Goal: Information Seeking & Learning: Check status

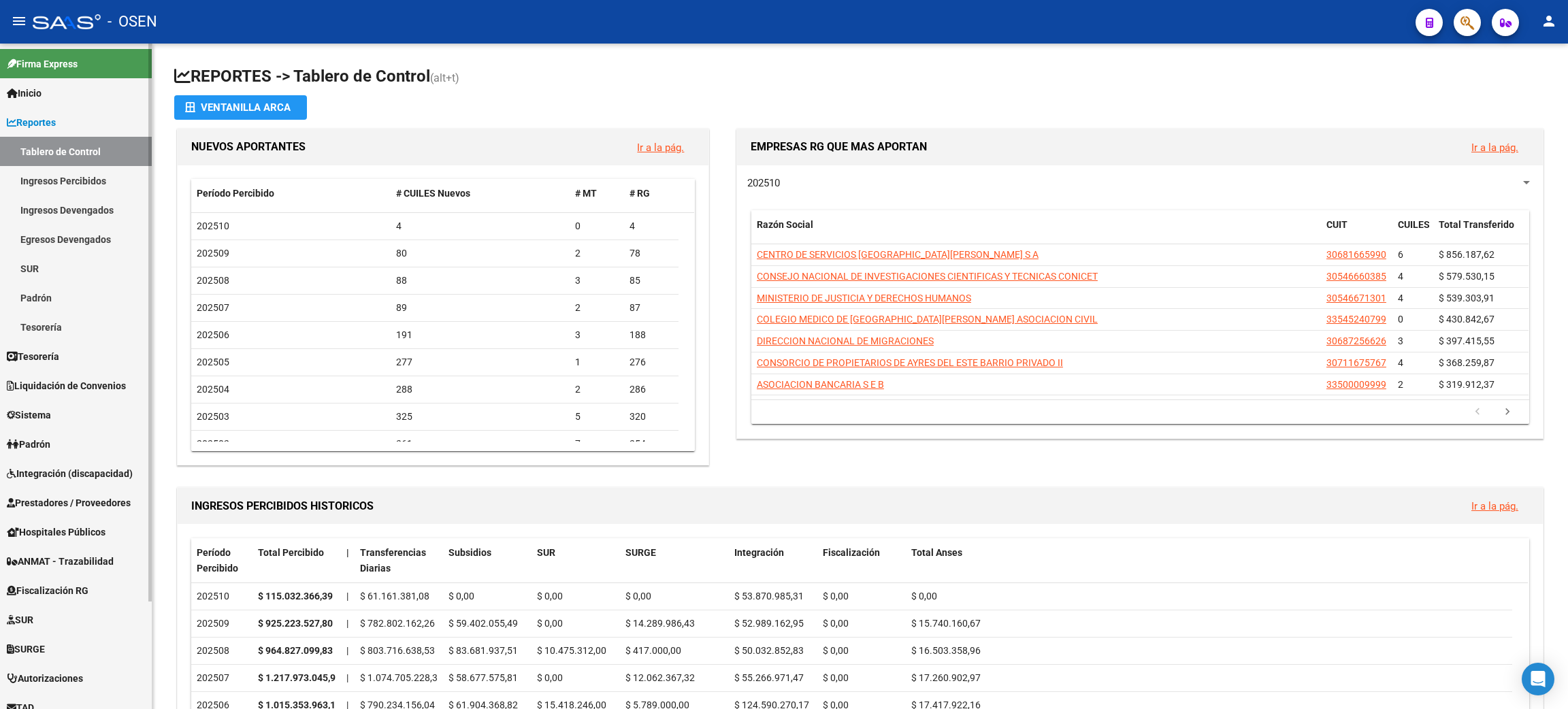
click at [87, 182] on link "Ingresos Percibidos" at bounding box center [76, 180] width 152 height 29
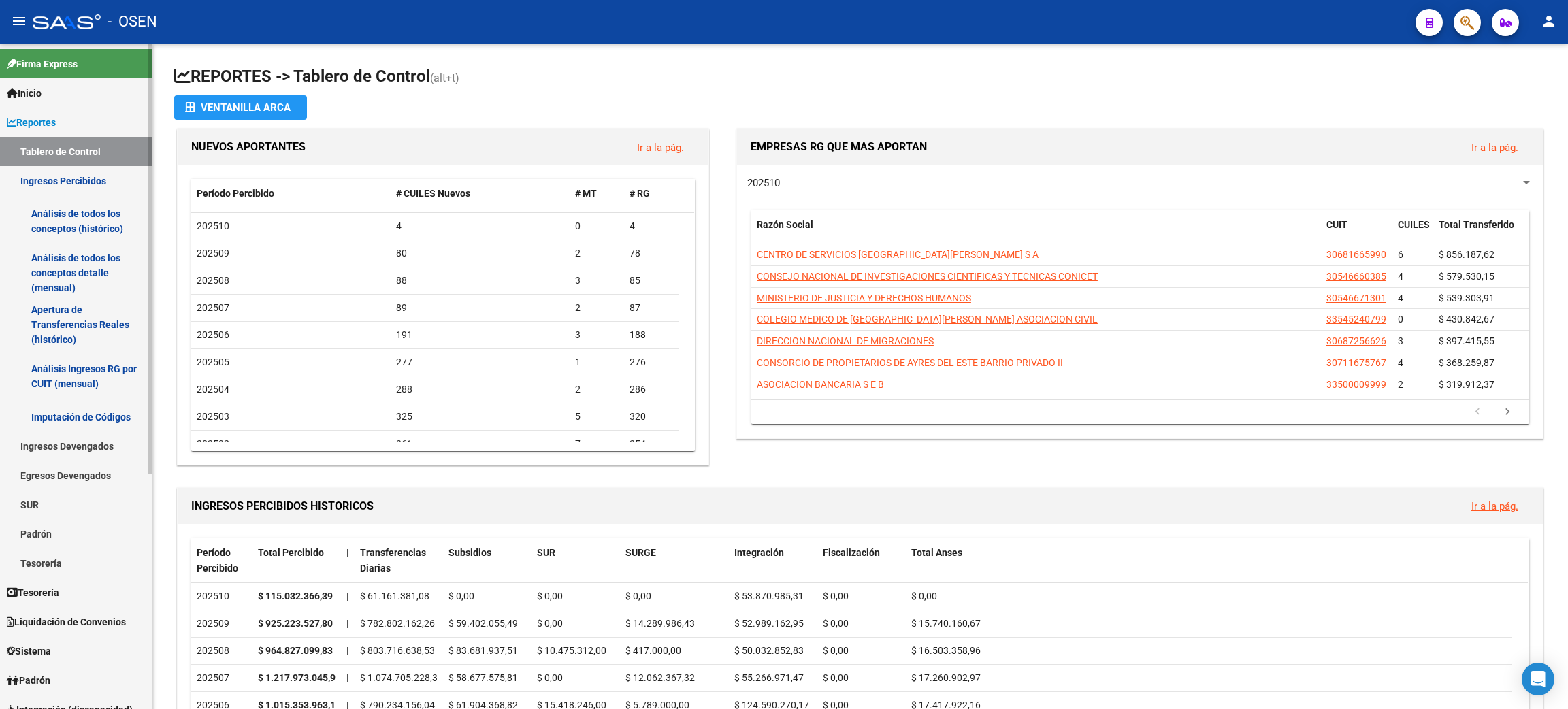
click at [74, 280] on link "Análisis de todos los conceptos detalle (mensual)" at bounding box center [76, 273] width 152 height 52
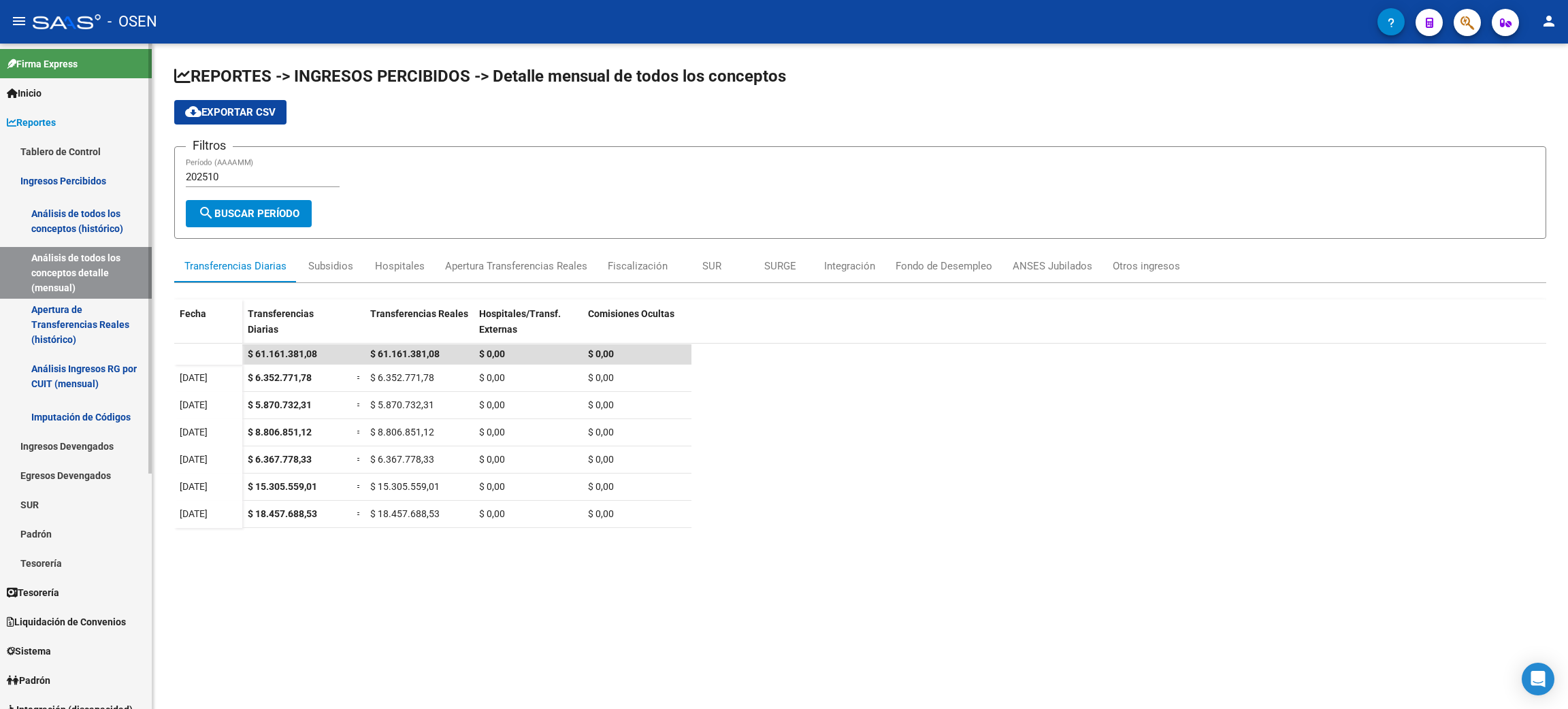
click at [92, 619] on span "Liquidación de Convenios" at bounding box center [67, 622] width 119 height 15
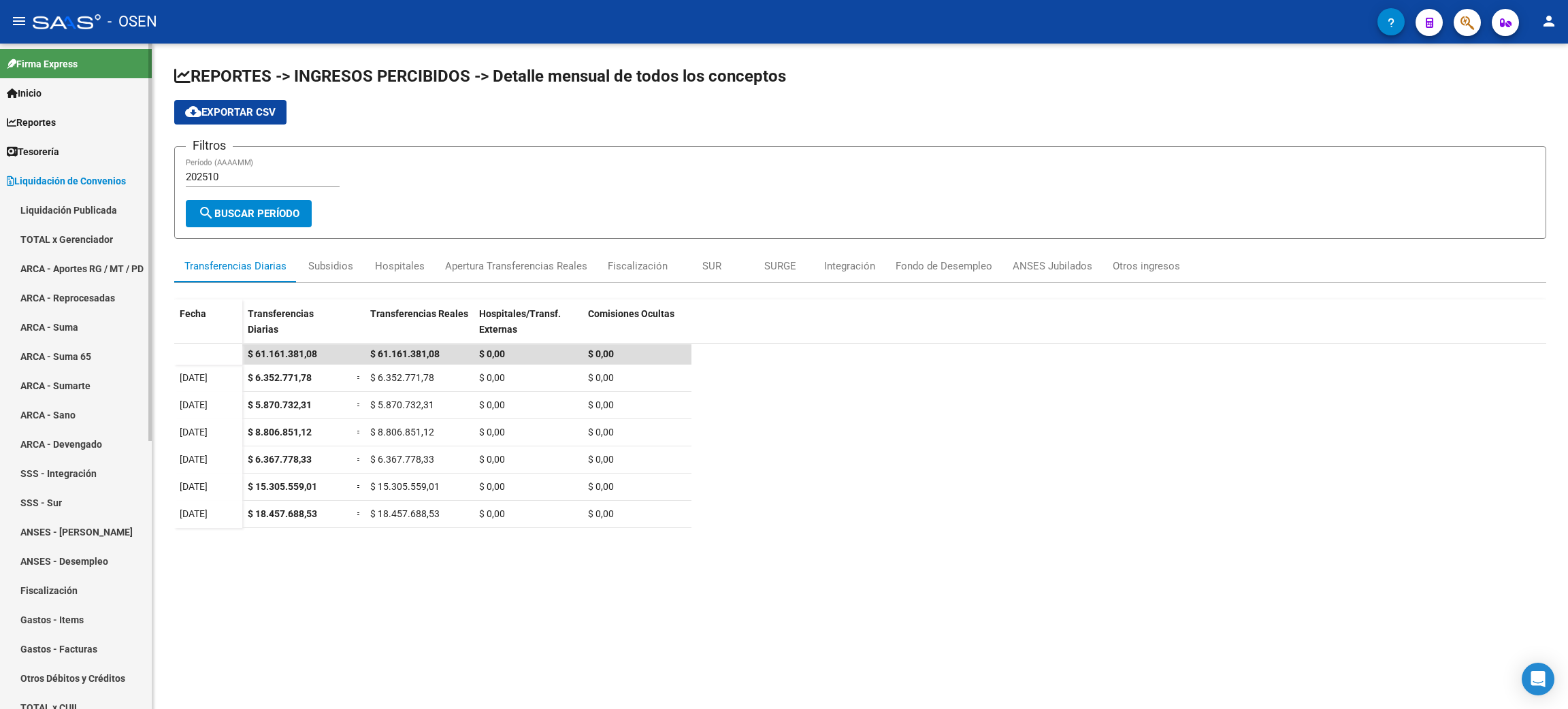
click at [92, 179] on span "Liquidación de Convenios" at bounding box center [67, 180] width 119 height 15
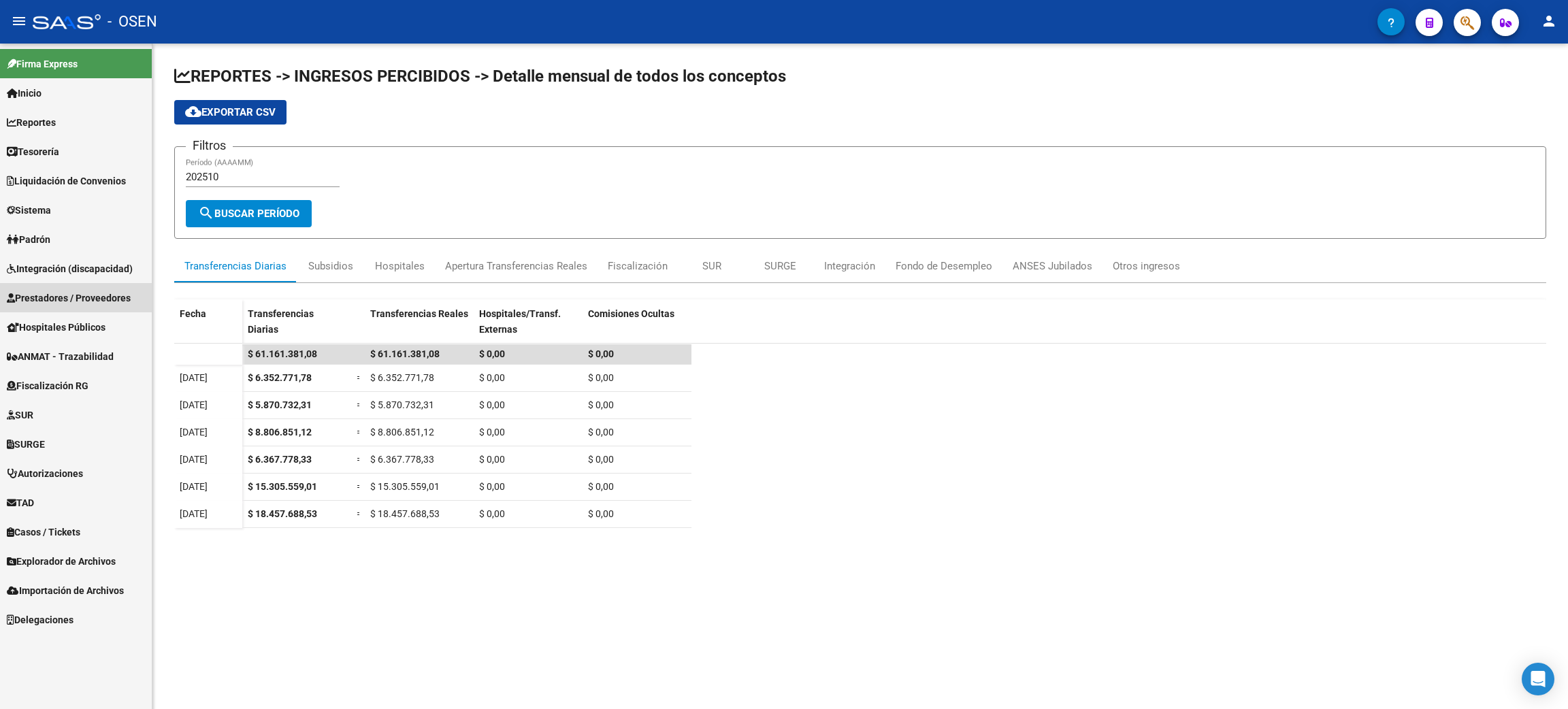
click at [108, 303] on span "Prestadores / Proveedores" at bounding box center [69, 298] width 124 height 15
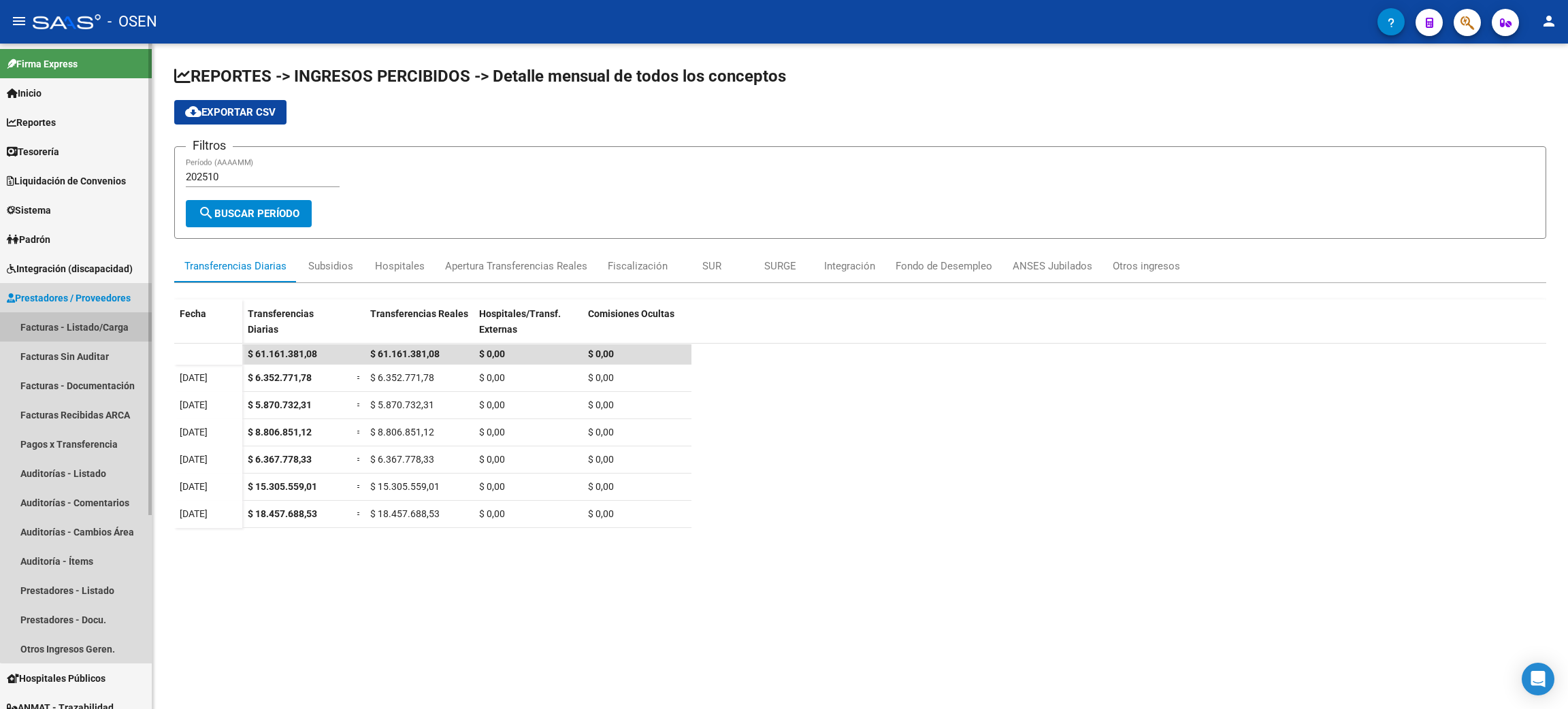
click at [90, 327] on link "Facturas - Listado/Carga" at bounding box center [76, 327] width 152 height 29
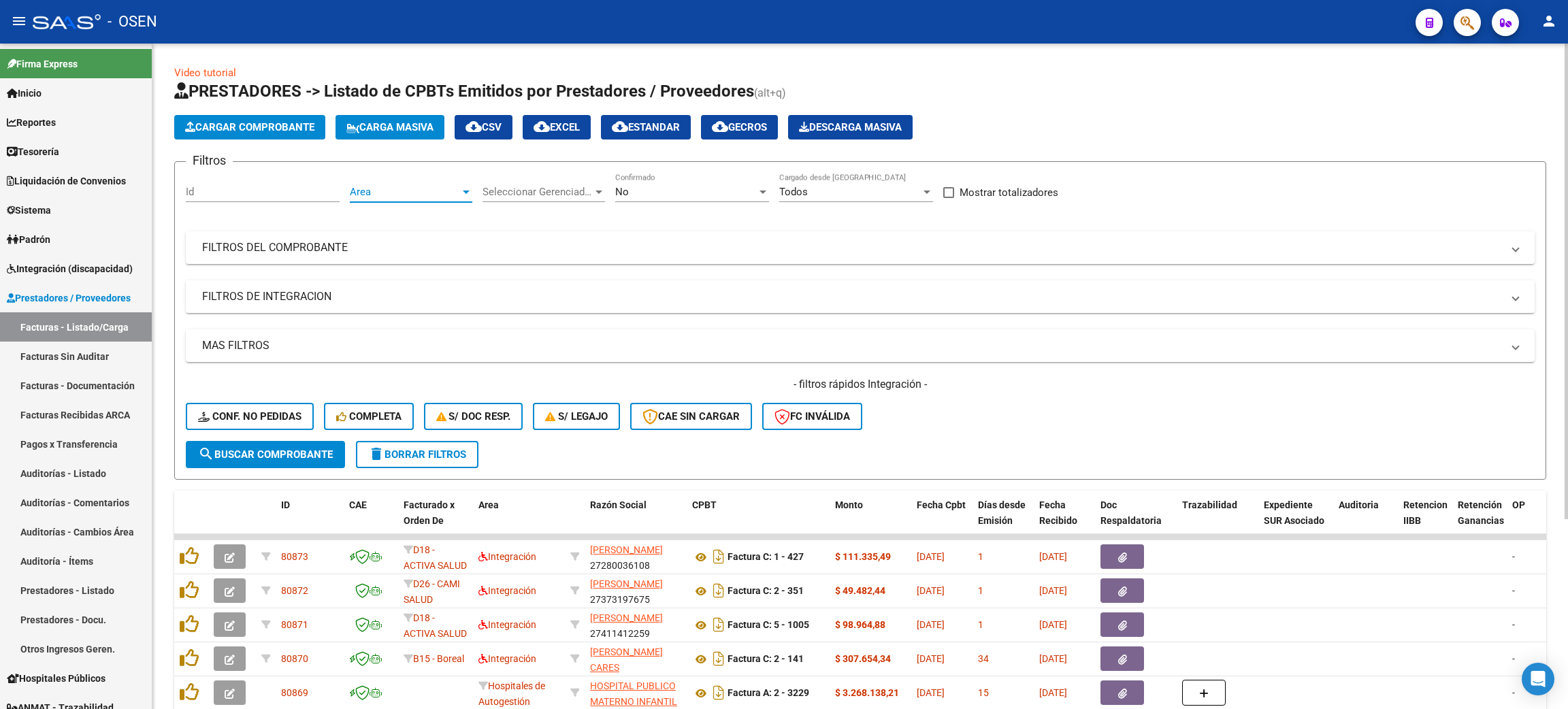
click at [413, 191] on span "Area" at bounding box center [404, 191] width 110 height 12
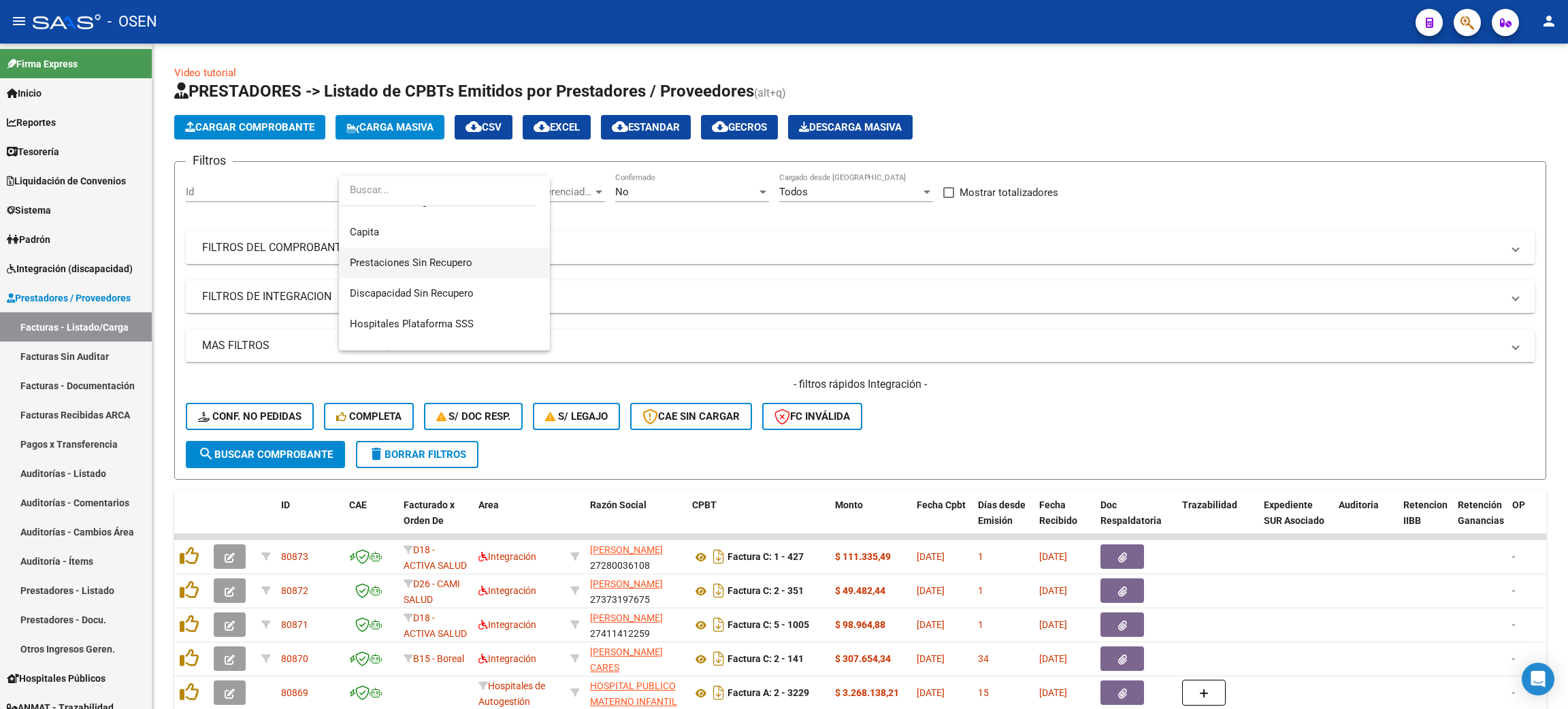
scroll to position [102, 0]
click at [428, 309] on span "Convenio Desregulación" at bounding box center [405, 303] width 111 height 12
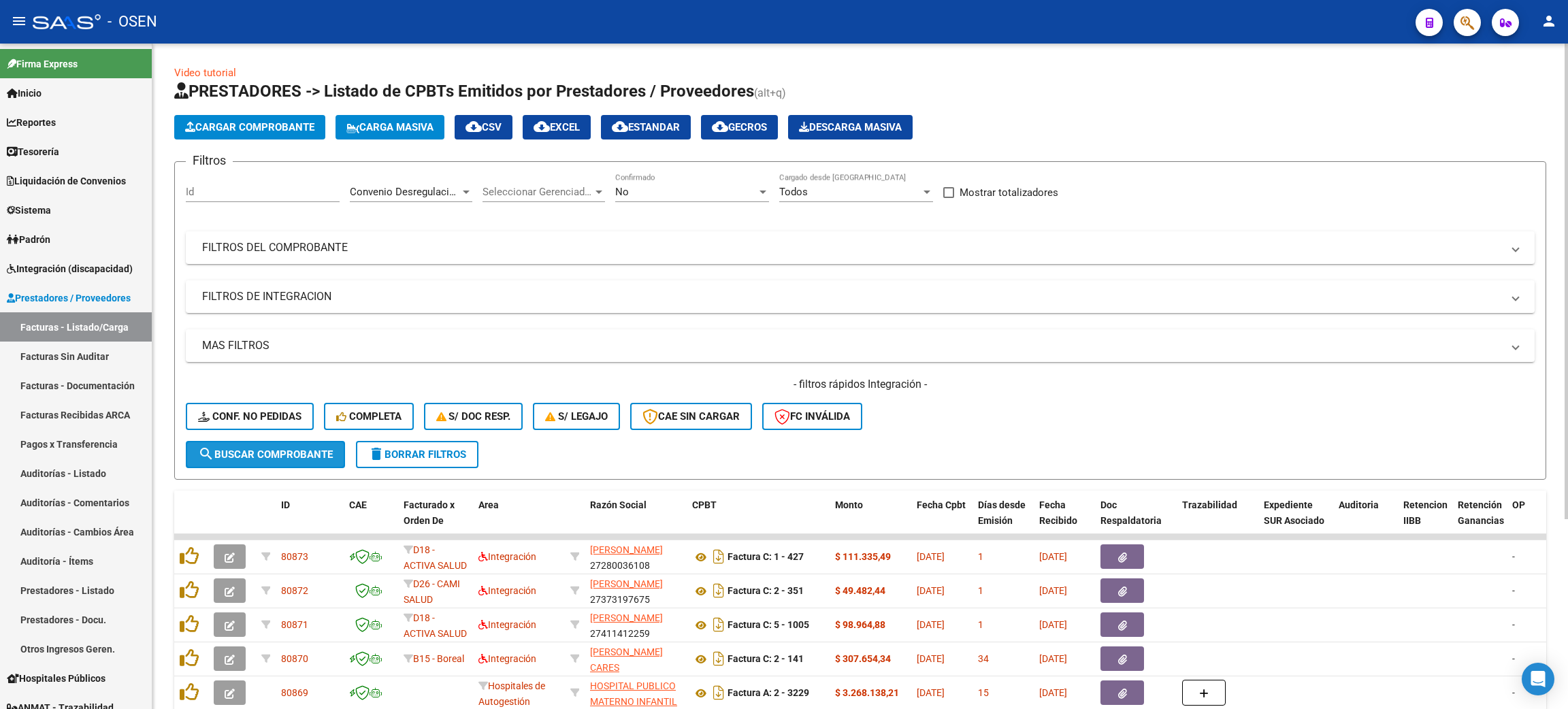
click at [297, 453] on span "search Buscar Comprobante" at bounding box center [266, 454] width 135 height 12
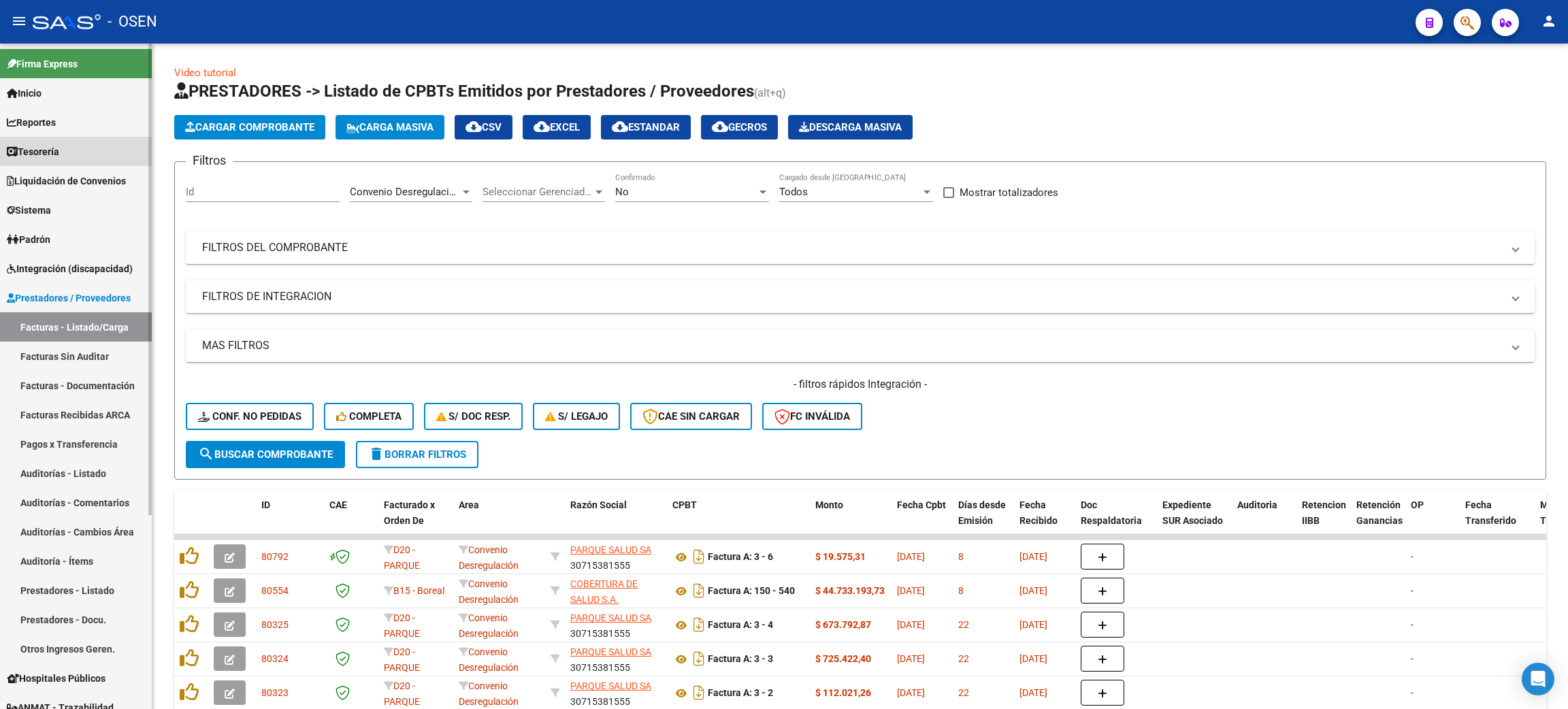
click at [59, 157] on span "Tesorería" at bounding box center [33, 151] width 53 height 15
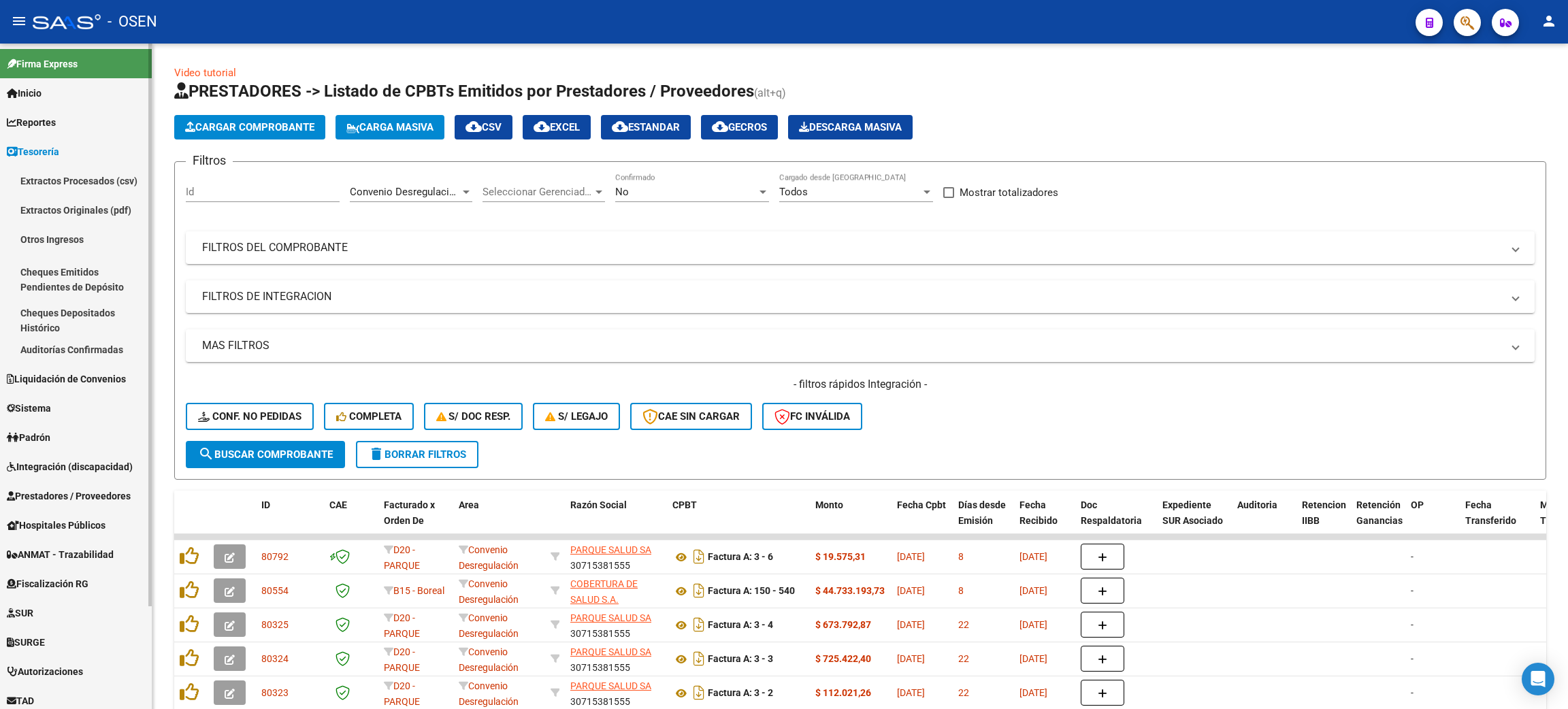
click at [65, 345] on link "Auditorías Confirmadas" at bounding box center [76, 349] width 152 height 29
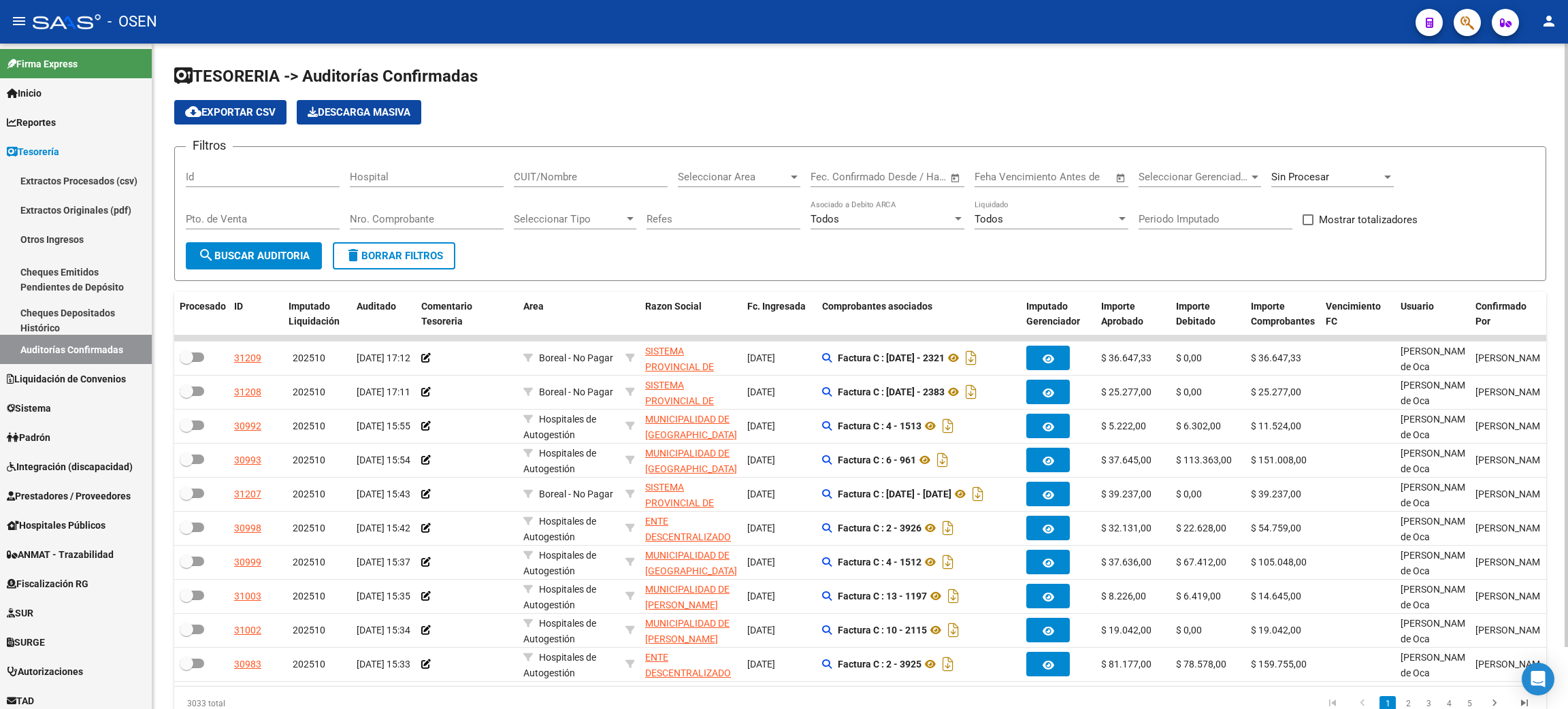
click at [608, 178] on input "CUIT/Nombre" at bounding box center [591, 176] width 154 height 12
click at [721, 178] on span "Seleccionar Area" at bounding box center [733, 176] width 110 height 12
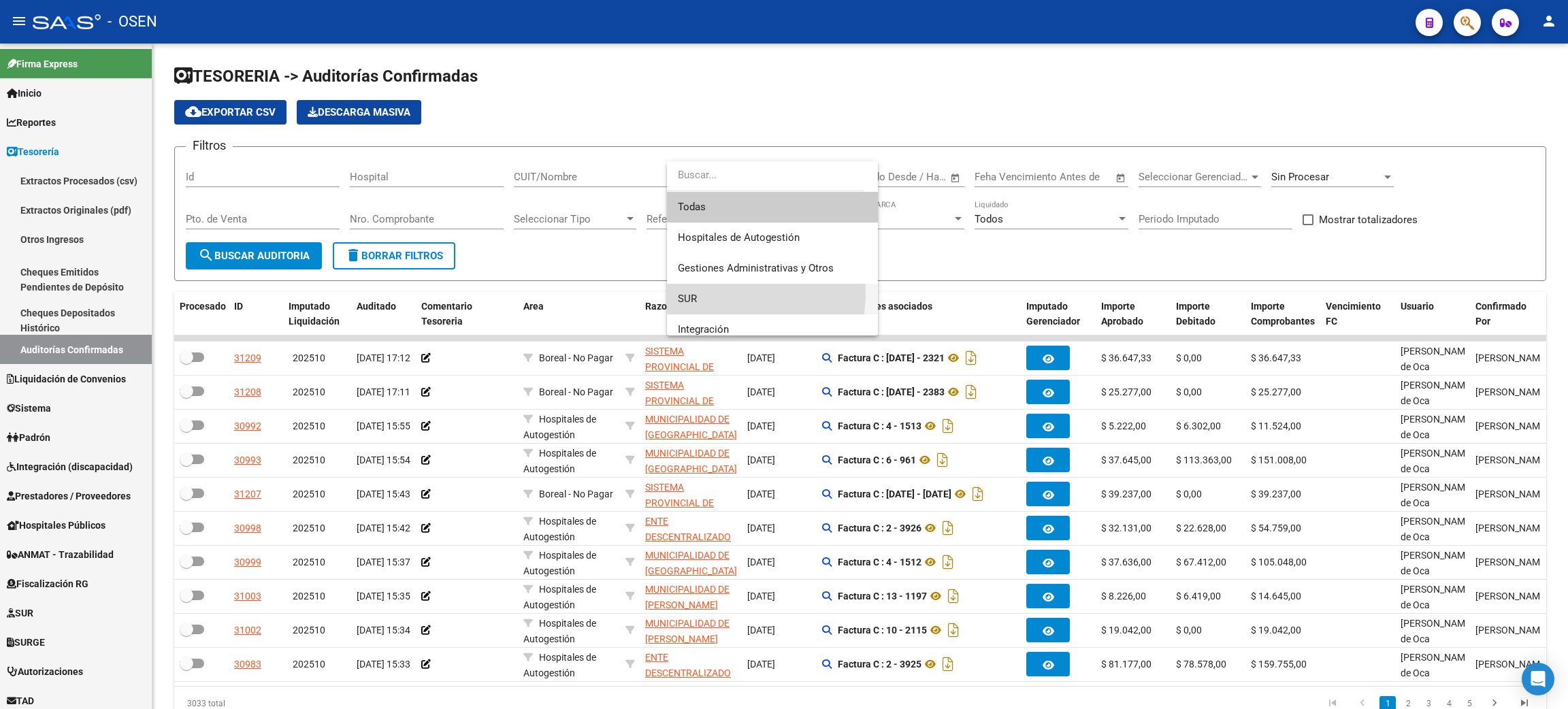
click at [719, 293] on span "SUR" at bounding box center [773, 298] width 189 height 31
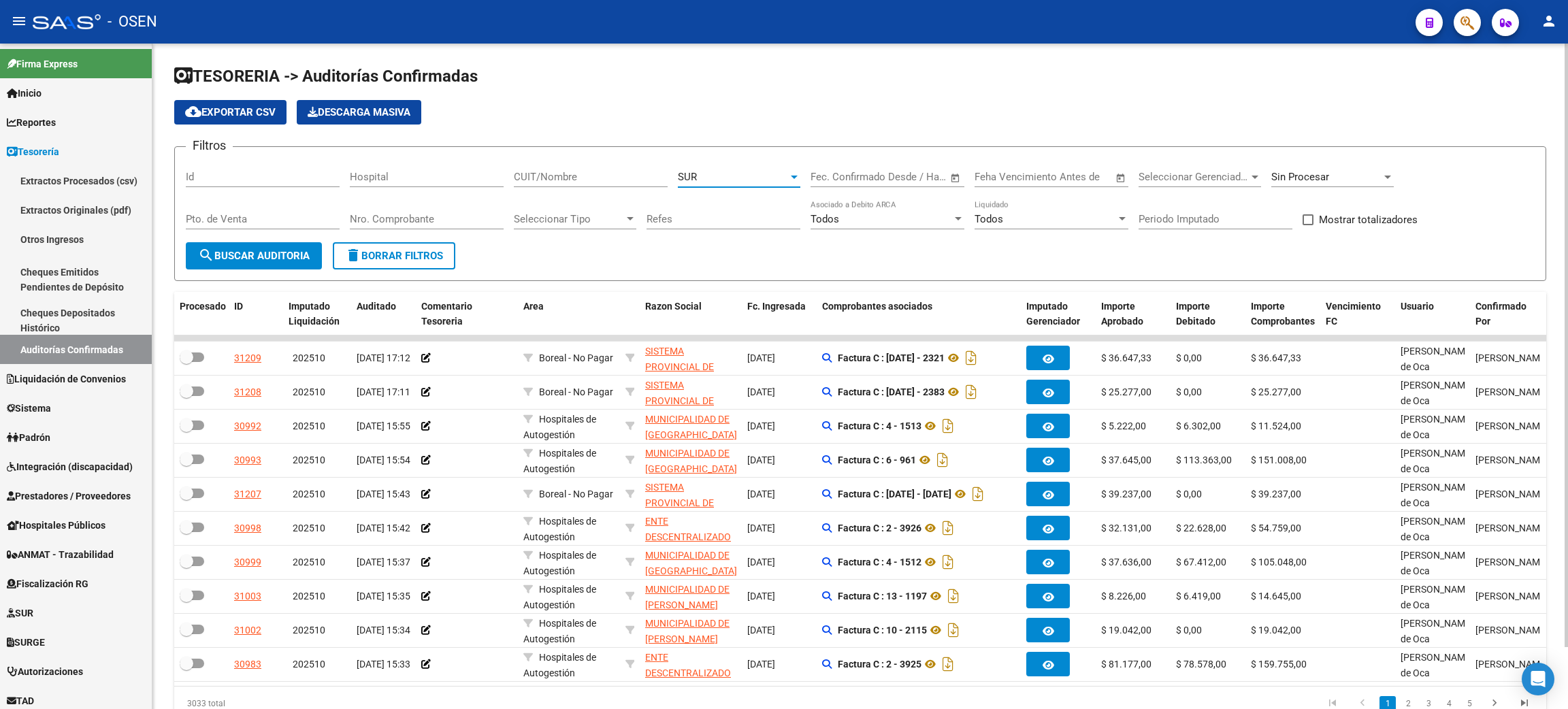
click at [297, 254] on span "search Buscar Auditoria" at bounding box center [254, 255] width 112 height 12
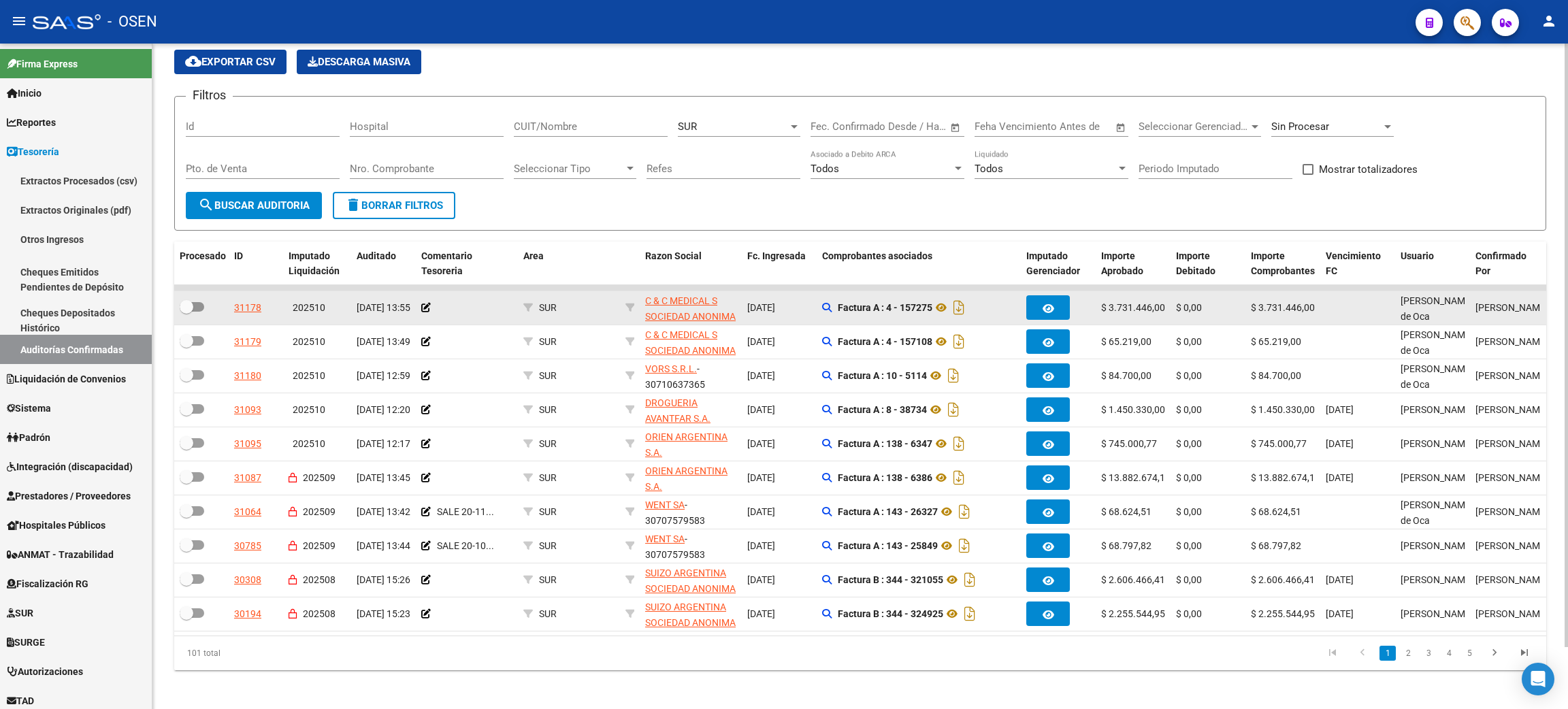
scroll to position [68, 0]
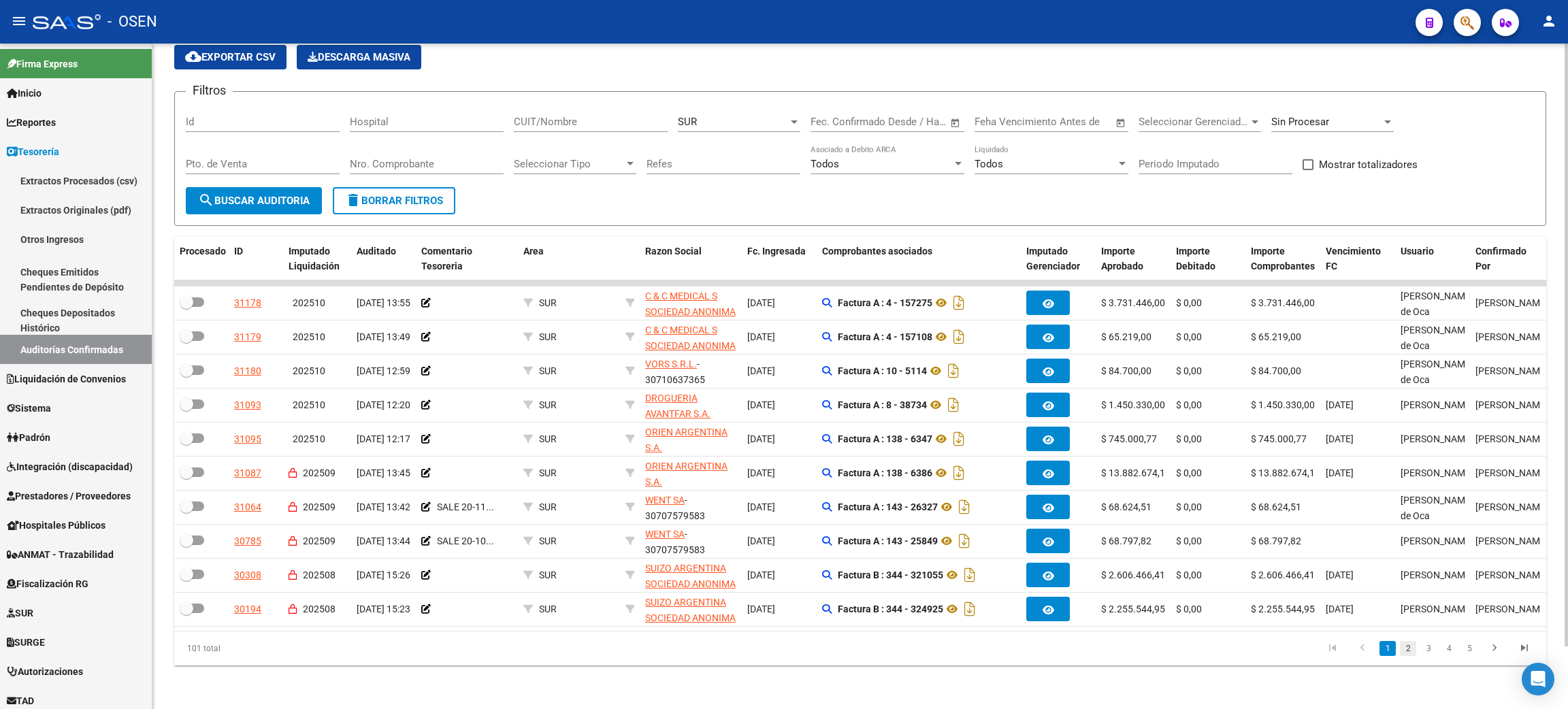
click at [1407, 648] on link "2" at bounding box center [1408, 648] width 16 height 15
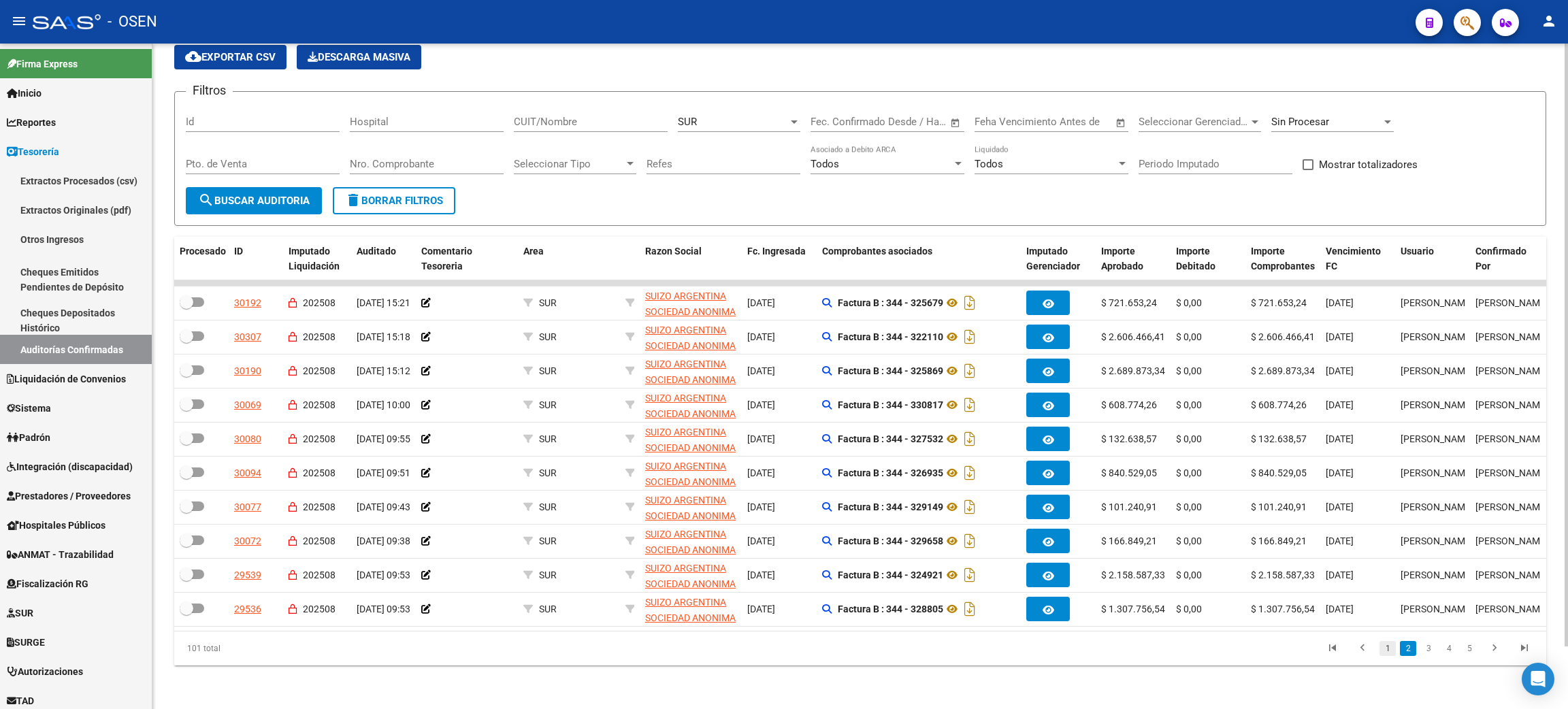
click at [1387, 648] on link "1" at bounding box center [1387, 648] width 16 height 15
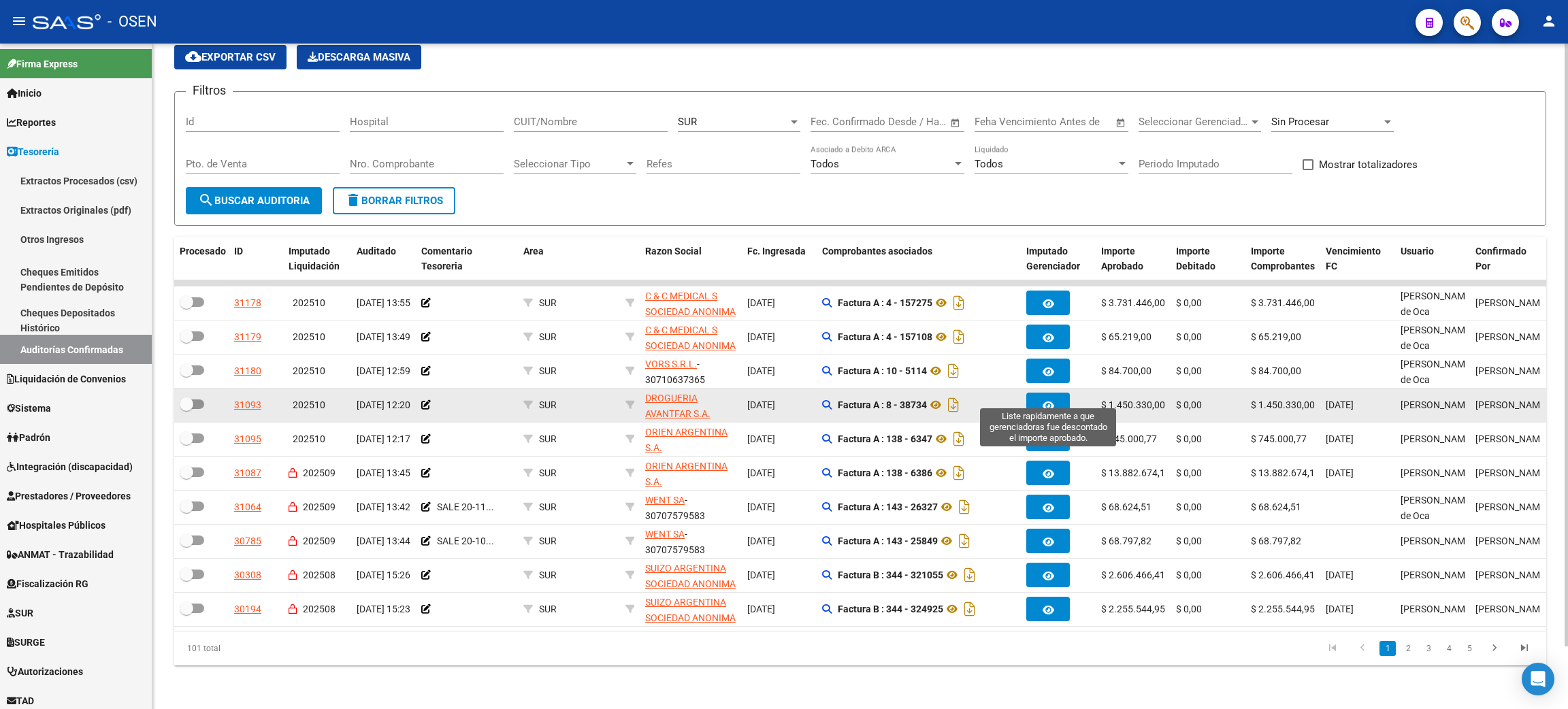
click at [1054, 392] on button "button" at bounding box center [1048, 404] width 43 height 24
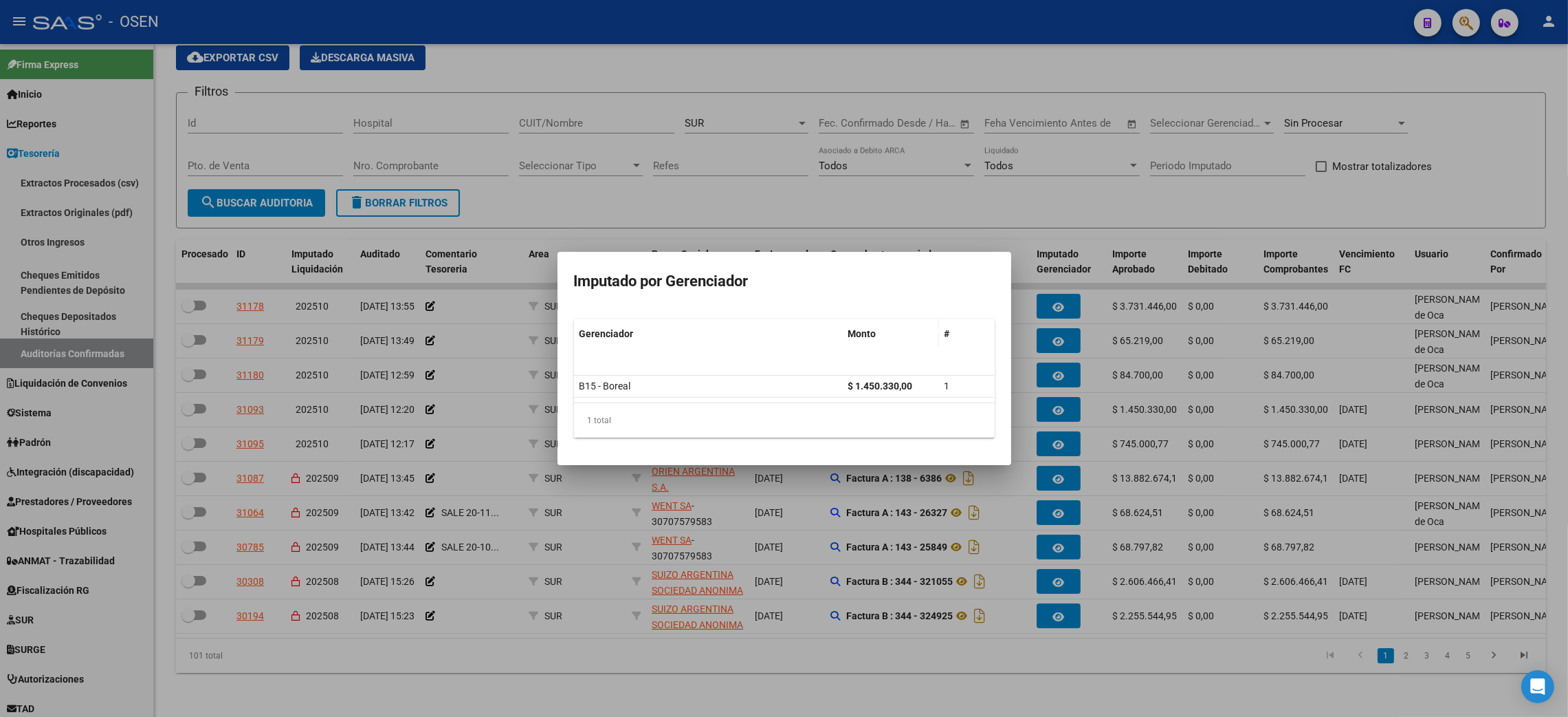
click at [793, 656] on div at bounding box center [784, 358] width 1568 height 717
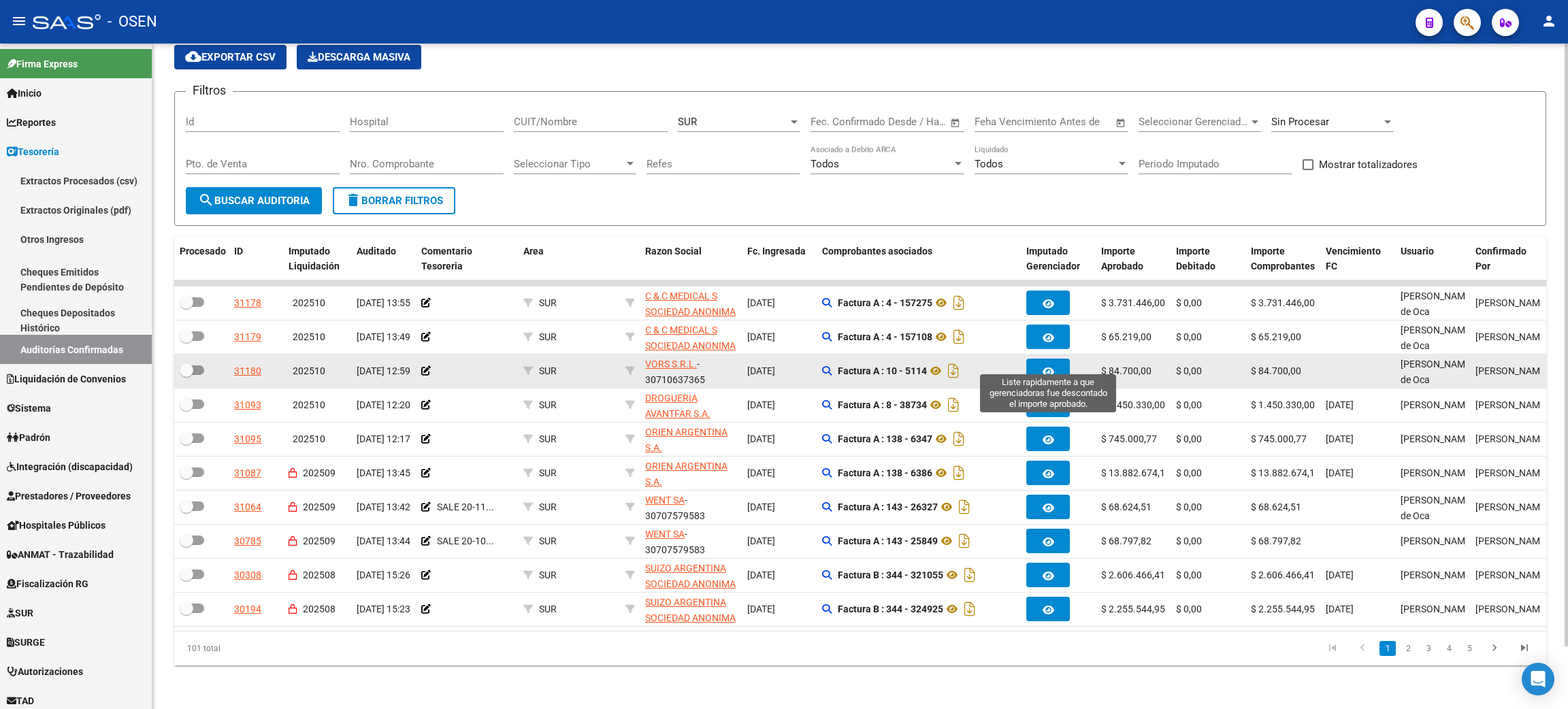
click at [1051, 367] on icon "button" at bounding box center [1048, 372] width 11 height 10
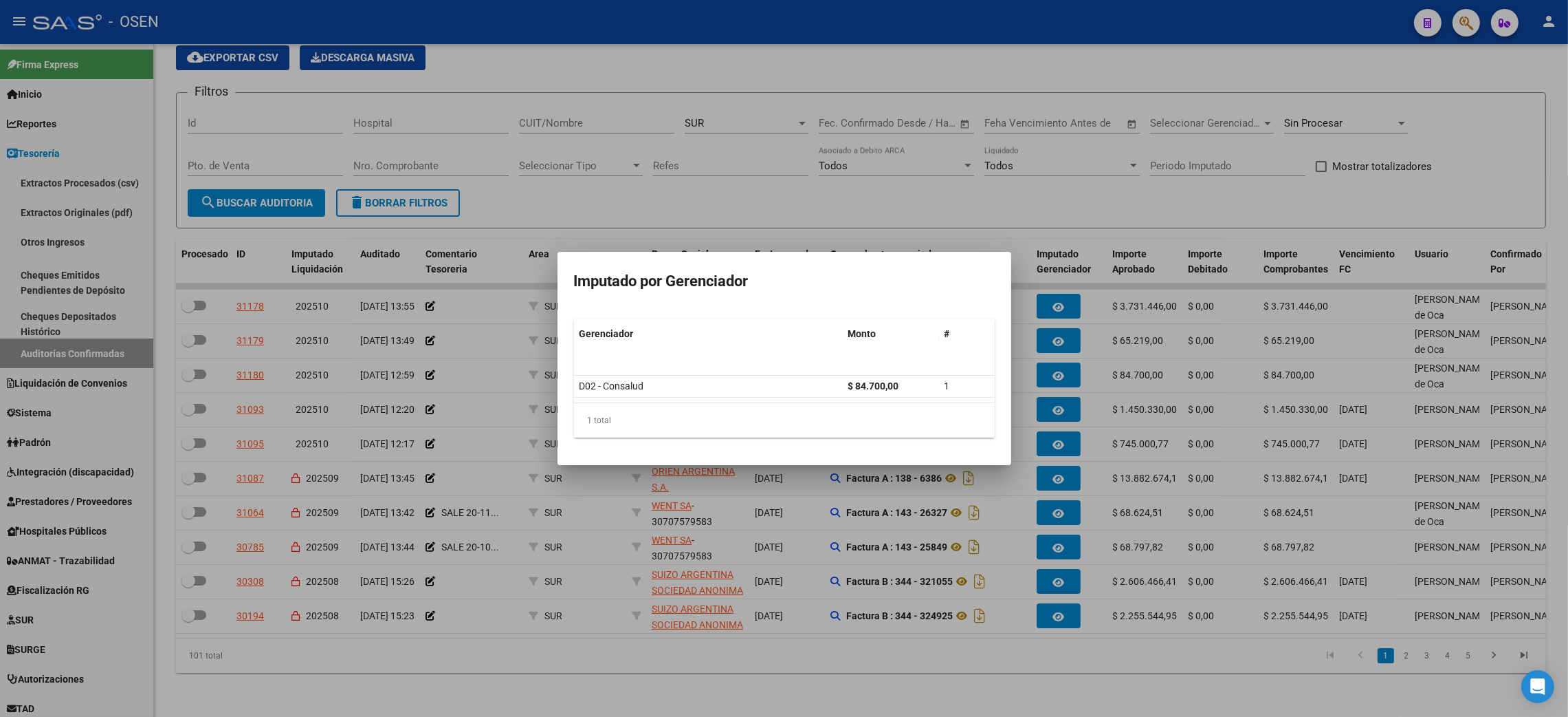
click at [869, 666] on div at bounding box center [784, 358] width 1568 height 717
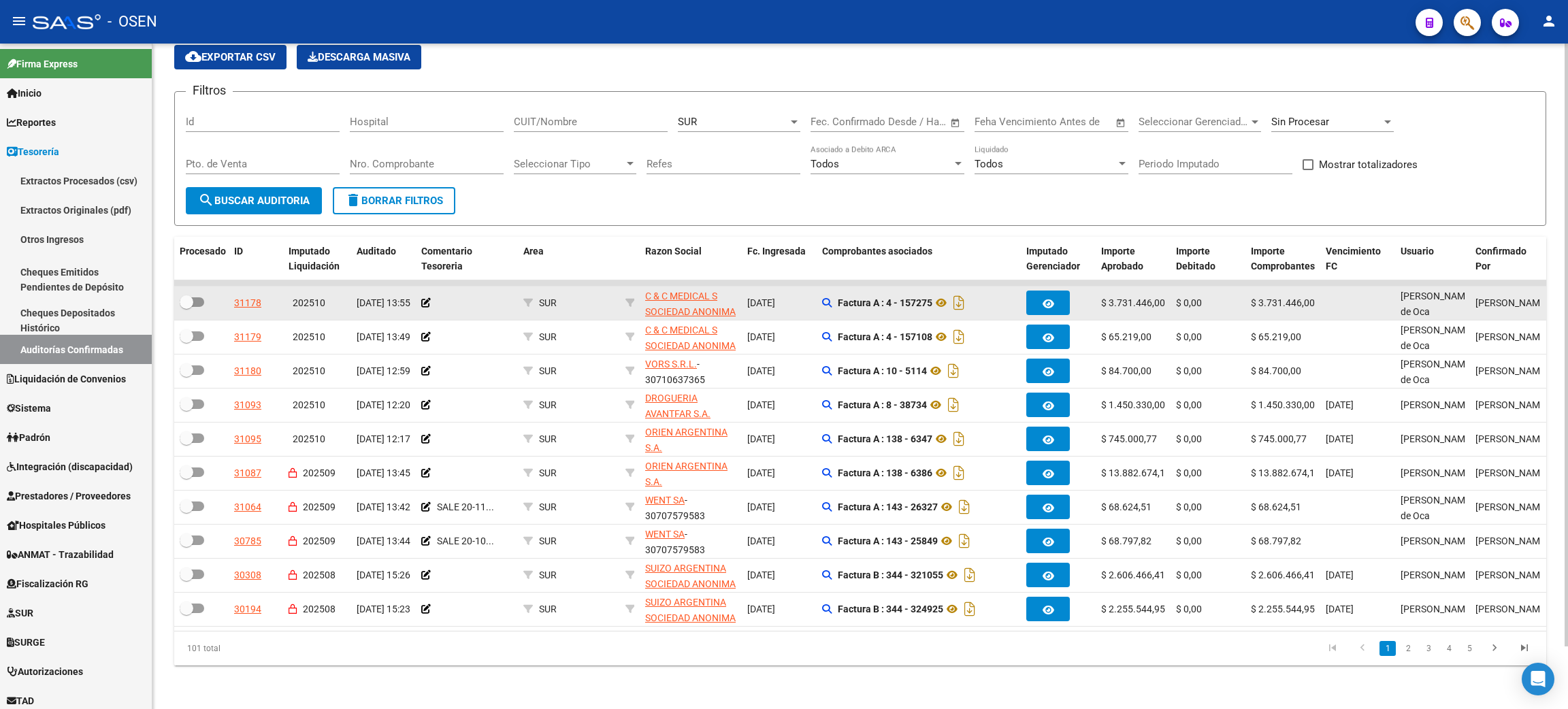
click at [1073, 291] on div at bounding box center [1058, 303] width 64 height 24
click at [1047, 298] on icon "button" at bounding box center [1048, 303] width 11 height 10
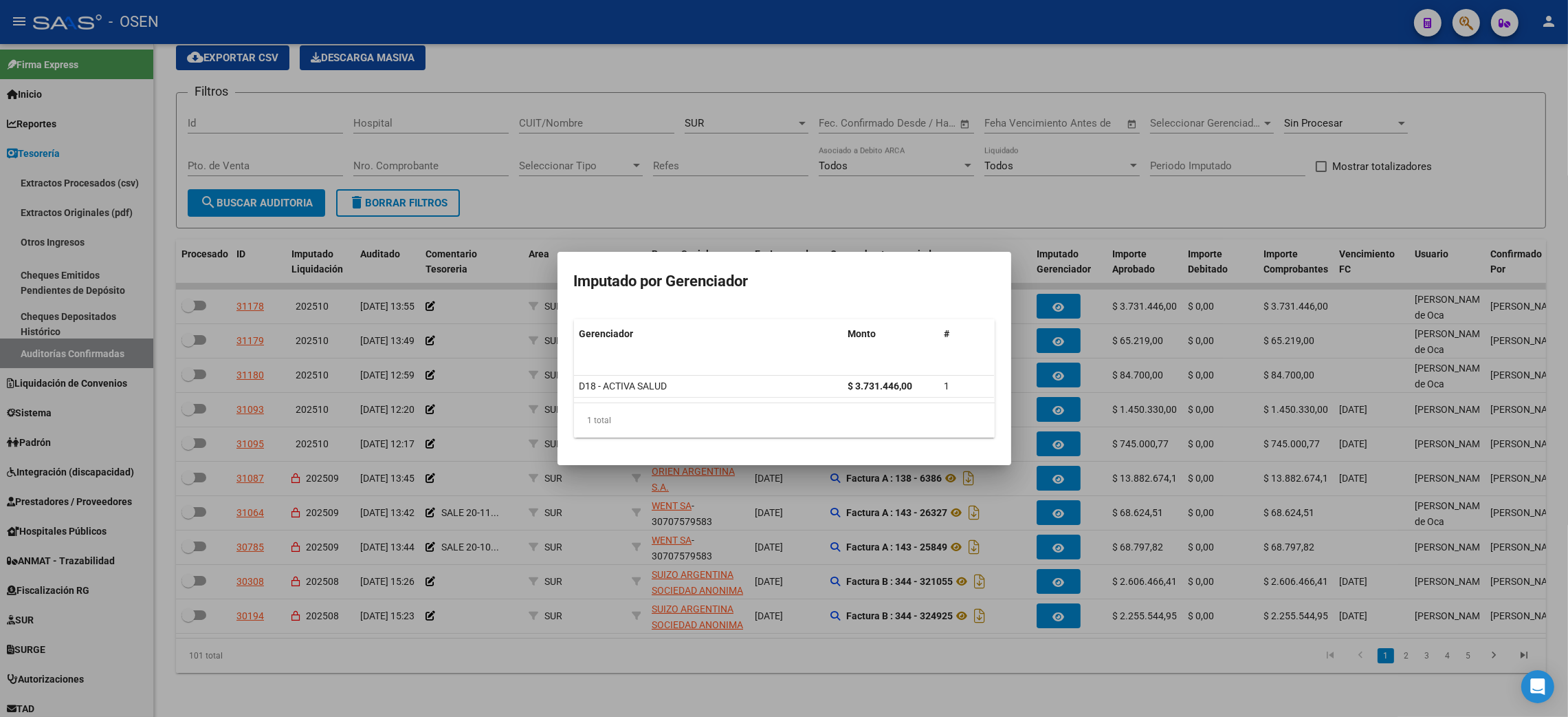
click at [1065, 195] on div at bounding box center [784, 358] width 1568 height 717
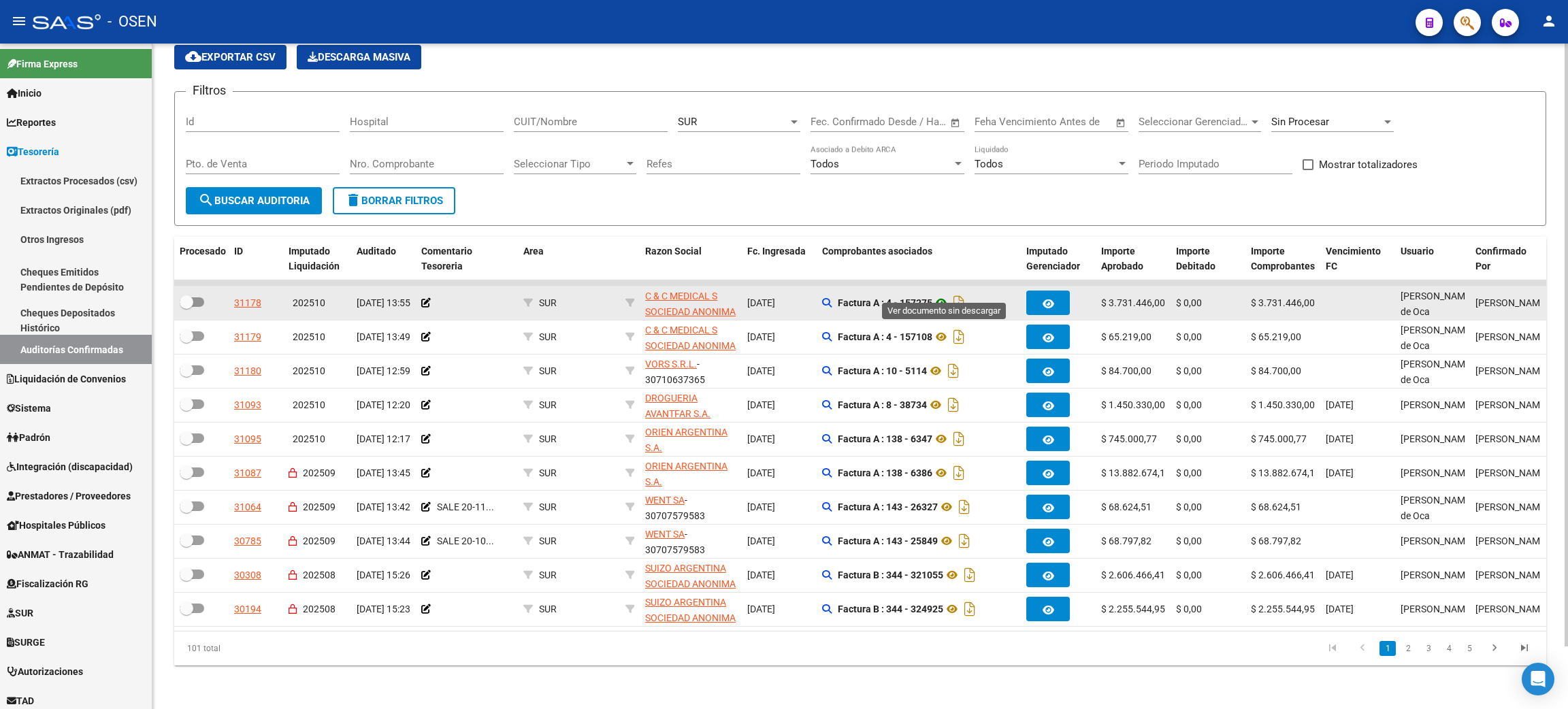
click at [945, 295] on icon at bounding box center [941, 303] width 18 height 16
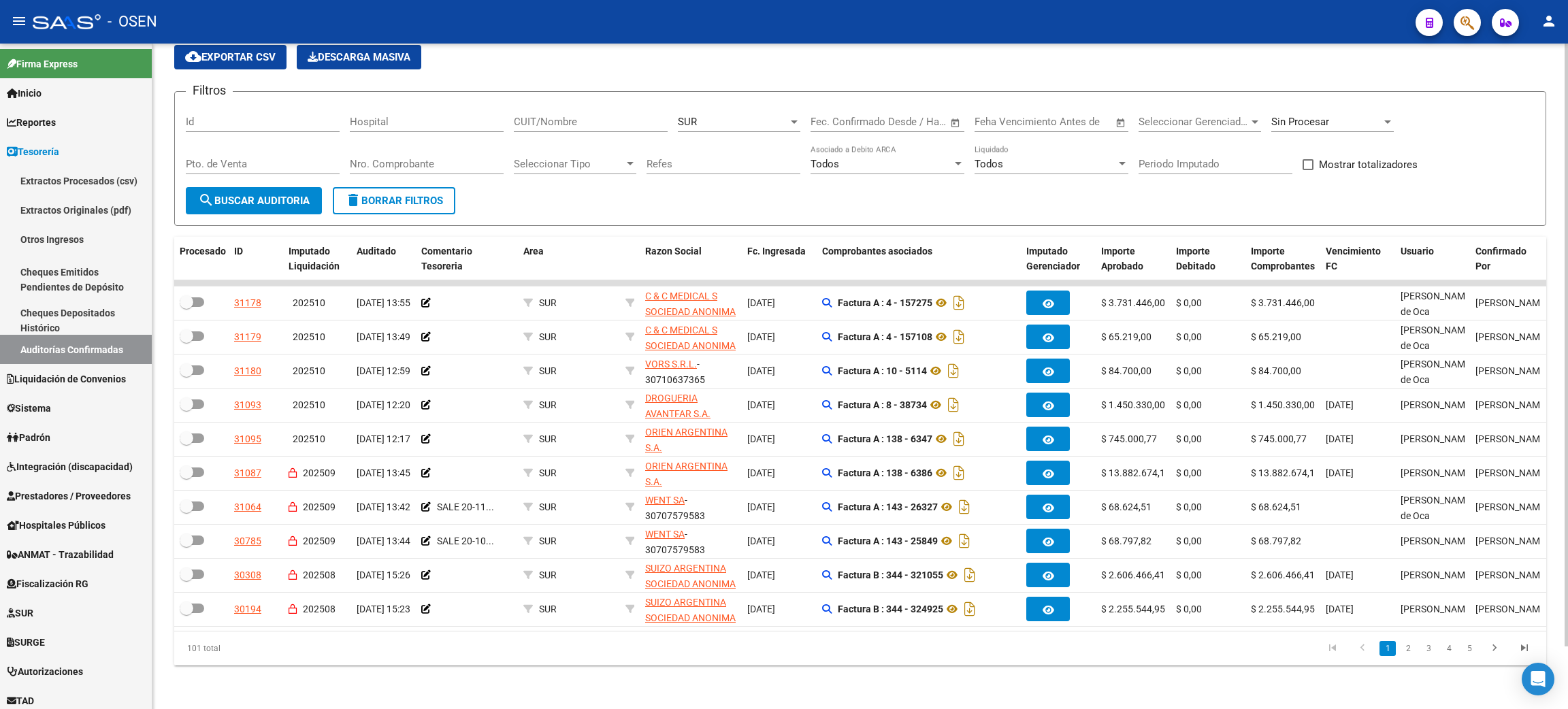
click at [716, 114] on div "SUR Seleccionar Area" at bounding box center [739, 117] width 122 height 29
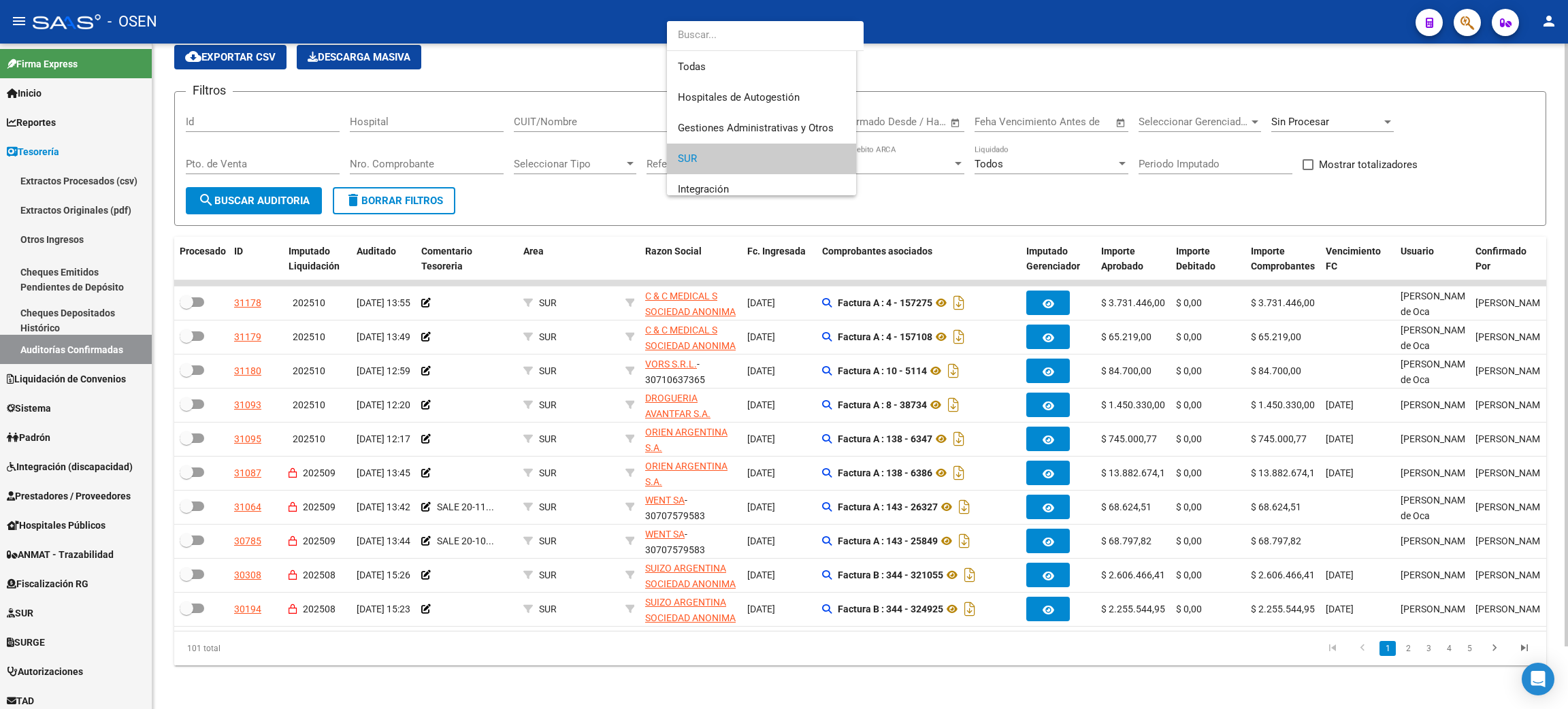
scroll to position [50, 0]
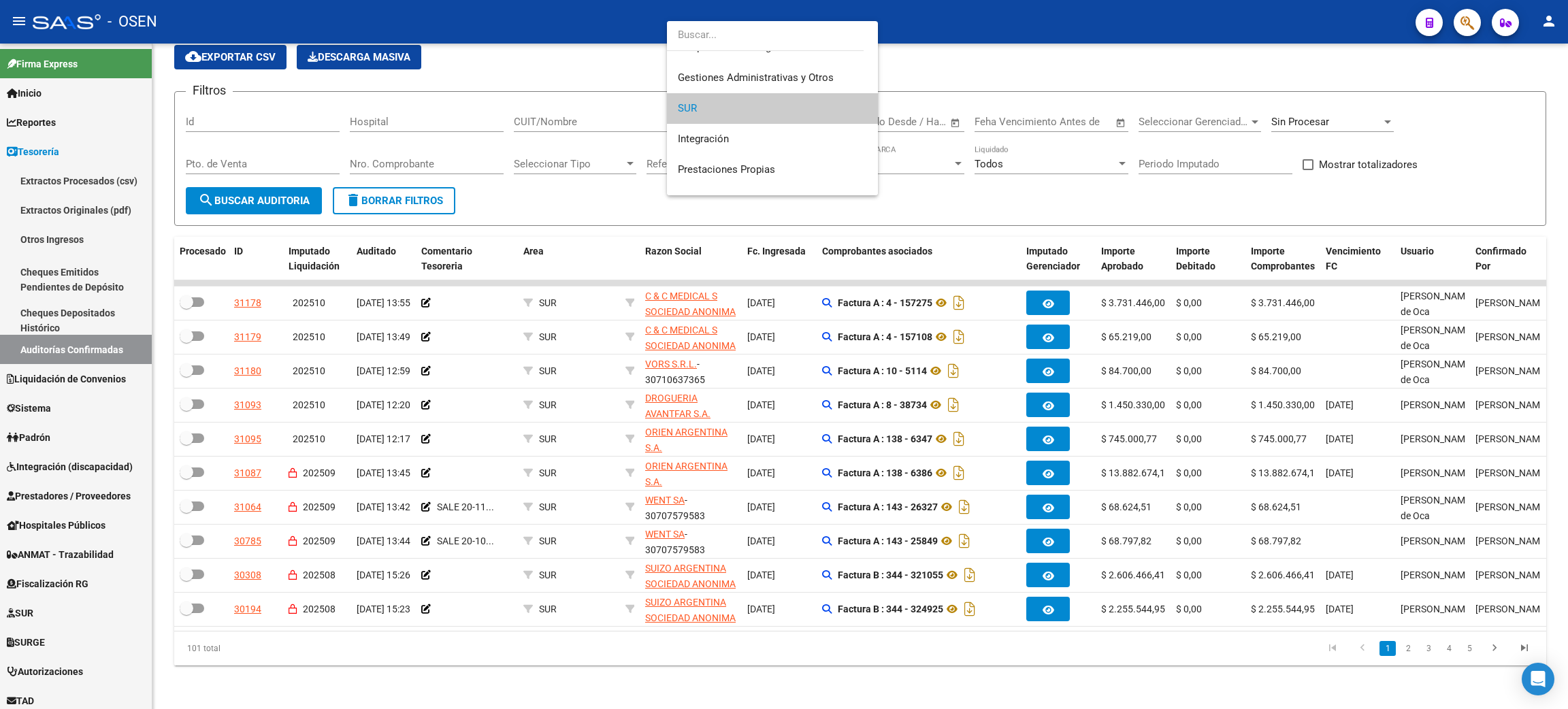
click at [1048, 195] on div at bounding box center [784, 354] width 1568 height 709
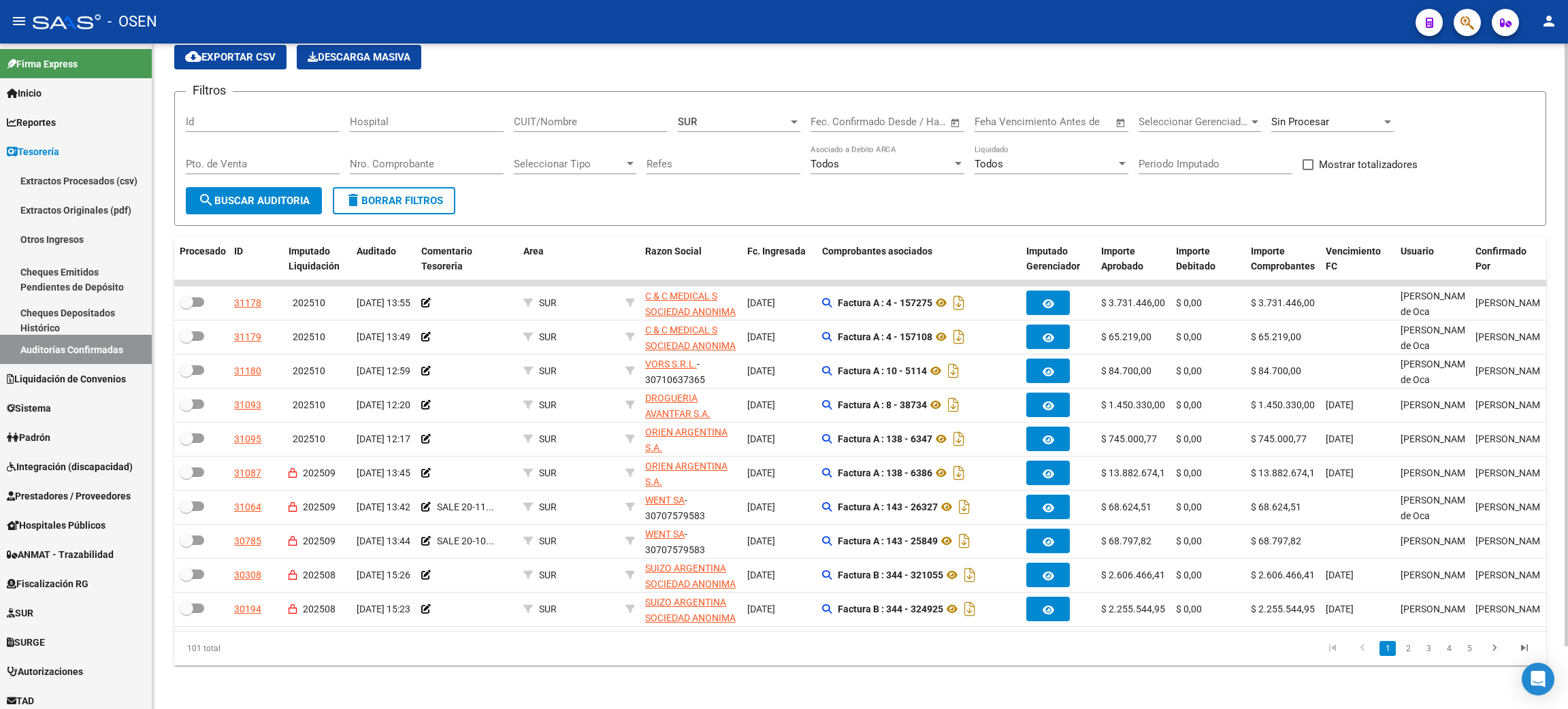
scroll to position [0, 0]
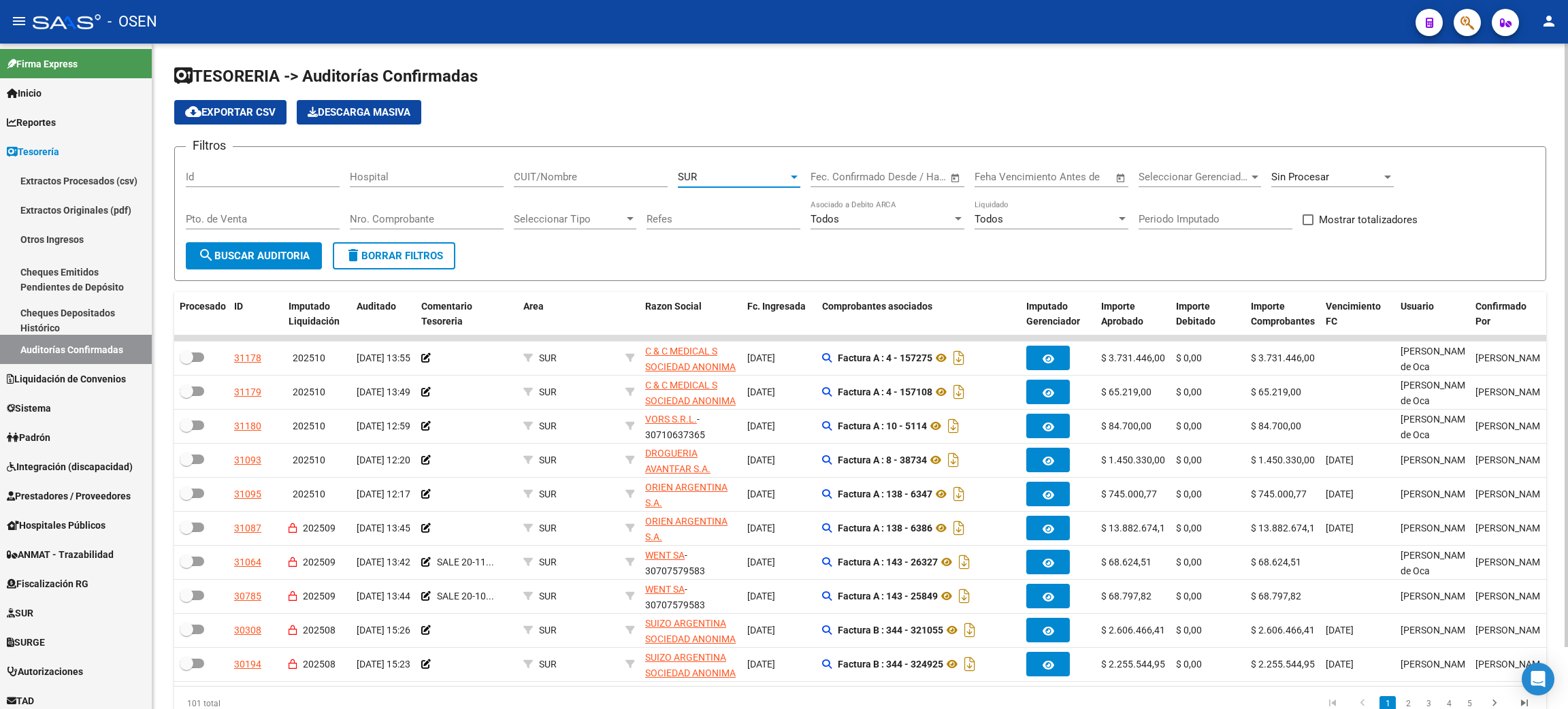
click at [783, 178] on div "SUR" at bounding box center [733, 176] width 110 height 12
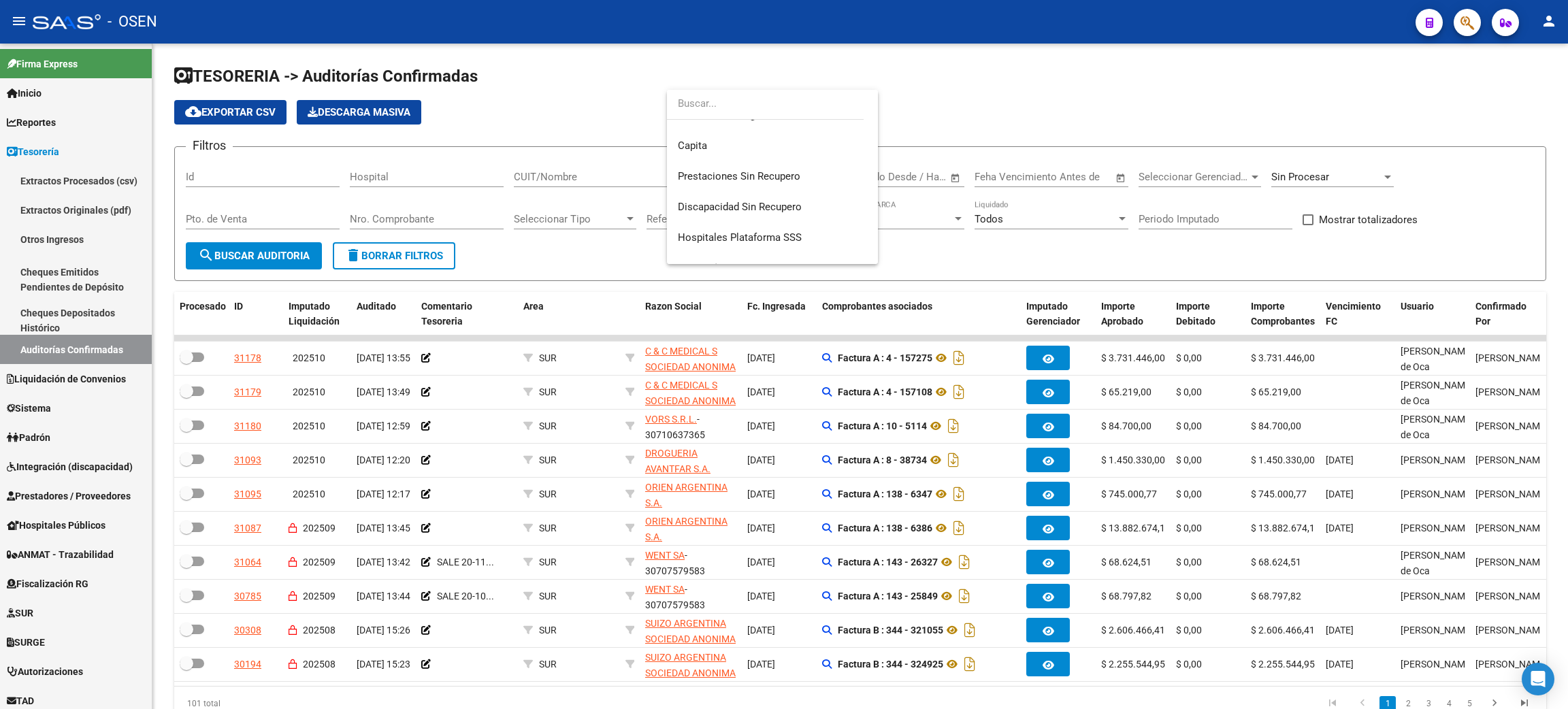
scroll to position [305, 0]
click at [725, 171] on span "Droguería" at bounding box center [773, 167] width 189 height 31
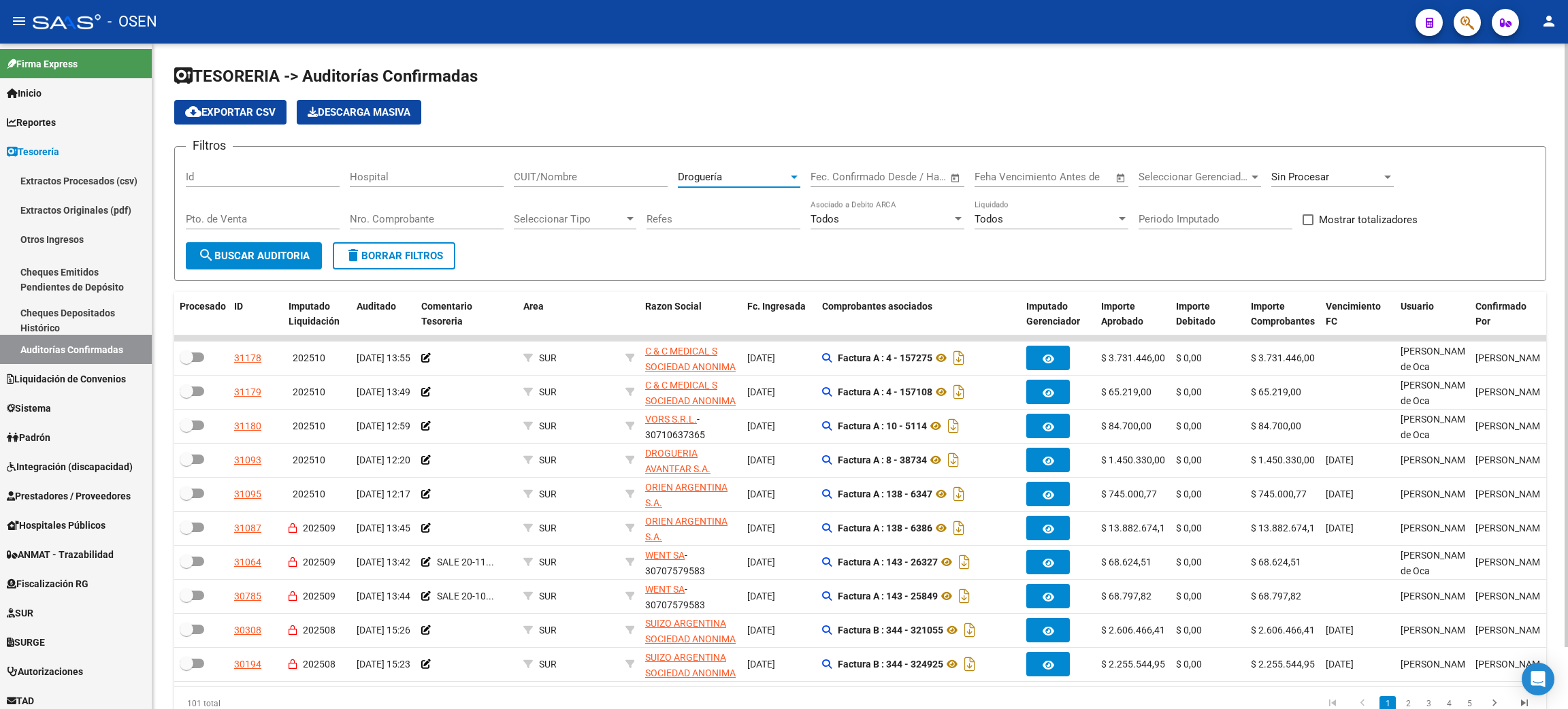
click at [239, 255] on span "search Buscar Auditoria" at bounding box center [254, 255] width 112 height 12
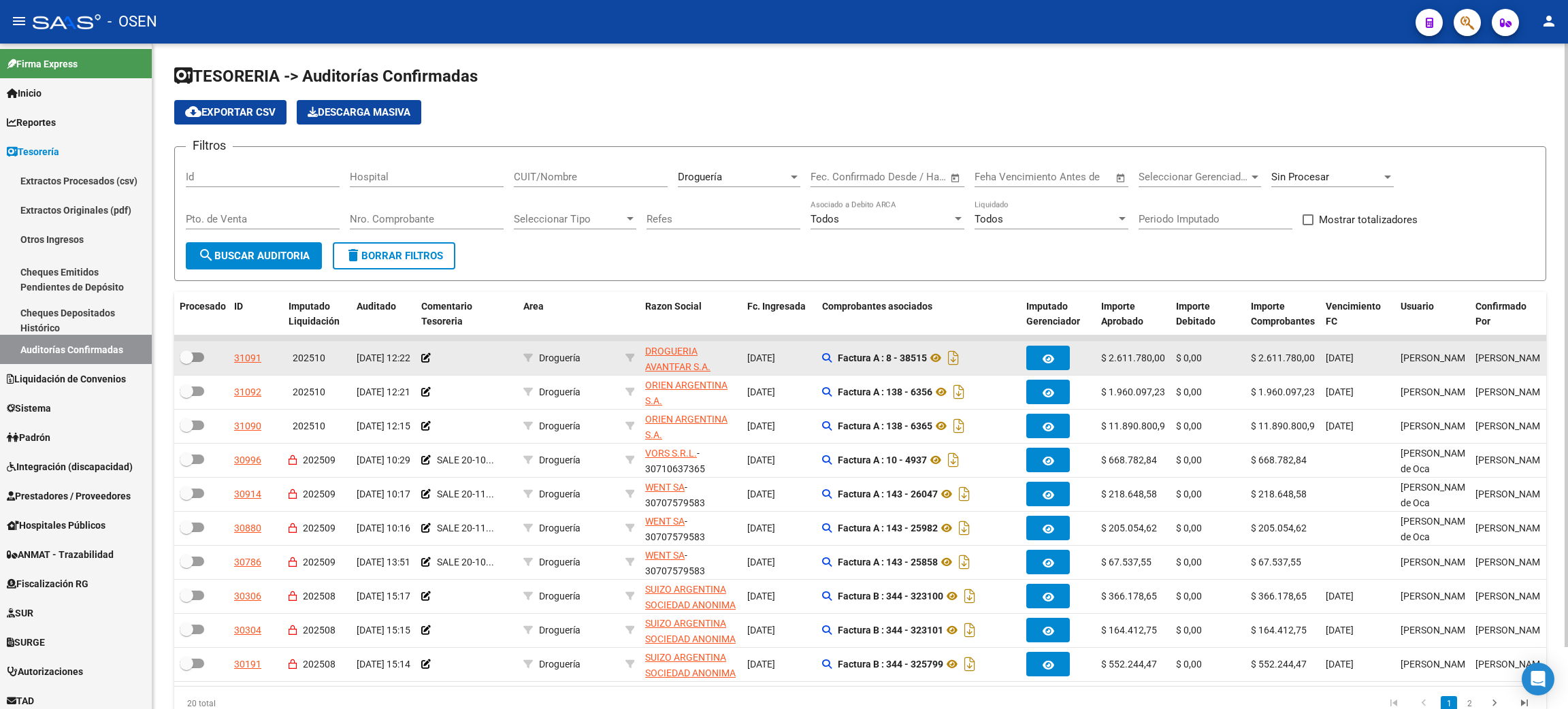
click at [1048, 354] on icon "button" at bounding box center [1048, 359] width 11 height 10
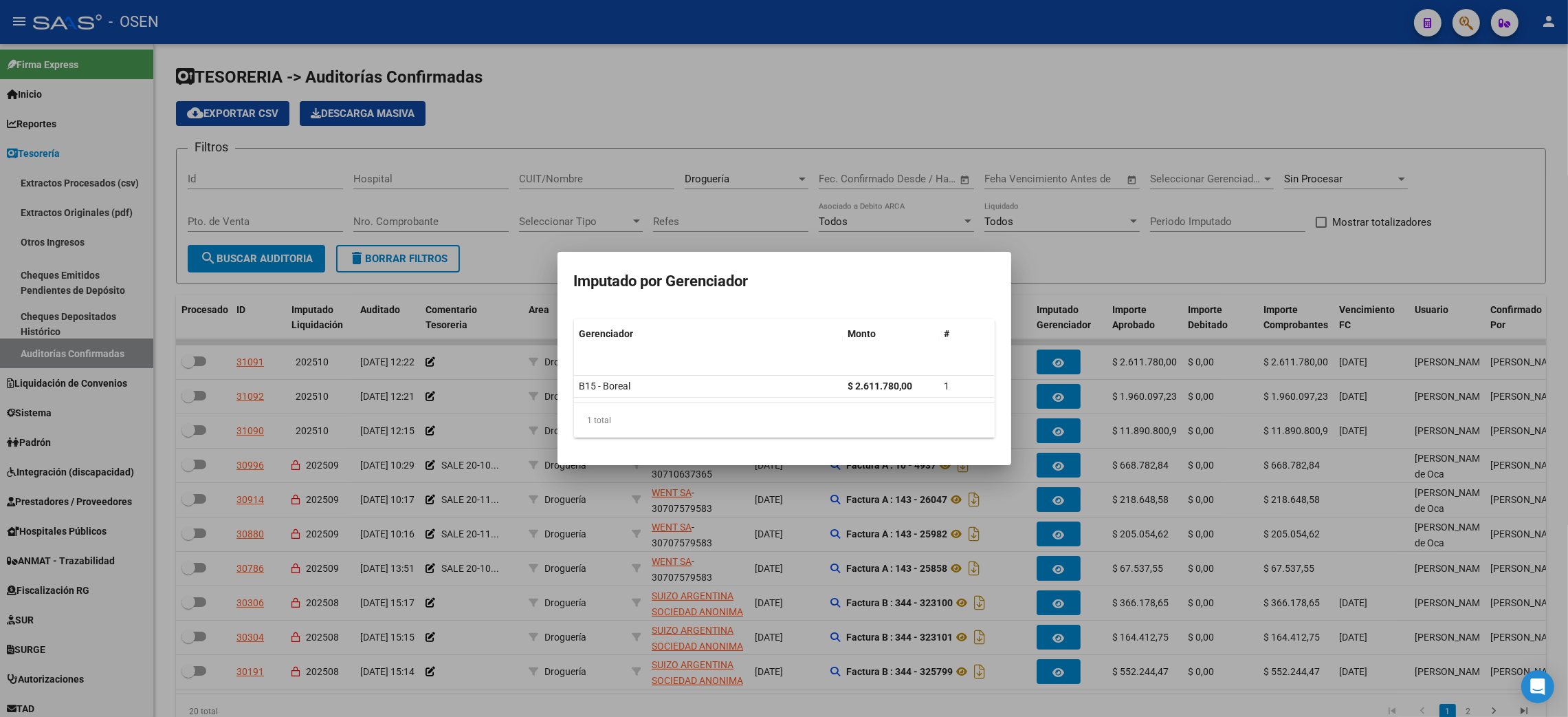
click at [1083, 293] on div at bounding box center [784, 358] width 1568 height 717
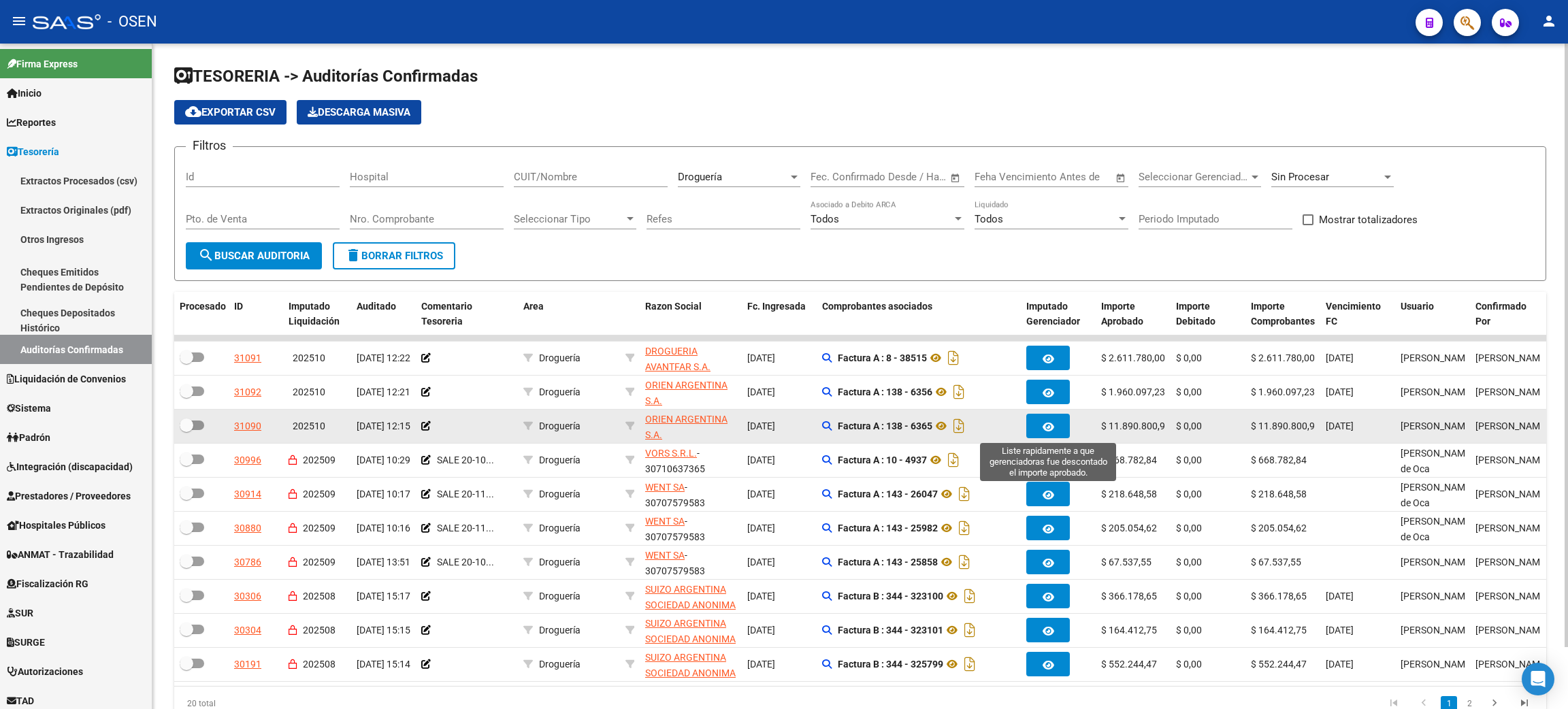
click at [1051, 416] on button "button" at bounding box center [1048, 426] width 43 height 24
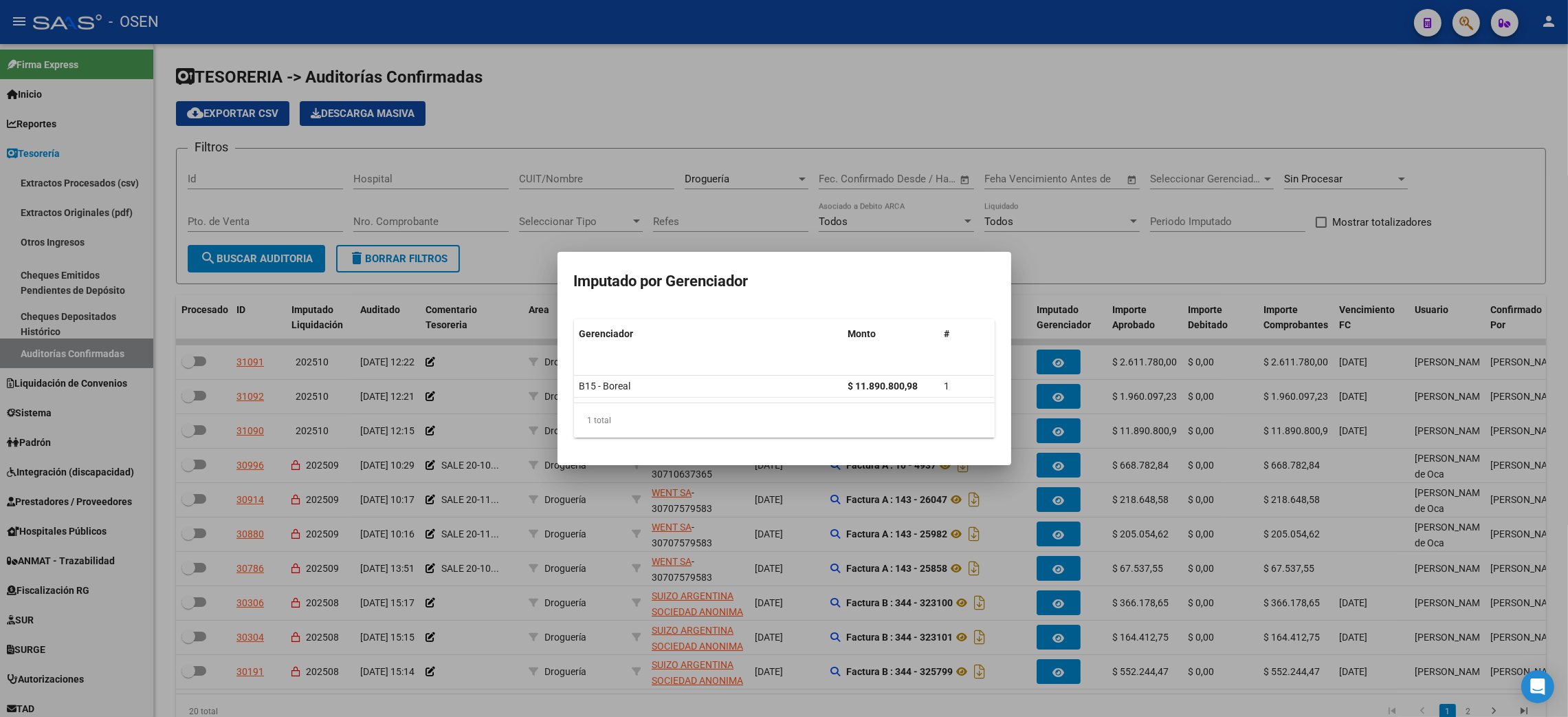
click at [1145, 231] on div at bounding box center [784, 358] width 1568 height 717
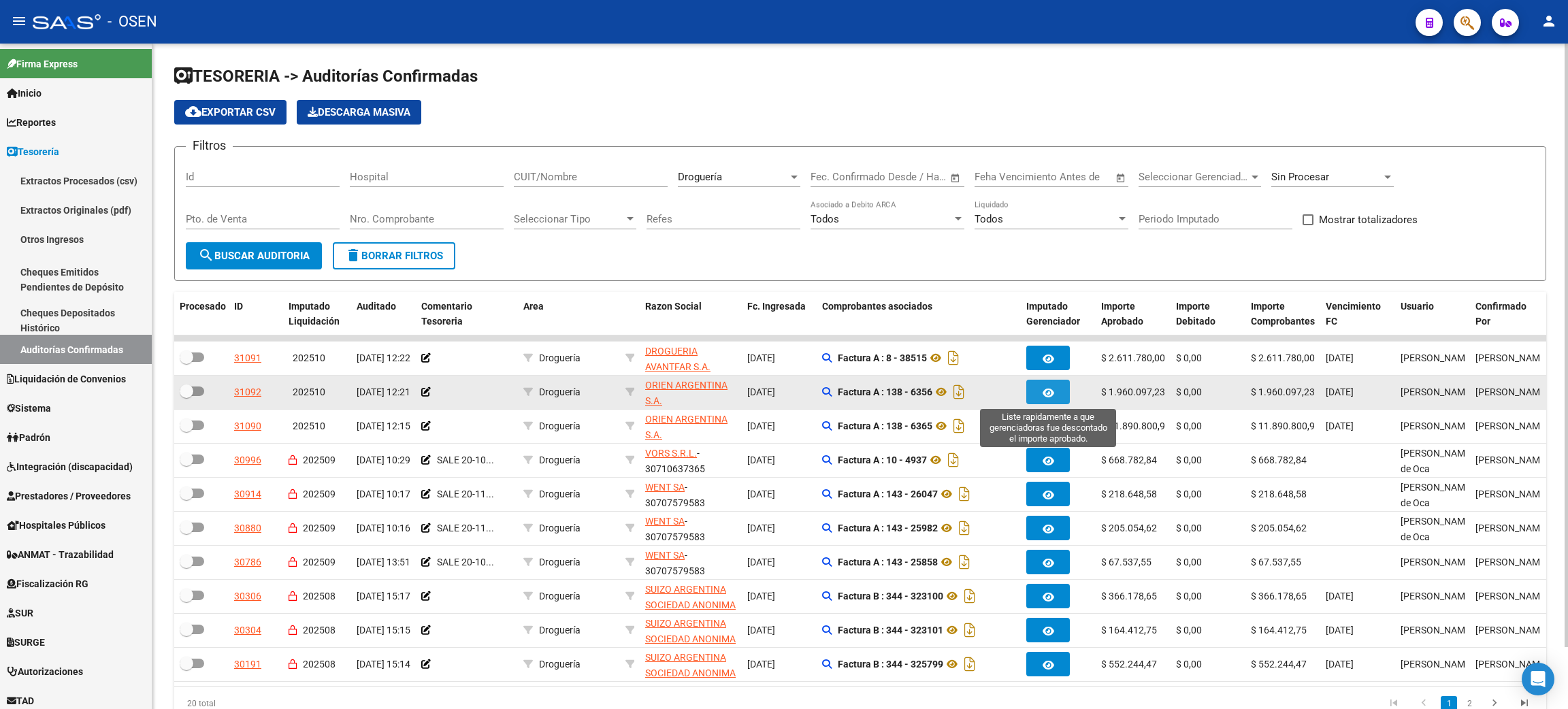
click at [1051, 389] on icon "button" at bounding box center [1048, 393] width 11 height 10
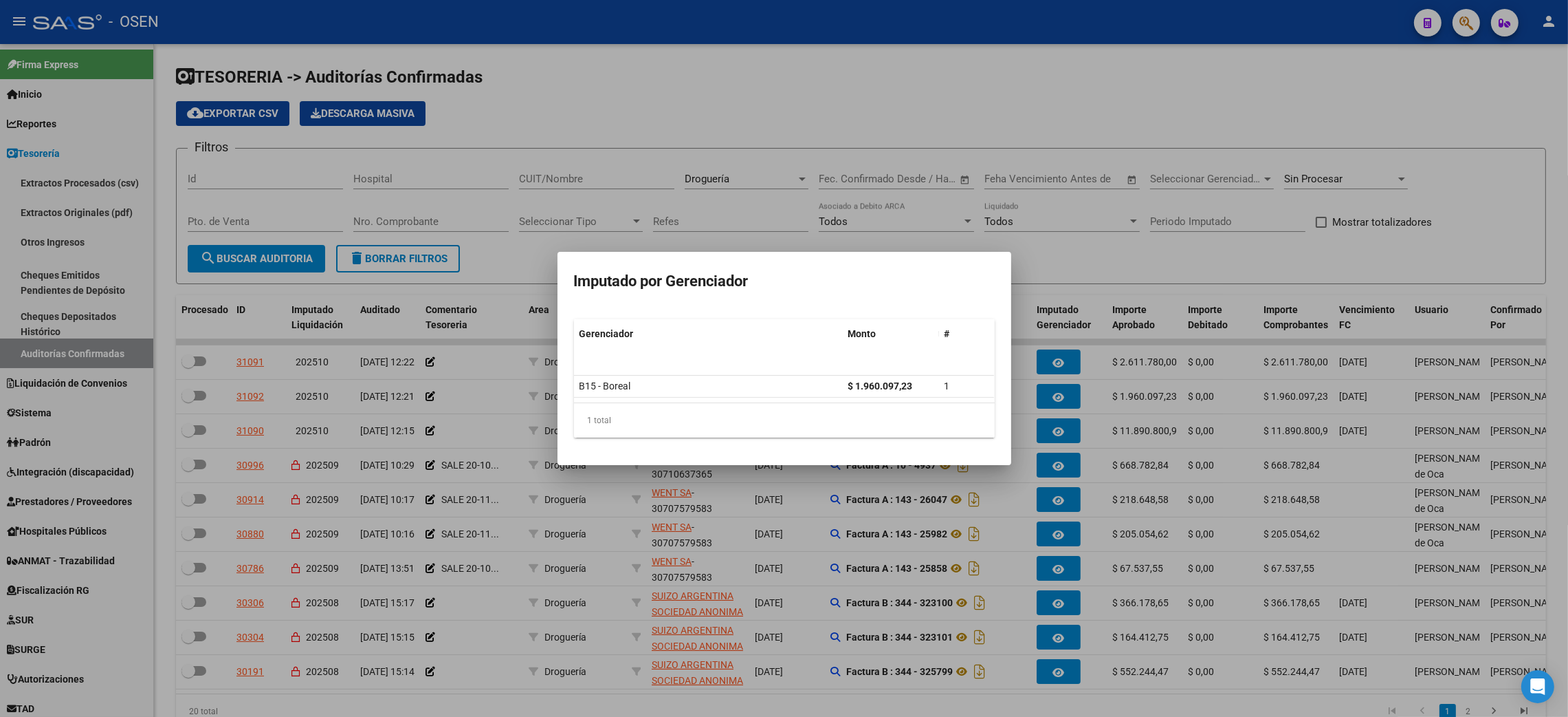
click at [1134, 254] on div at bounding box center [784, 358] width 1568 height 717
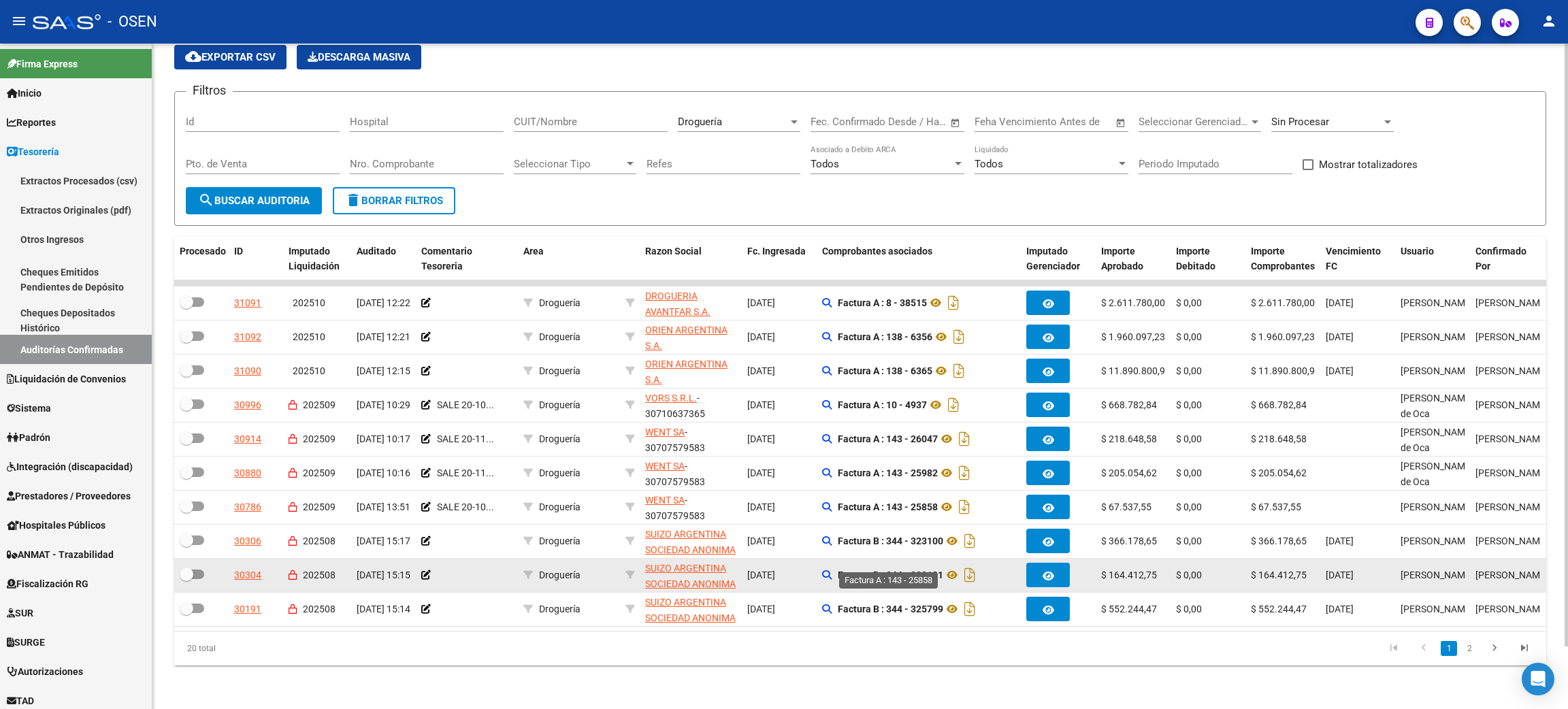
scroll to position [68, 0]
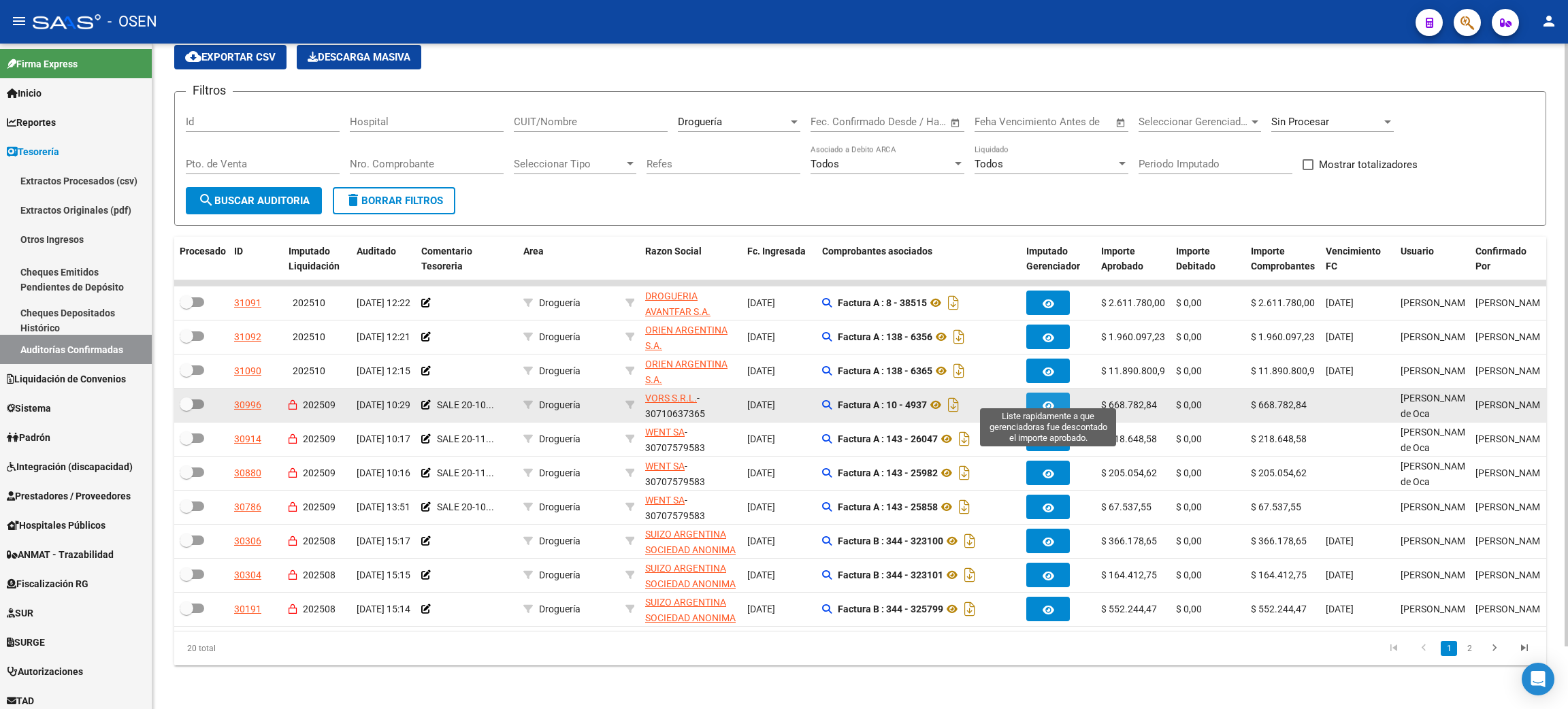
click at [1032, 392] on button "button" at bounding box center [1048, 404] width 43 height 24
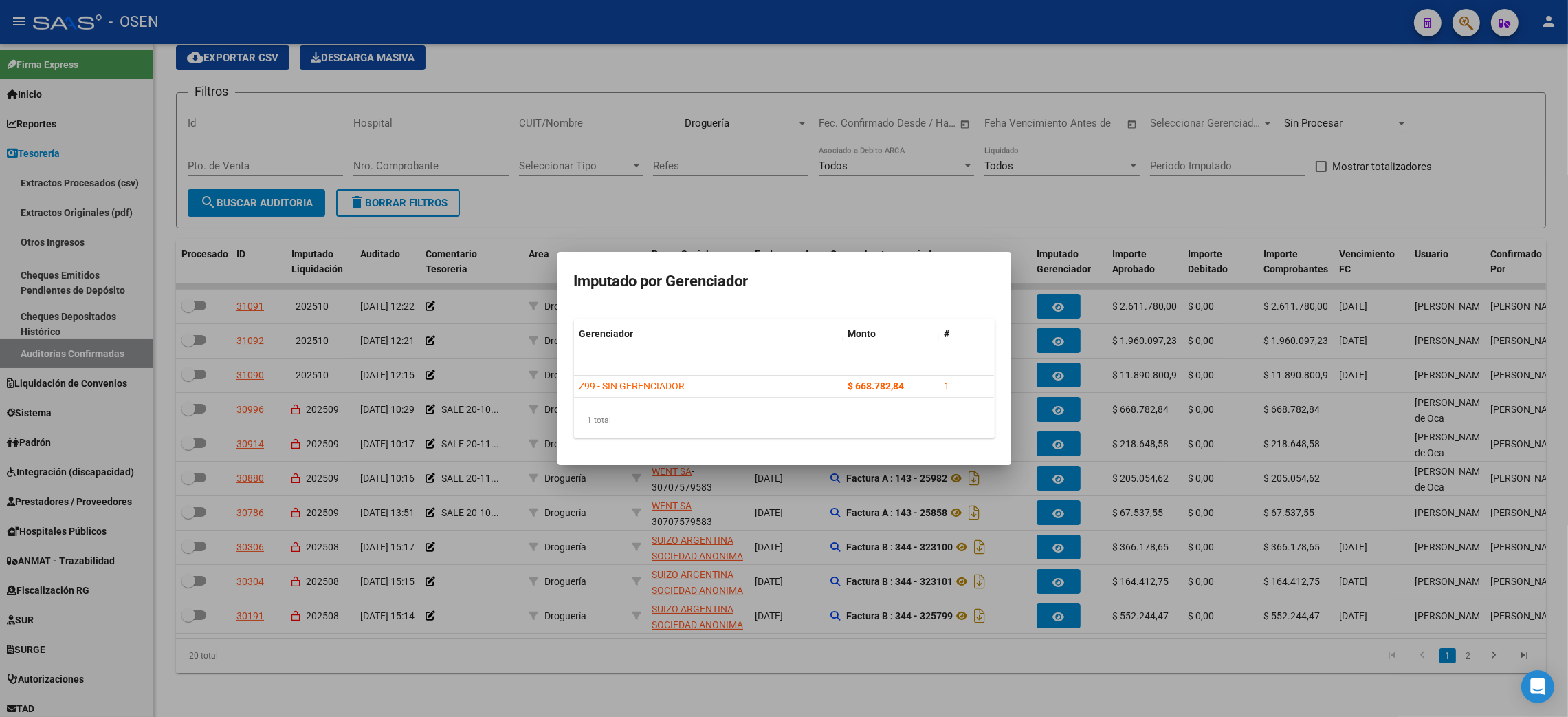
click at [826, 645] on div at bounding box center [784, 358] width 1568 height 717
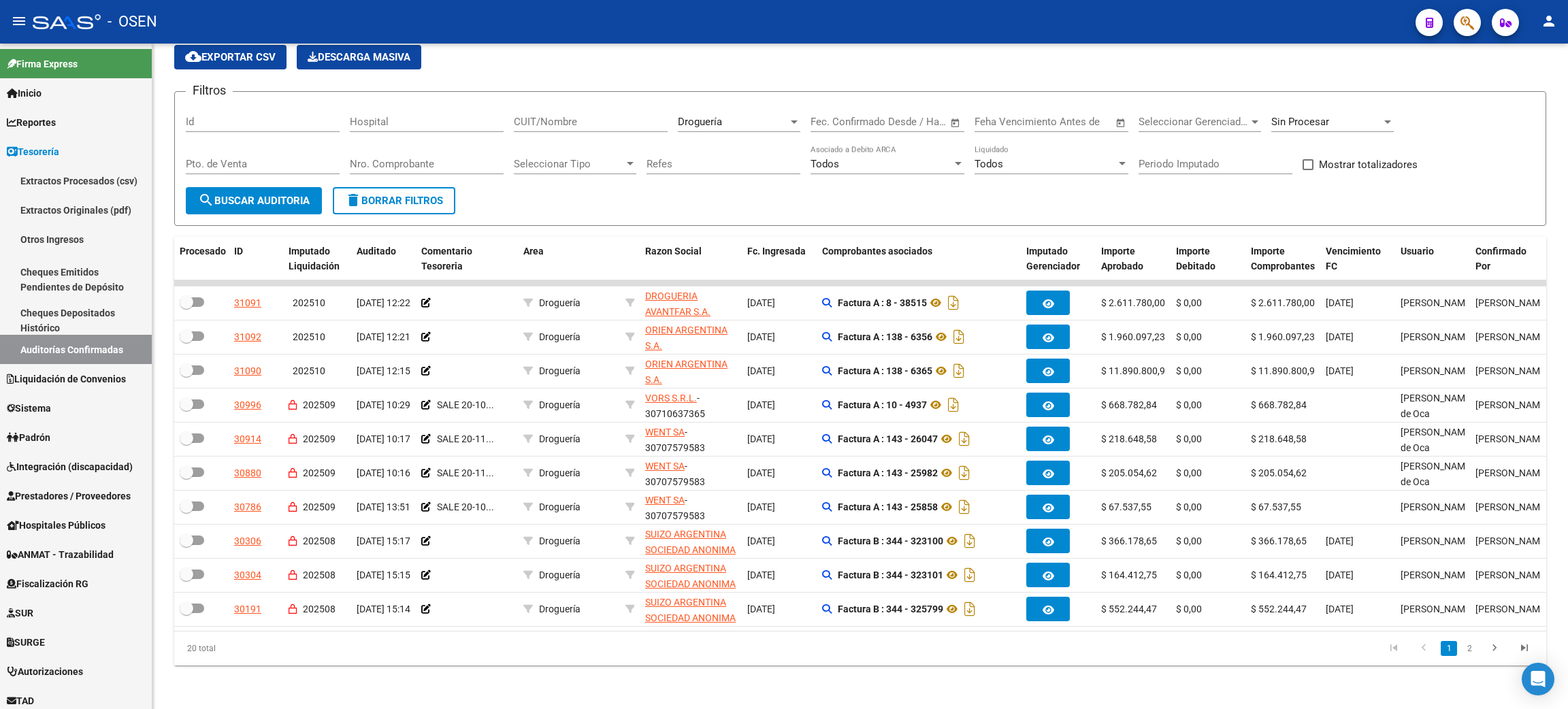
click at [1026, 655] on datatable-pager "1 2" at bounding box center [997, 648] width 1087 height 23
click at [738, 116] on div "Droguería" at bounding box center [733, 121] width 110 height 12
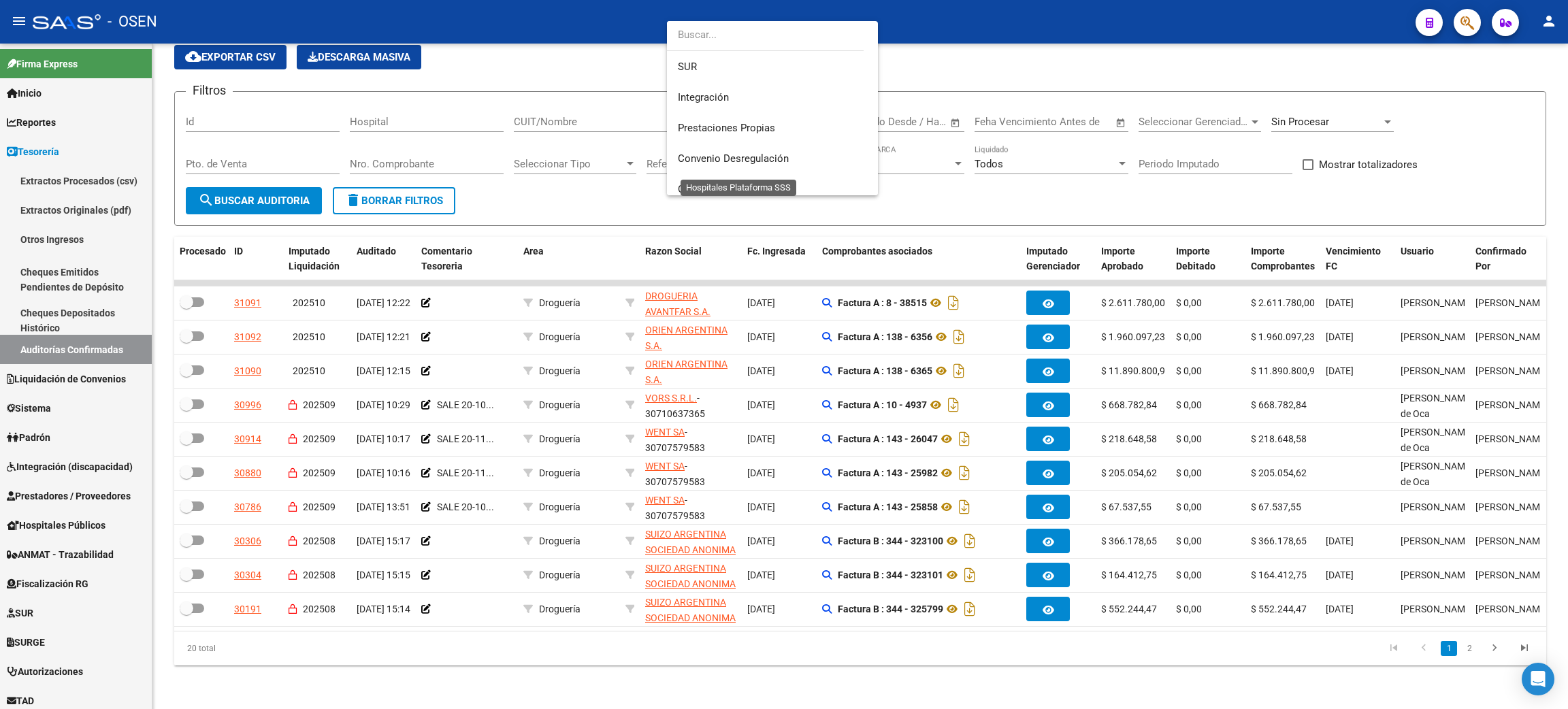
scroll to position [91, 0]
click at [728, 72] on span "SUR" at bounding box center [773, 67] width 189 height 31
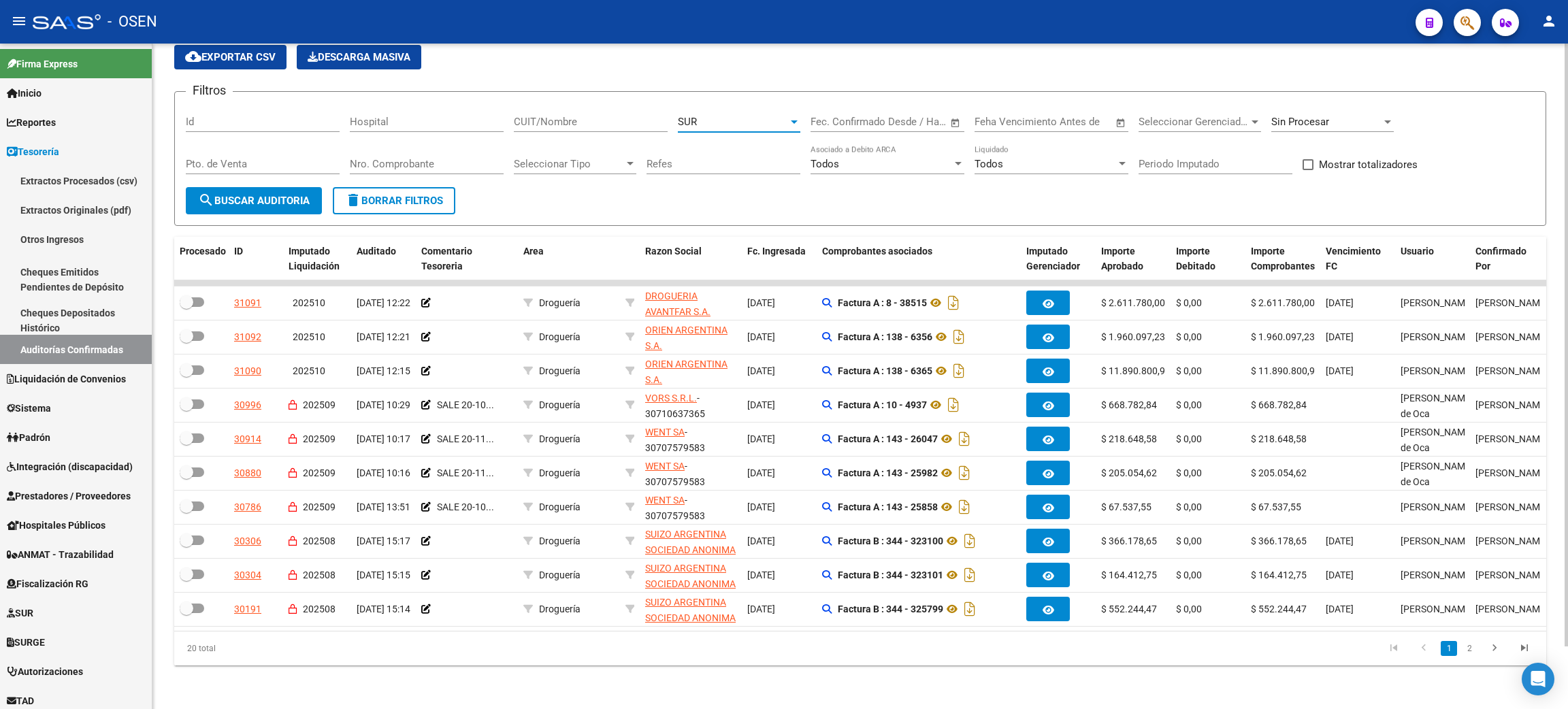
click at [279, 195] on span "search Buscar Auditoria" at bounding box center [254, 200] width 112 height 12
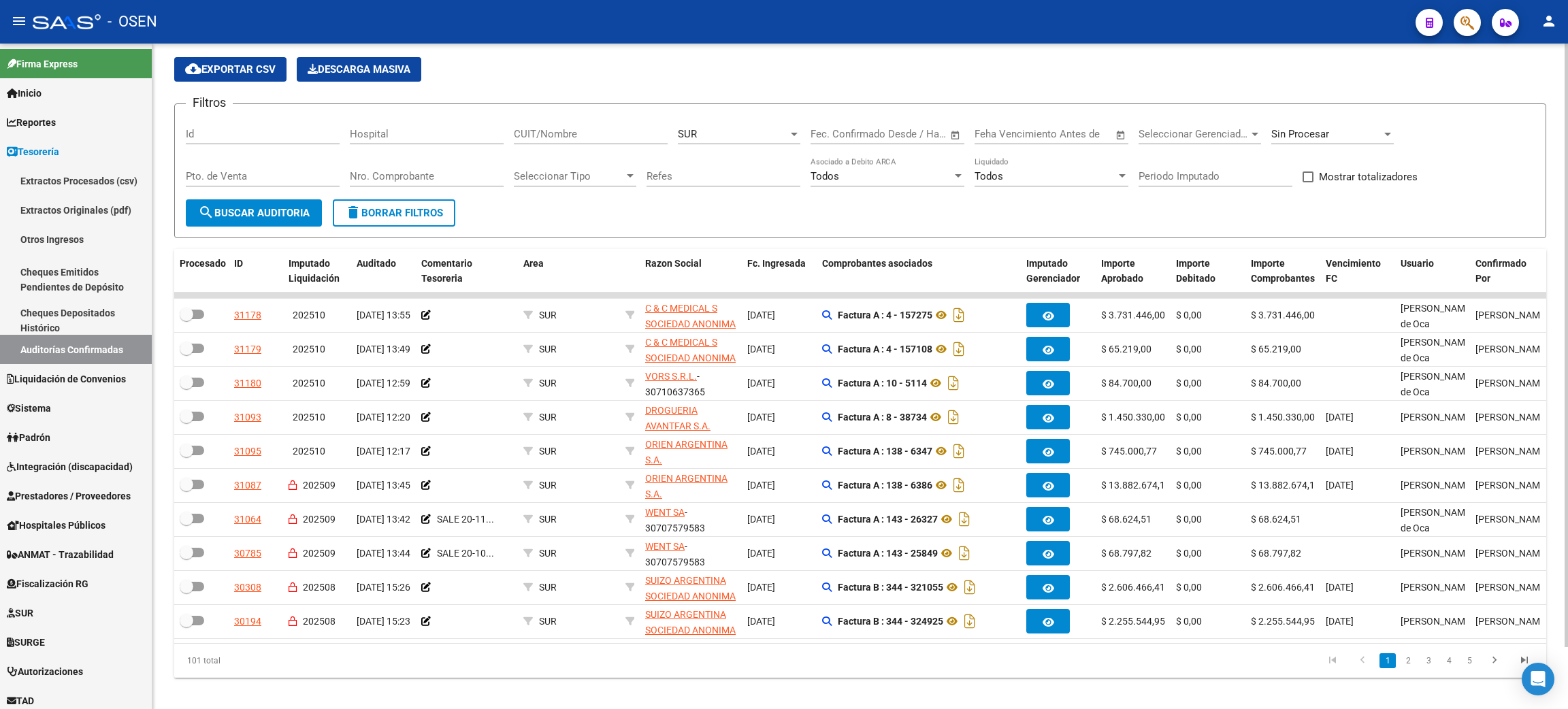
scroll to position [0, 0]
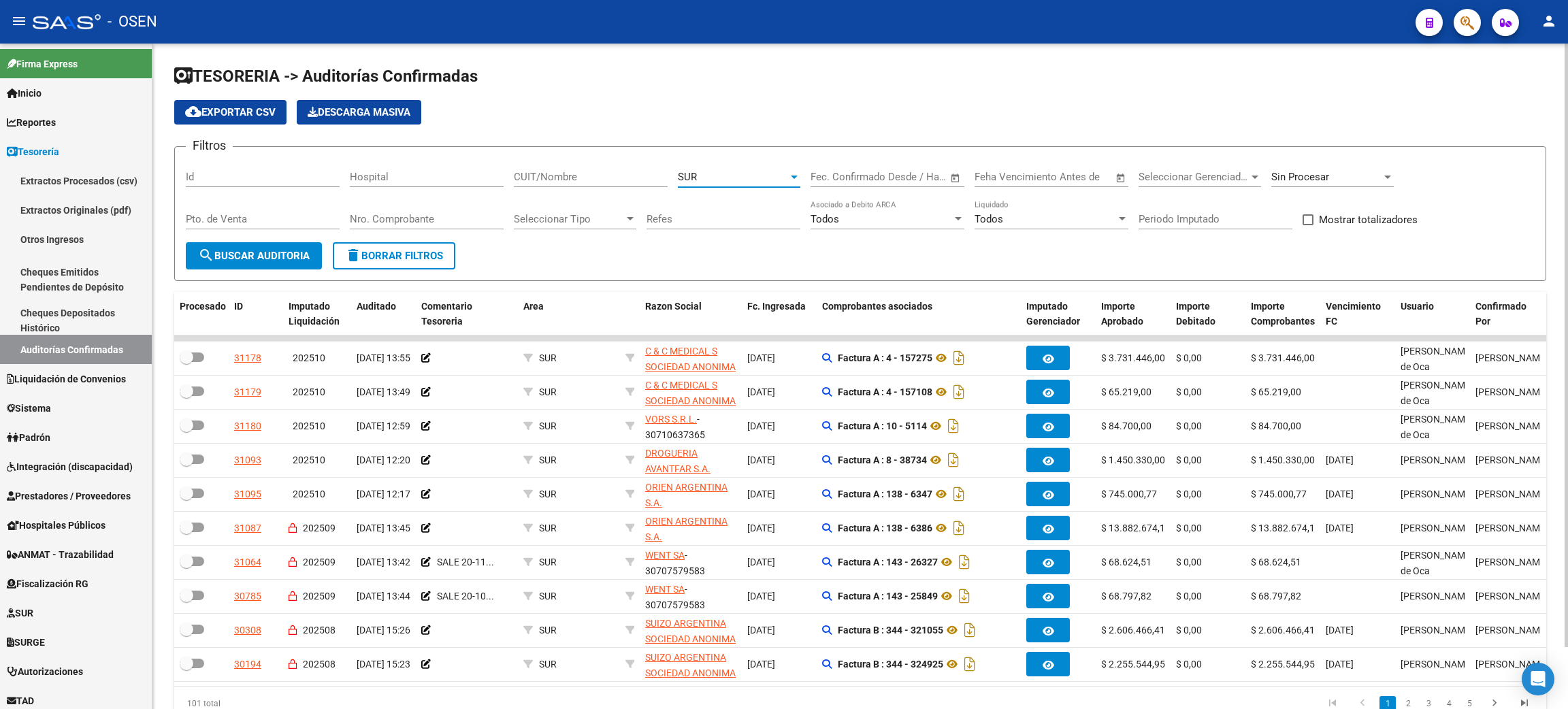
click at [767, 180] on div "SUR" at bounding box center [733, 176] width 110 height 12
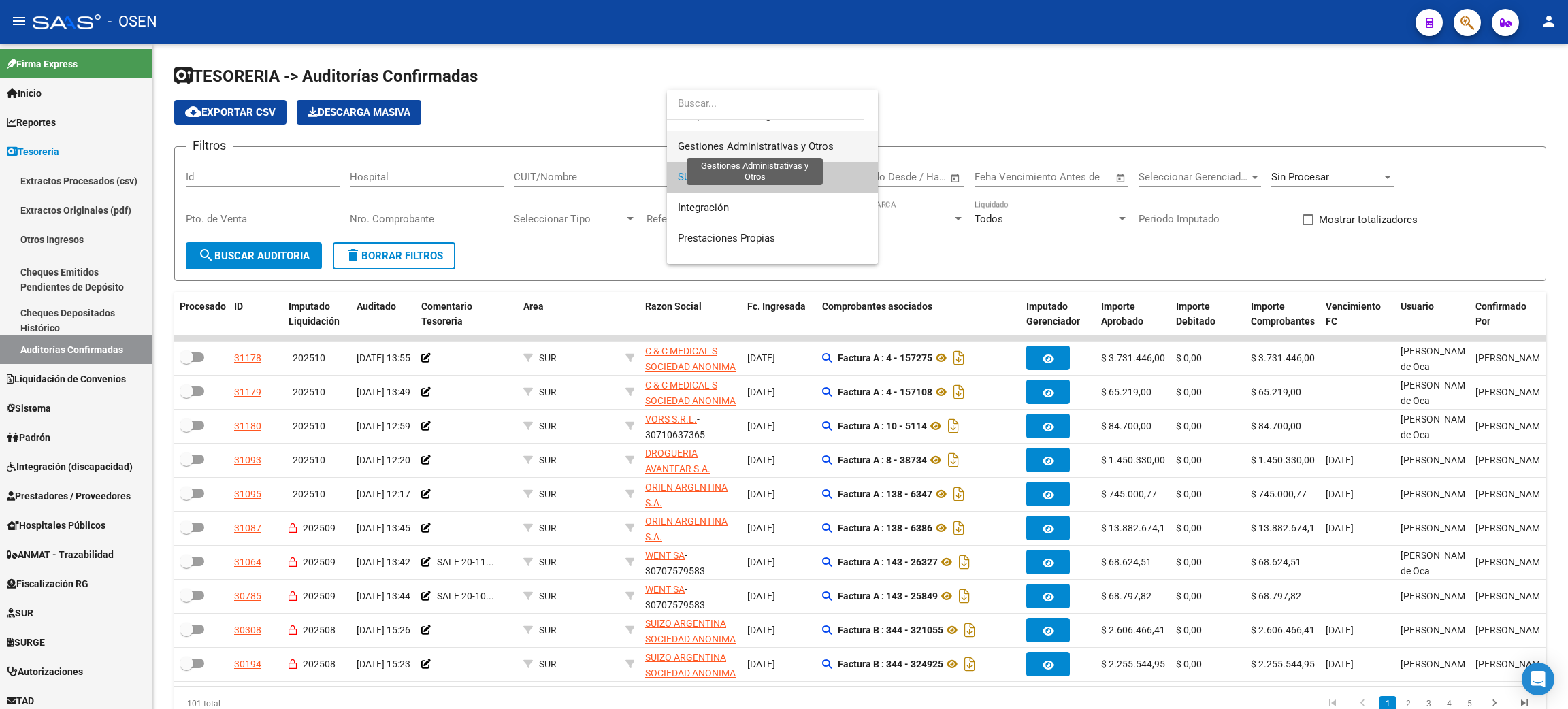
click at [774, 148] on span "Gestiones Administrativas y Otros" at bounding box center [756, 146] width 156 height 12
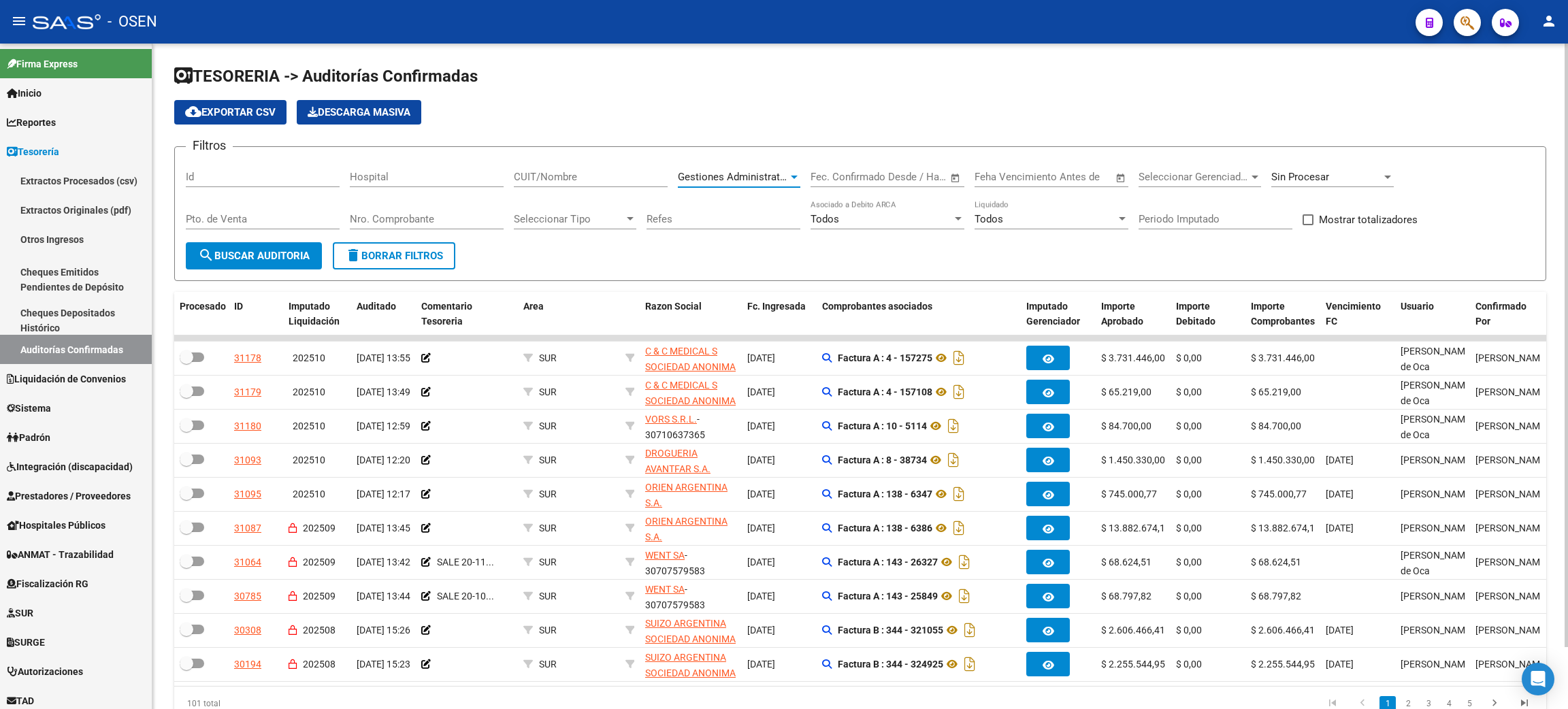
click at [285, 249] on span "search Buscar Auditoria" at bounding box center [254, 255] width 112 height 12
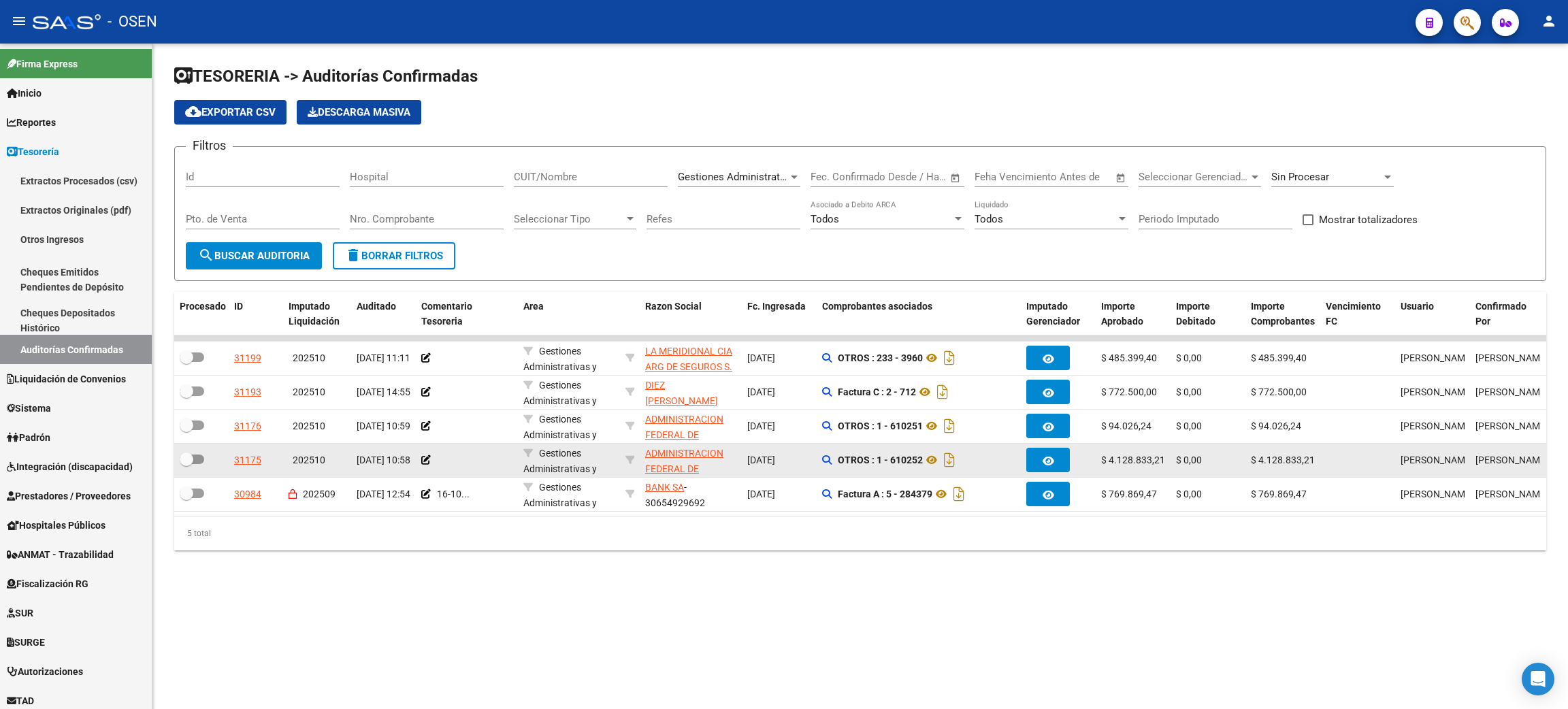
drag, startPoint x: 1088, startPoint y: 458, endPoint x: 1356, endPoint y: 459, distance: 268.0
click at [1356, 459] on div "31175 202510 [DATE] 10:58 Gestiones Administrativas y Otros ADMINISTRACION FEDE…" at bounding box center [1074, 460] width 1800 height 34
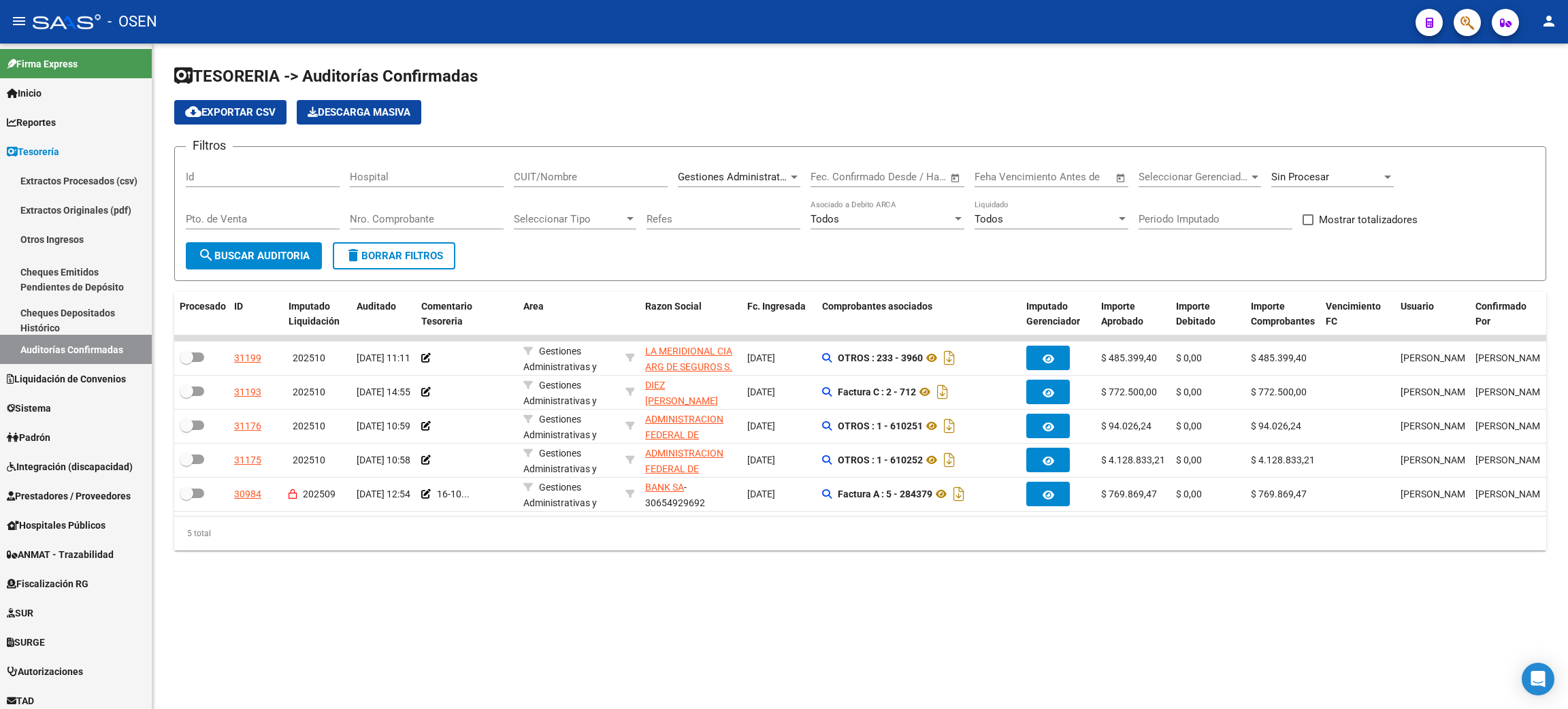
click at [1112, 593] on div "TESORERIA -> Auditorías Confirmadas cloud_download Exportar CSV Descarga Masiva…" at bounding box center [860, 318] width 1416 height 551
click at [70, 489] on span "Prestadores / Proveedores" at bounding box center [69, 496] width 124 height 15
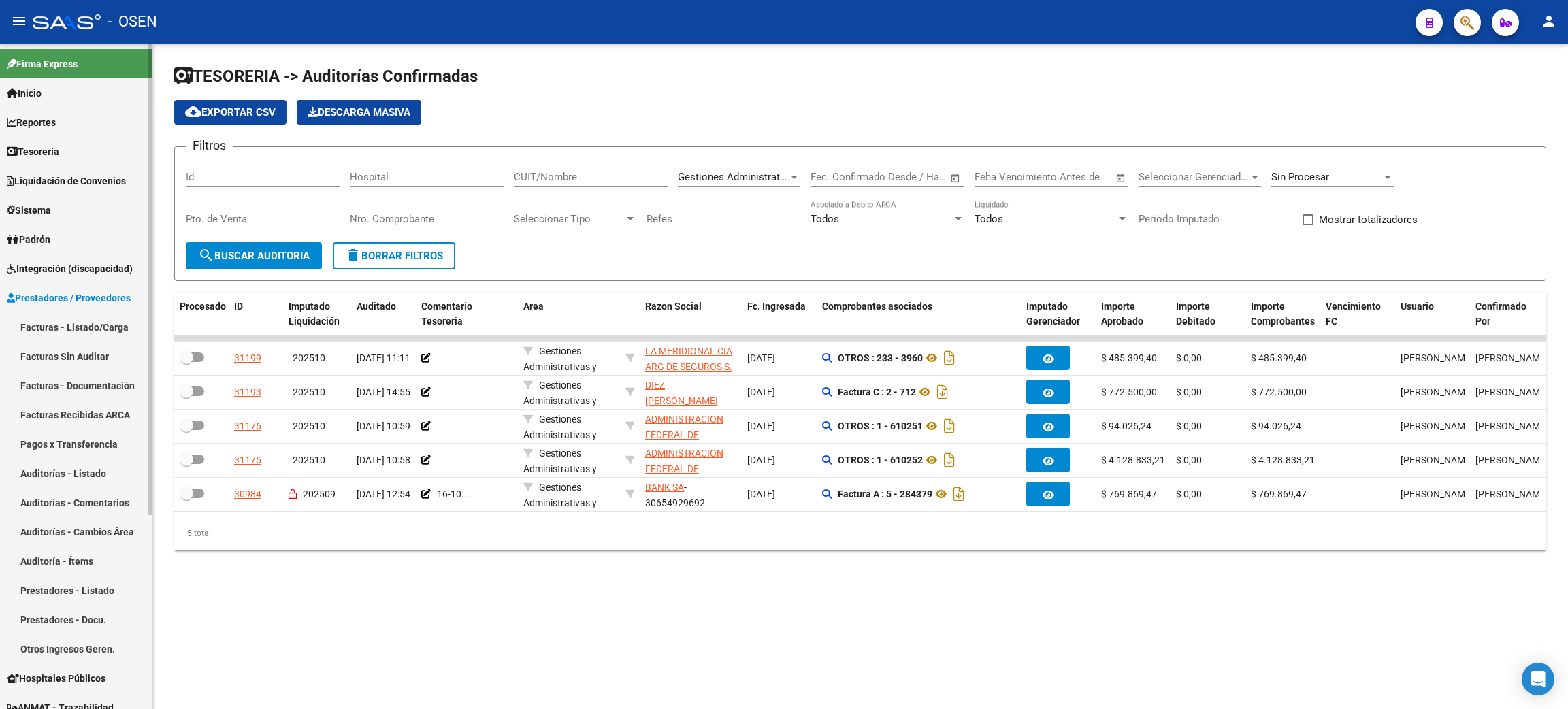
click at [73, 332] on link "Facturas - Listado/Carga" at bounding box center [76, 327] width 152 height 29
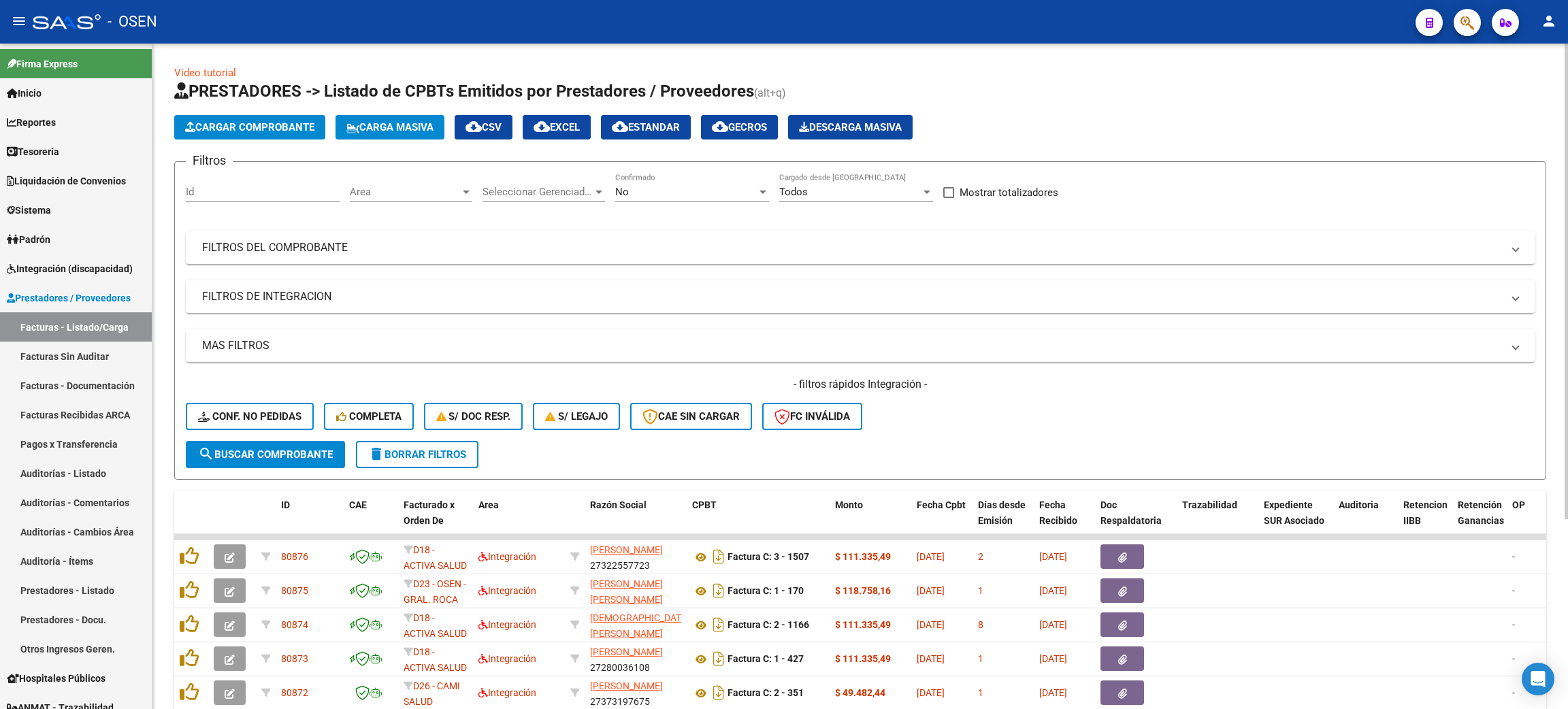
click at [408, 203] on div "Area Area" at bounding box center [411, 193] width 122 height 42
click at [409, 198] on div "Area Area" at bounding box center [411, 187] width 122 height 29
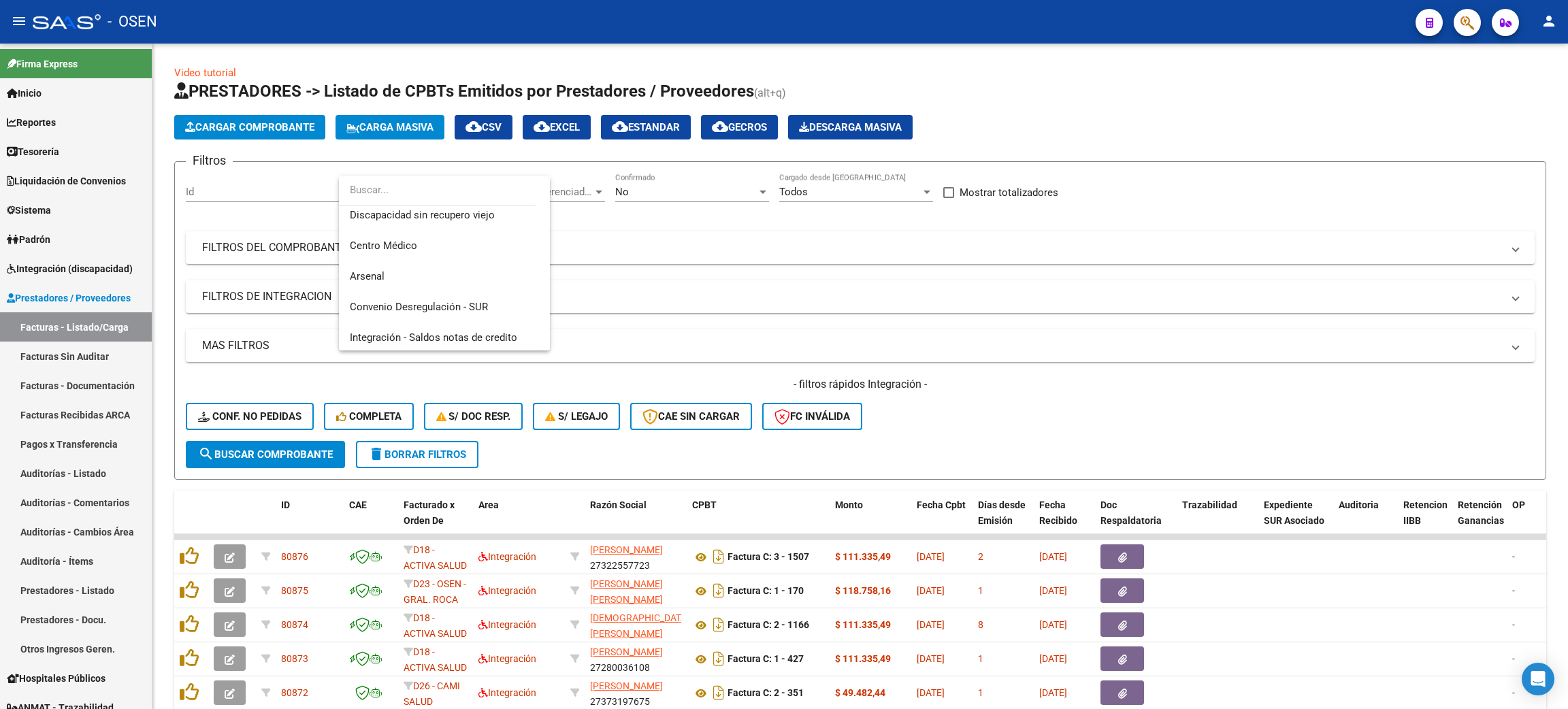
scroll to position [427, 0]
click at [386, 224] on span "Centro Médico" at bounding box center [383, 222] width 68 height 12
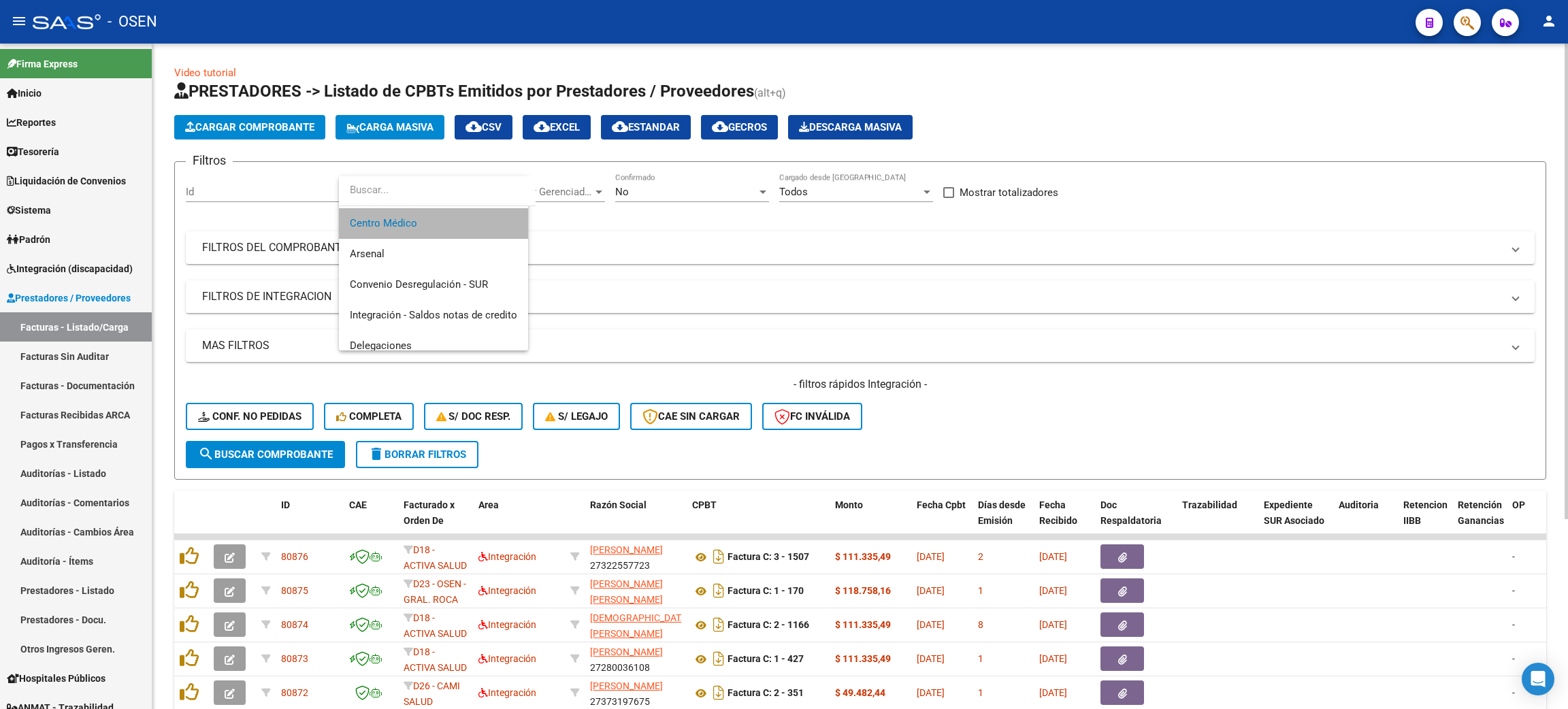
scroll to position [428, 0]
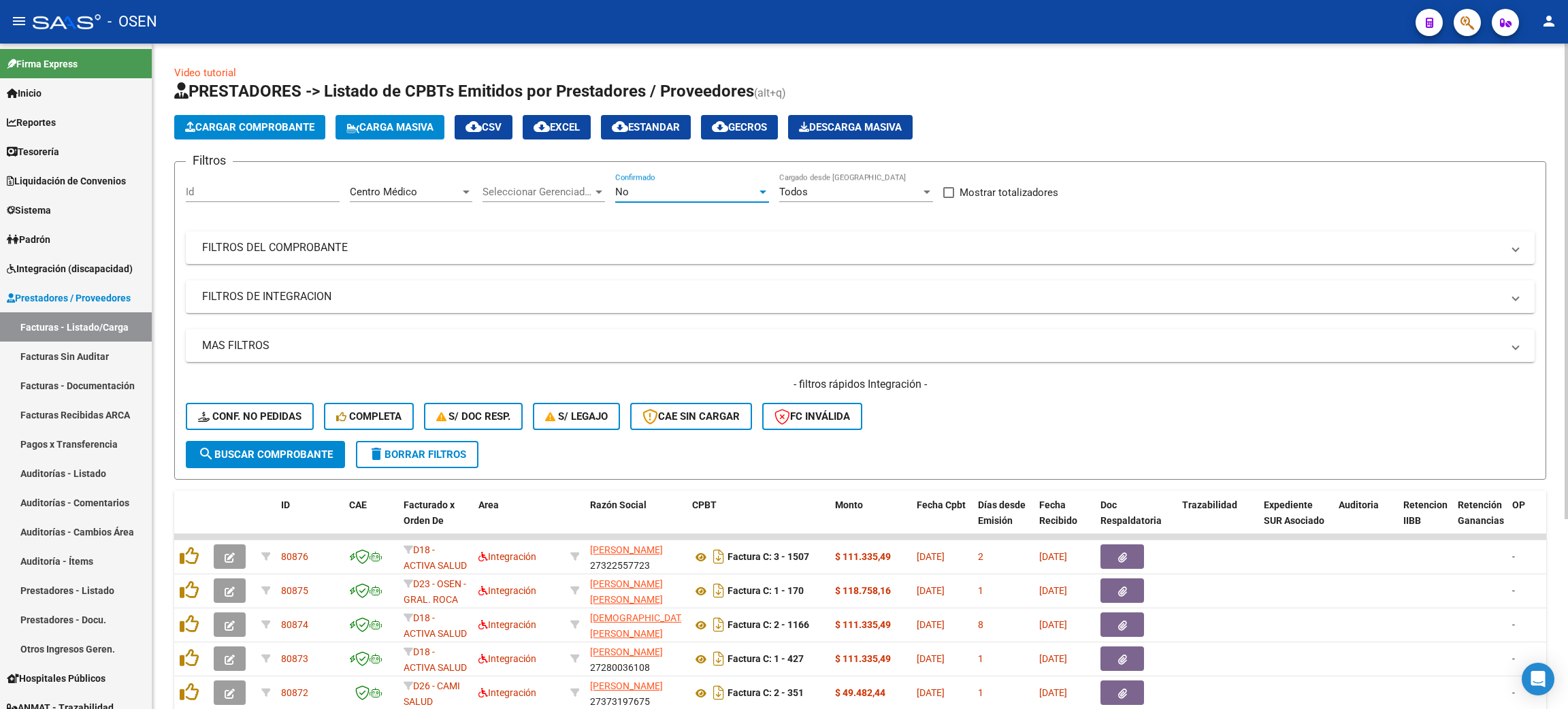
click at [699, 193] on div "No" at bounding box center [686, 191] width 141 height 12
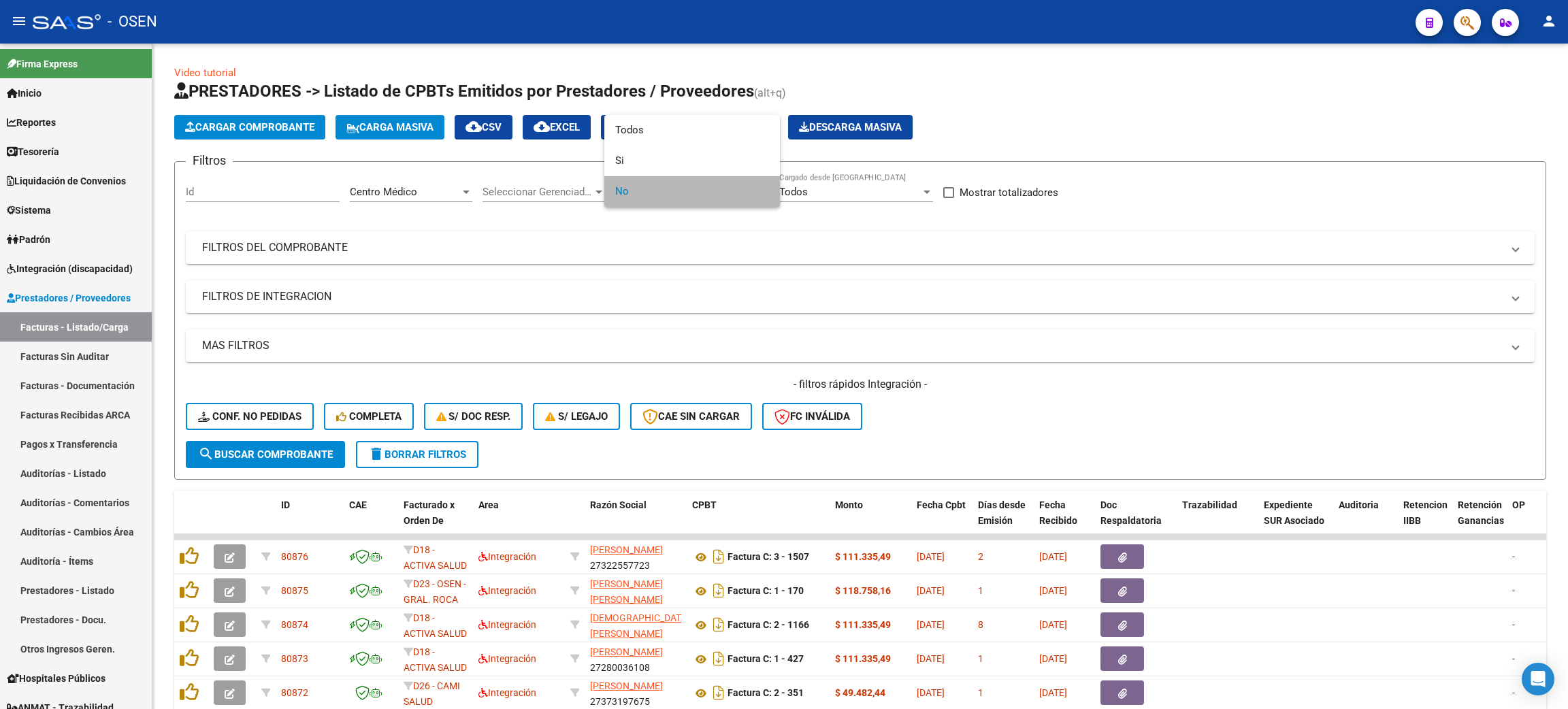
click at [643, 206] on span "No" at bounding box center [692, 191] width 154 height 31
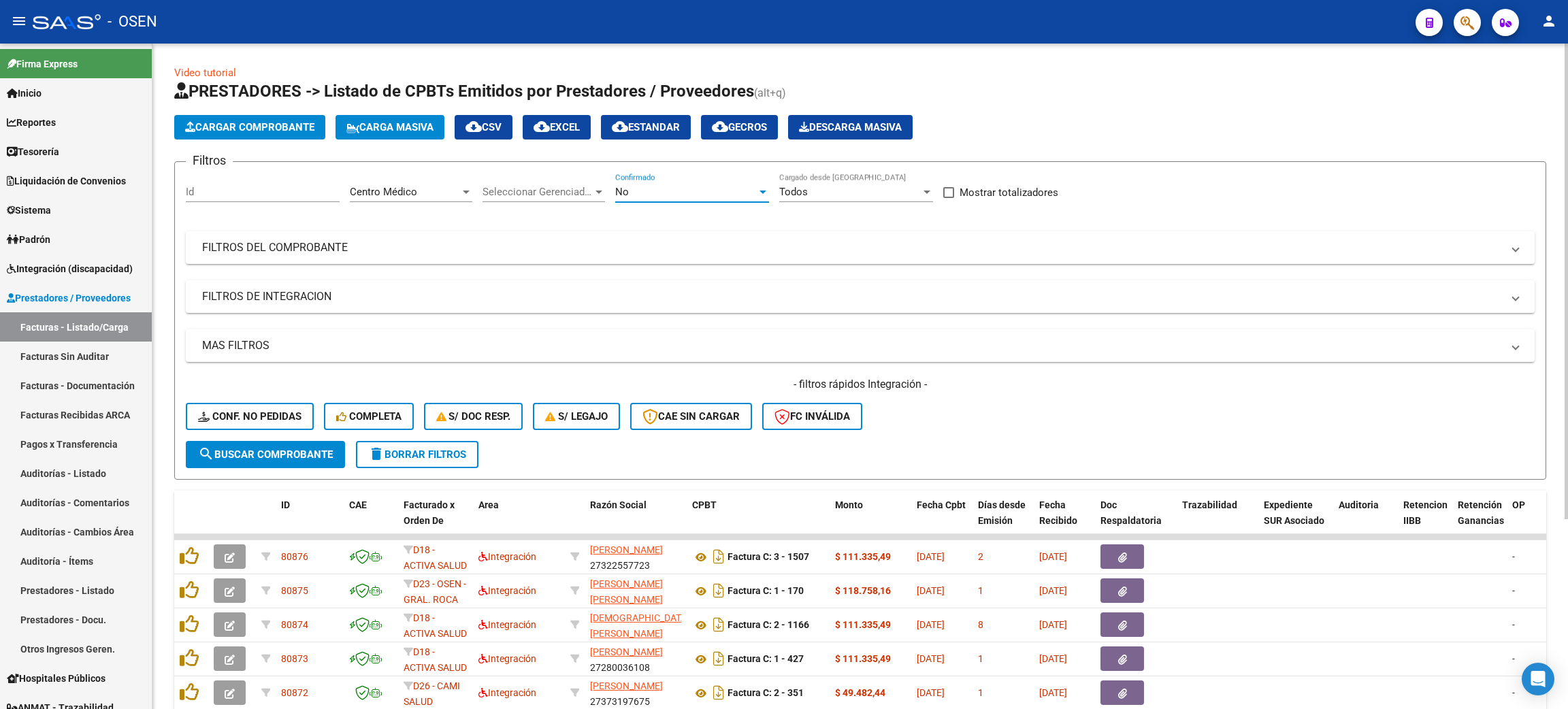
drag, startPoint x: 316, startPoint y: 453, endPoint x: 783, endPoint y: 471, distance: 467.3
click at [315, 453] on span "search Buscar Comprobante" at bounding box center [266, 454] width 135 height 12
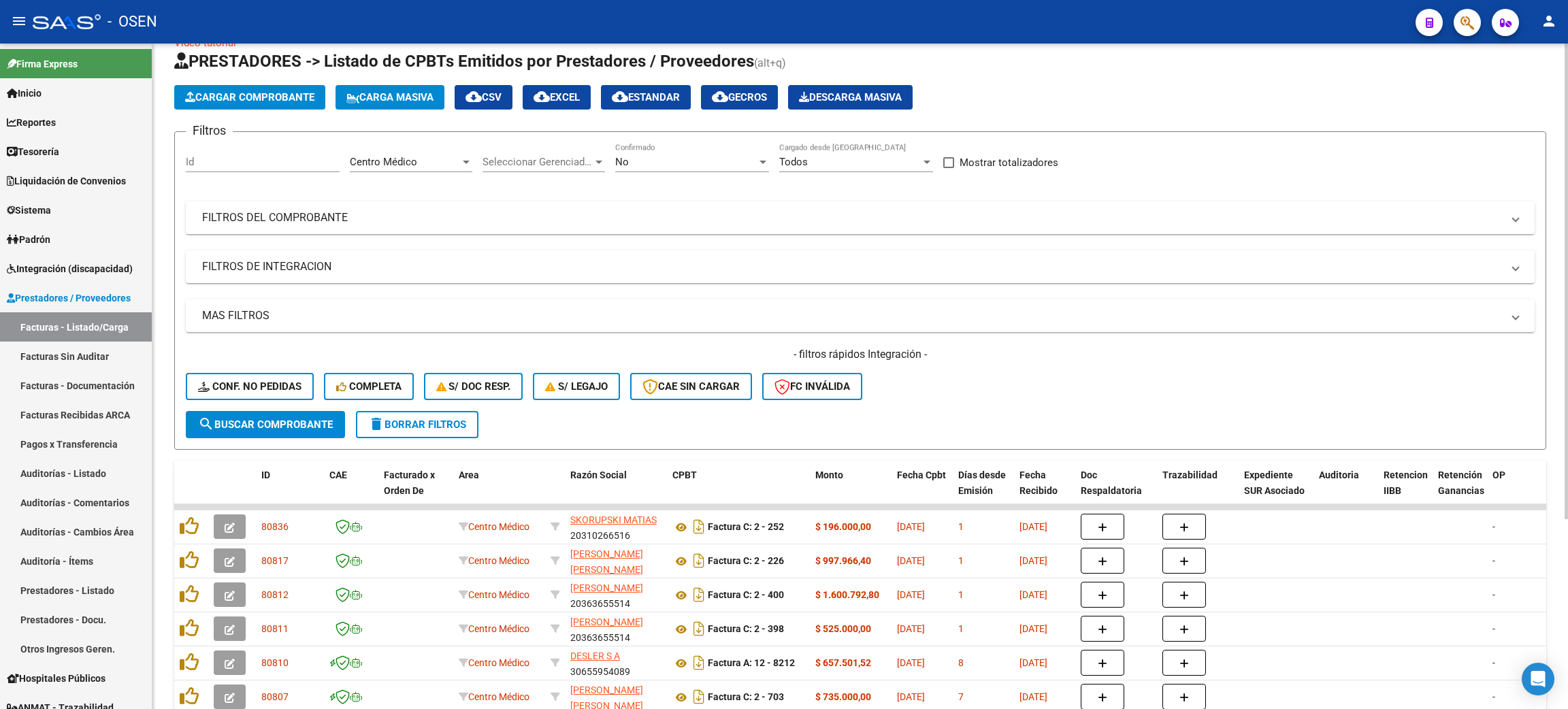
scroll to position [0, 0]
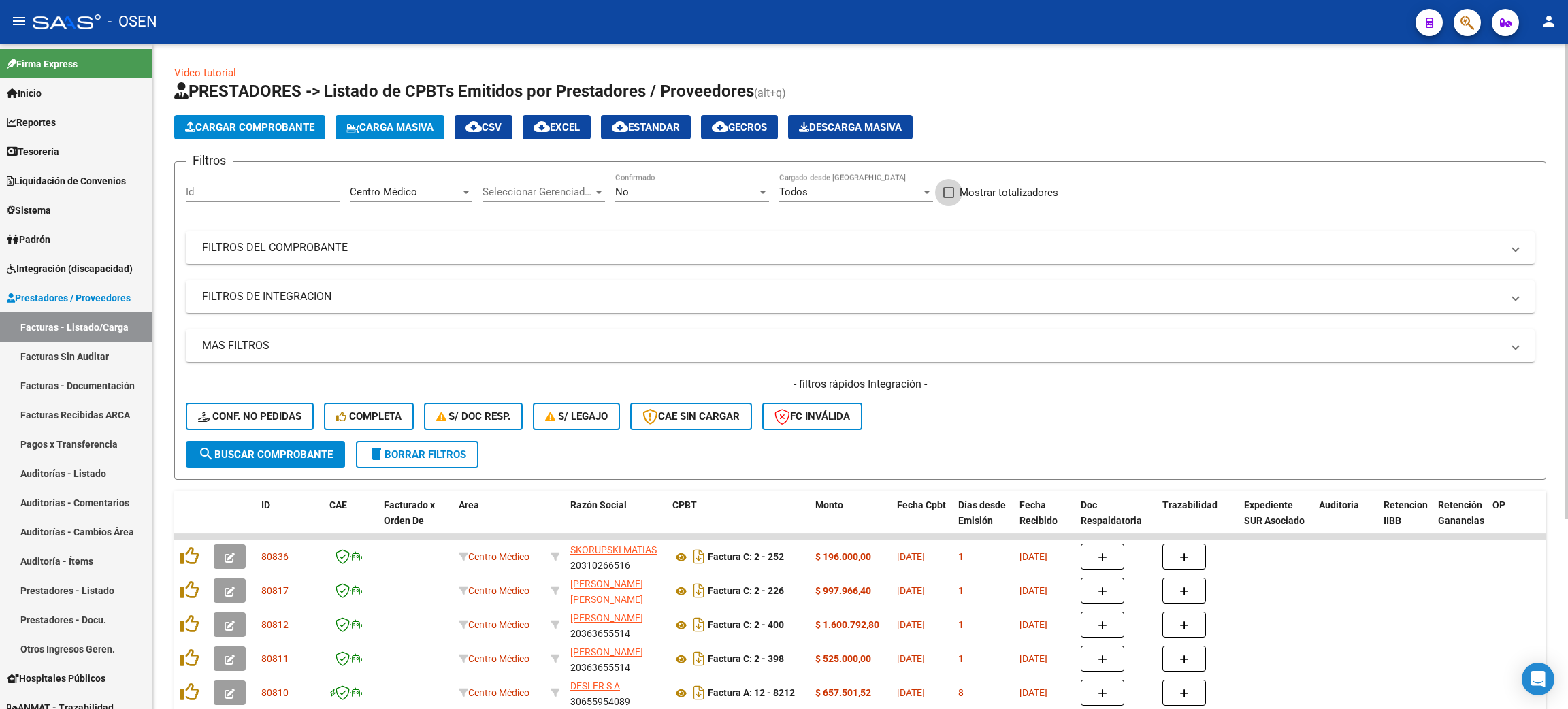
click at [1034, 199] on span "Mostrar totalizadores" at bounding box center [1009, 192] width 99 height 16
click at [949, 199] on input "Mostrar totalizadores" at bounding box center [948, 198] width 1 height 1
checkbox input "true"
click at [311, 448] on span "search Buscar Comprobante" at bounding box center [266, 454] width 135 height 12
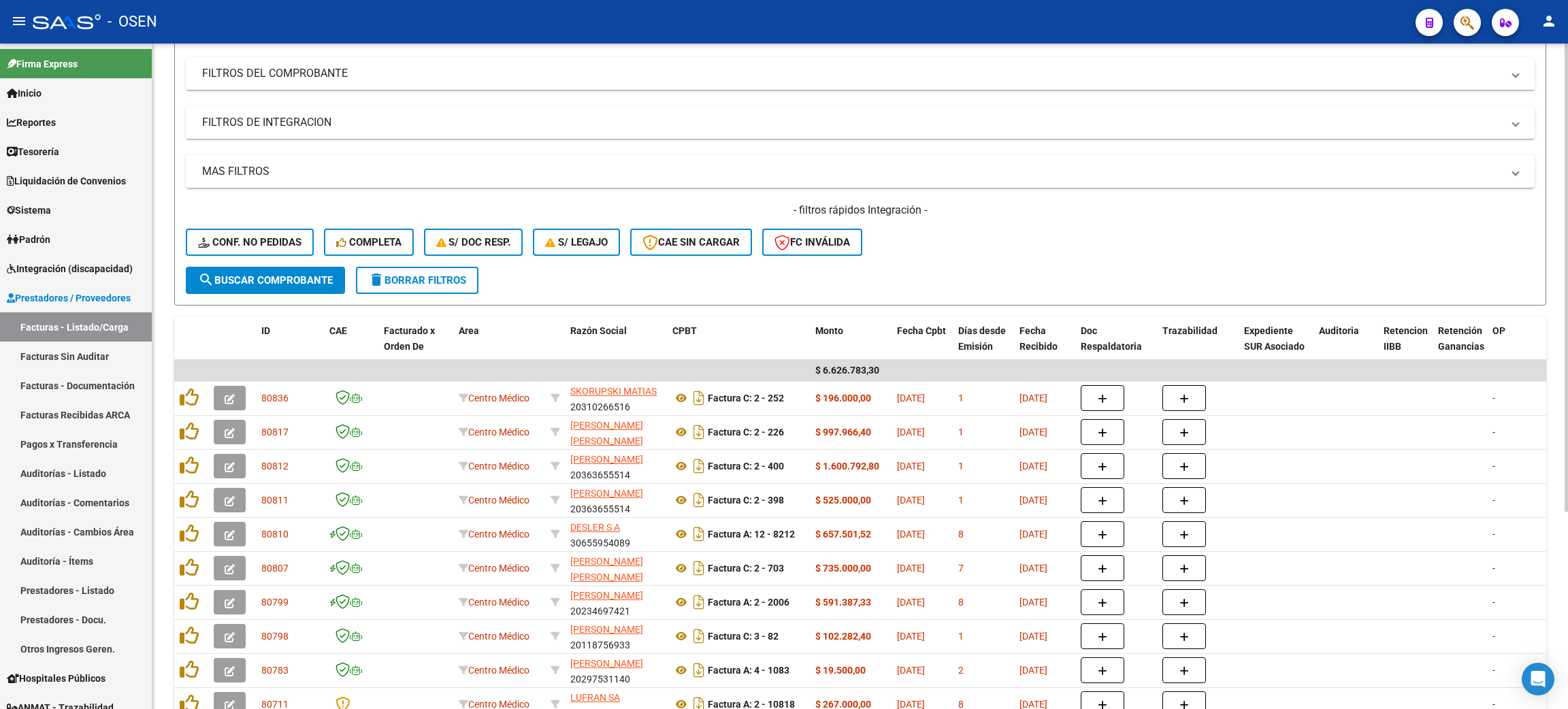
scroll to position [281, 0]
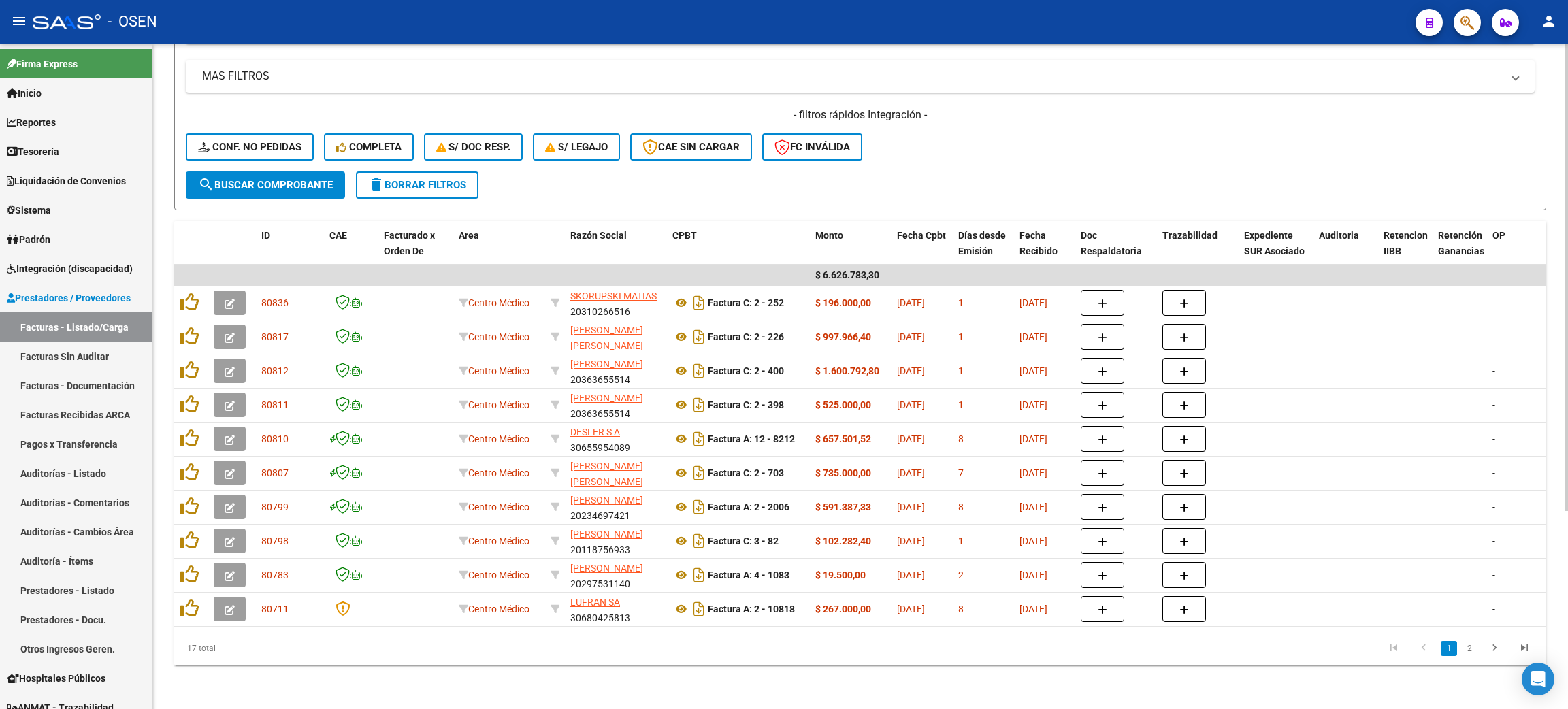
click at [1466, 656] on link "2" at bounding box center [1469, 648] width 16 height 15
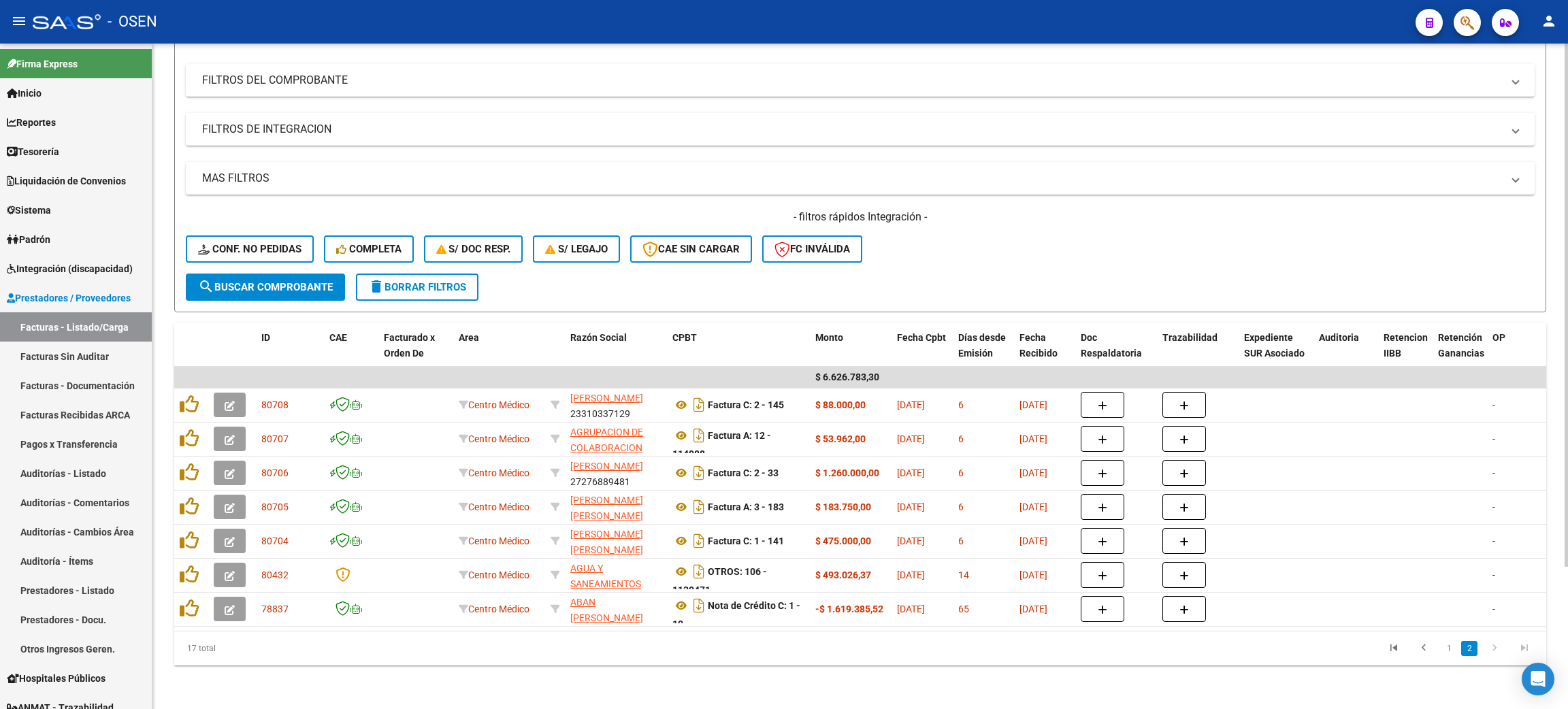
scroll to position [180, 0]
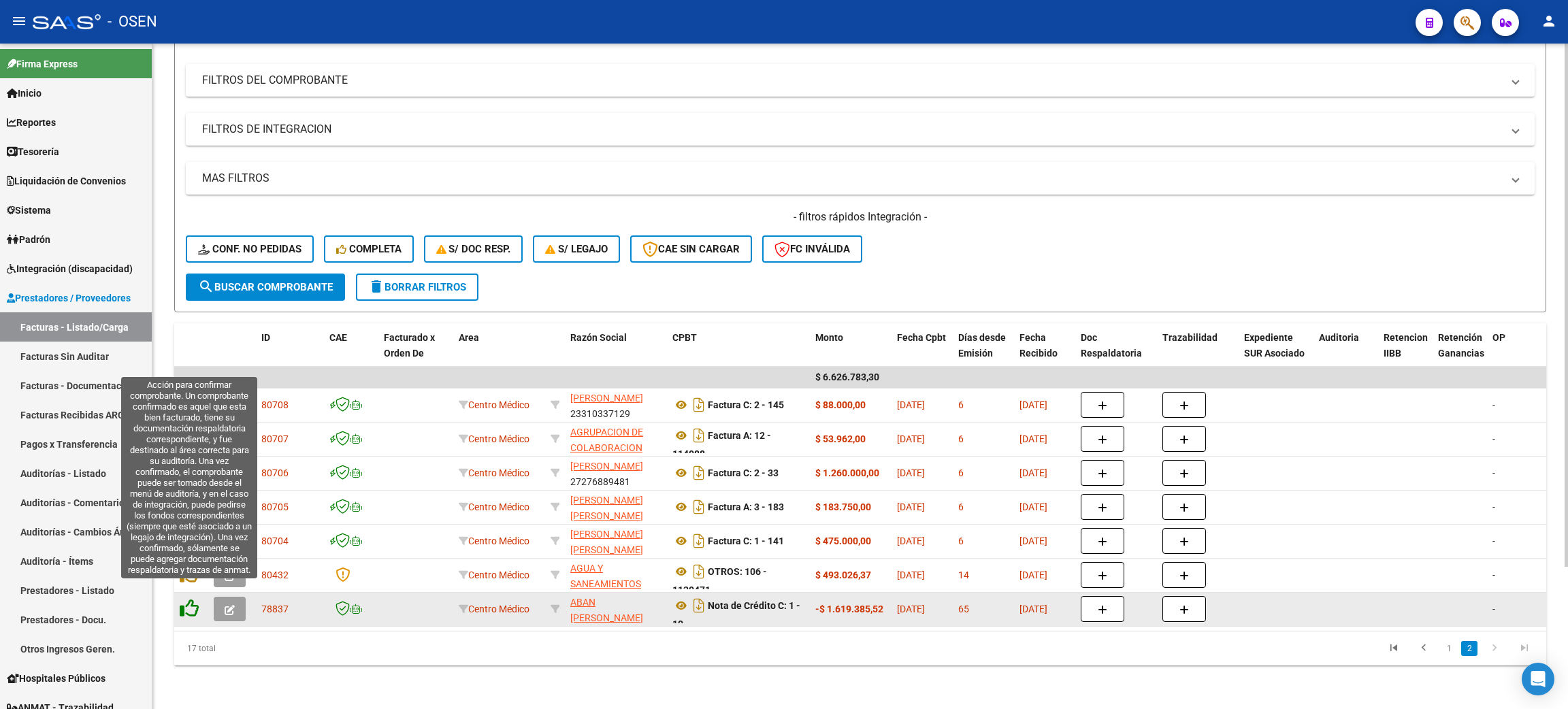
click at [194, 599] on icon at bounding box center [189, 608] width 19 height 19
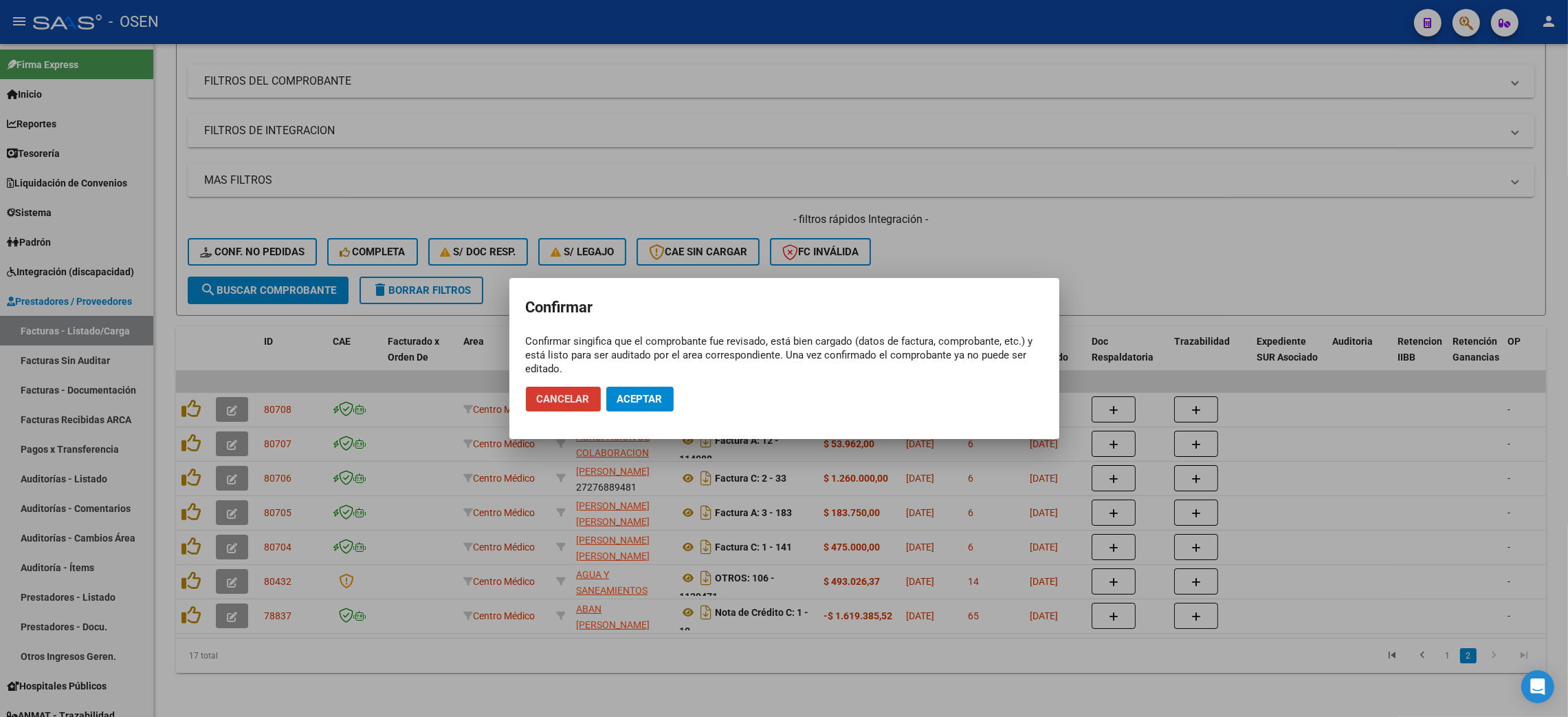
click at [638, 406] on button "Aceptar" at bounding box center [640, 399] width 67 height 24
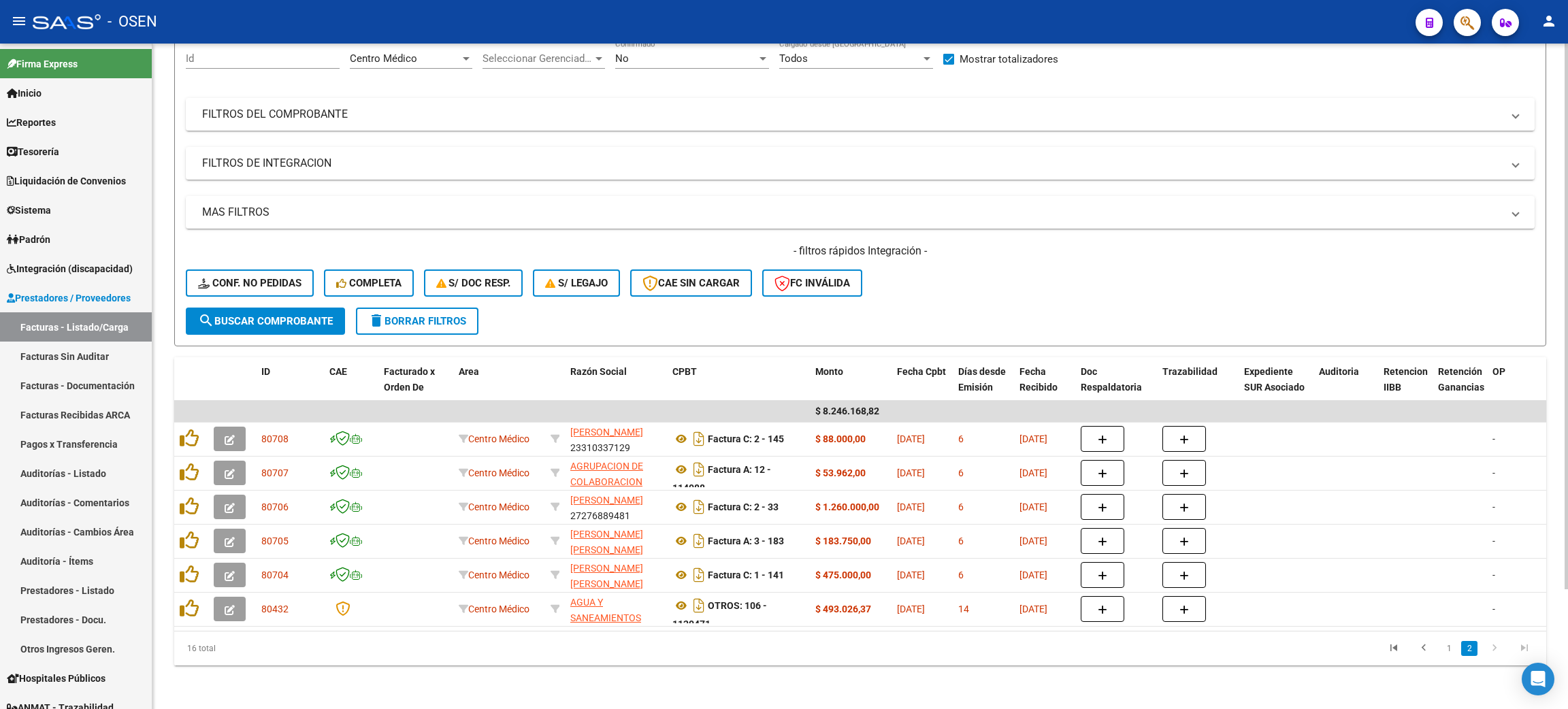
scroll to position [146, 0]
click at [828, 669] on div "Video tutorial PRESTADORES -> Listado de CPBTs Emitidos por Prestadores / Prove…" at bounding box center [860, 310] width 1416 height 799
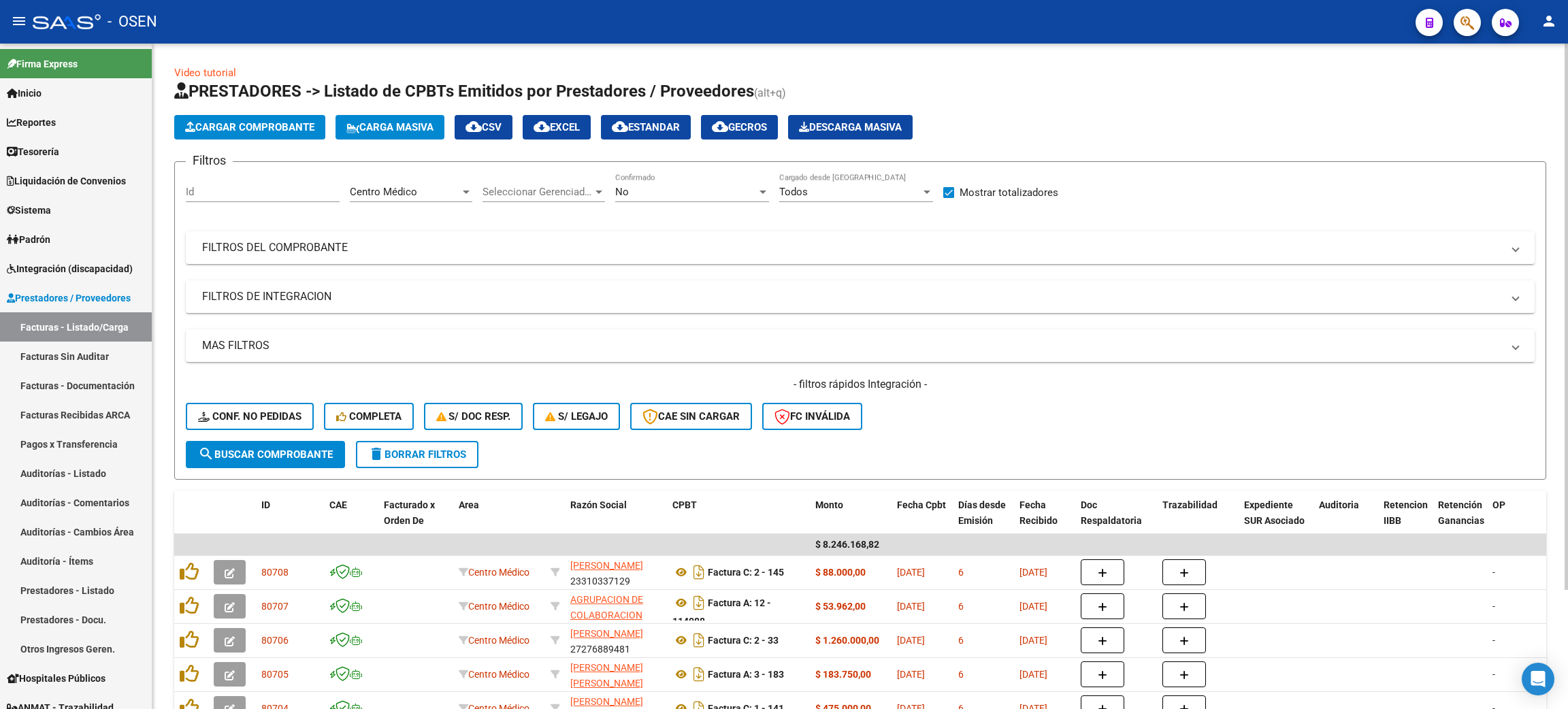
click at [389, 200] on div "[GEOGRAPHIC_DATA]" at bounding box center [411, 187] width 122 height 29
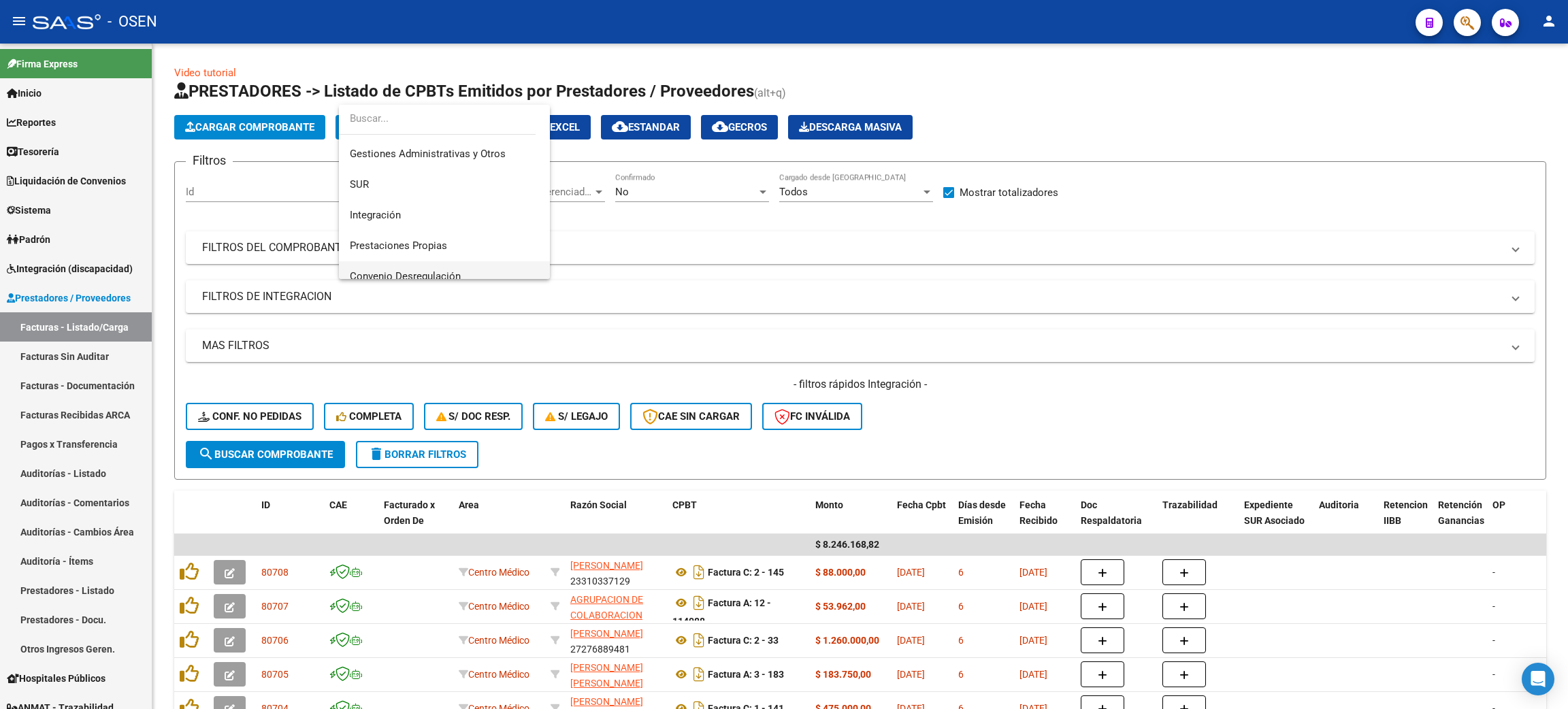
scroll to position [102, 0]
click at [464, 229] on span "Convenio Desregulación" at bounding box center [444, 232] width 189 height 31
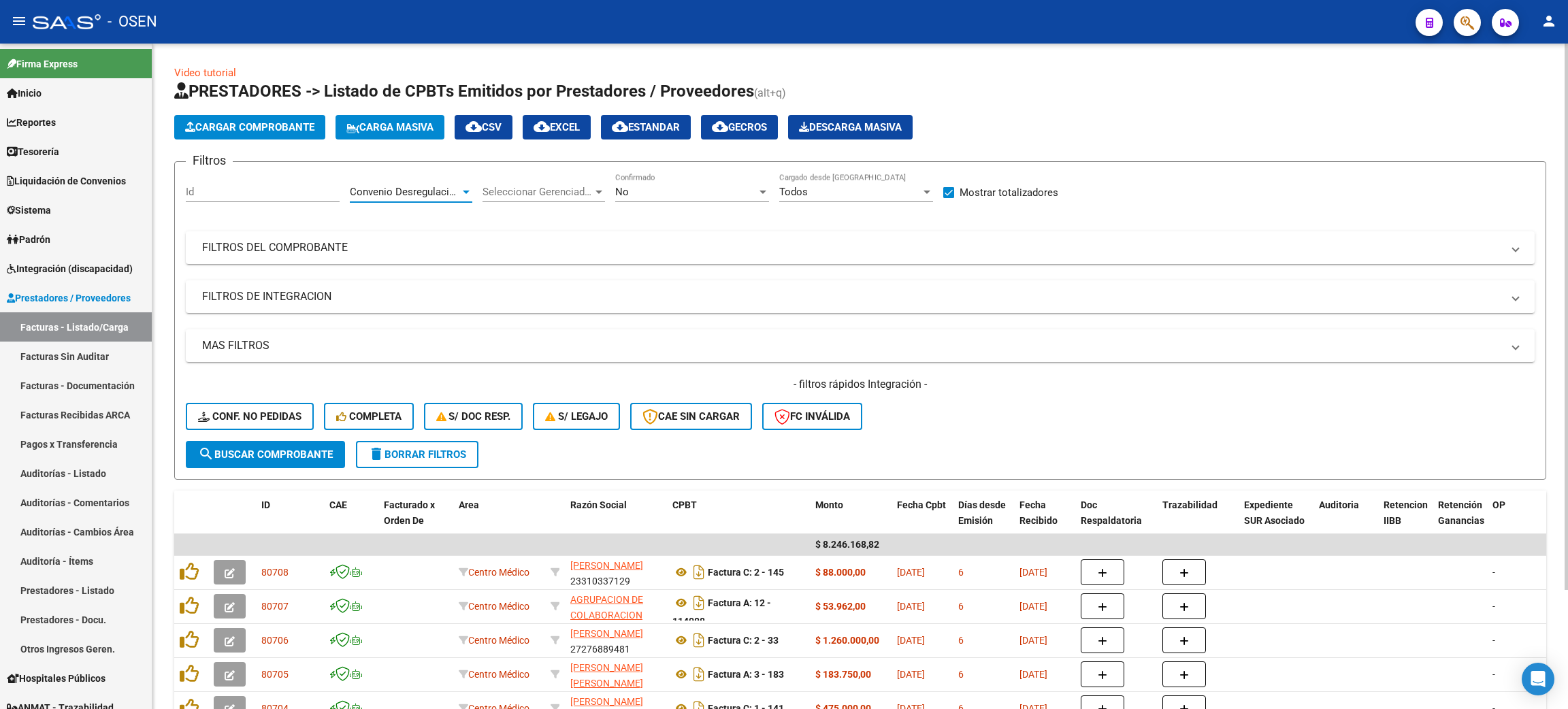
click at [311, 443] on button "search Buscar Comprobante" at bounding box center [265, 454] width 159 height 27
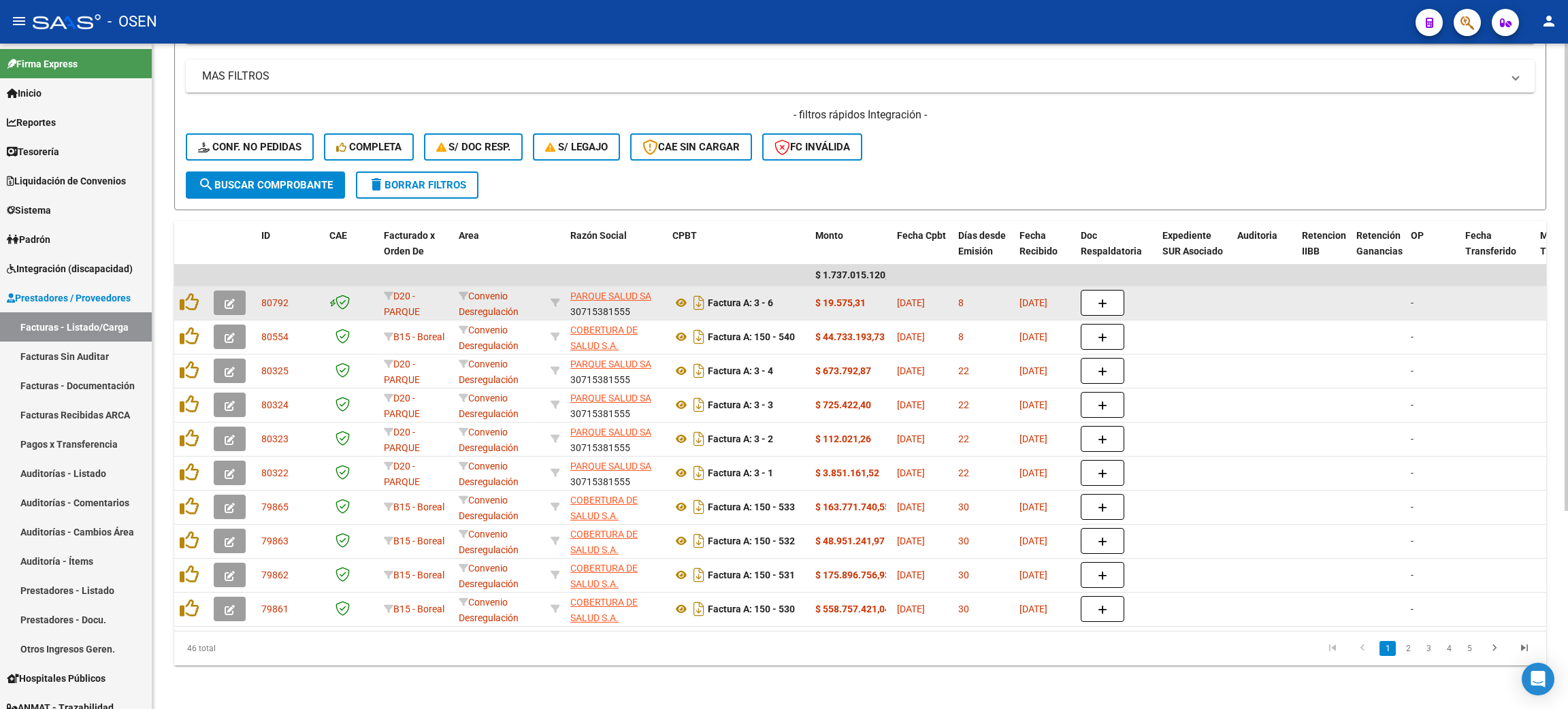
scroll to position [0, 0]
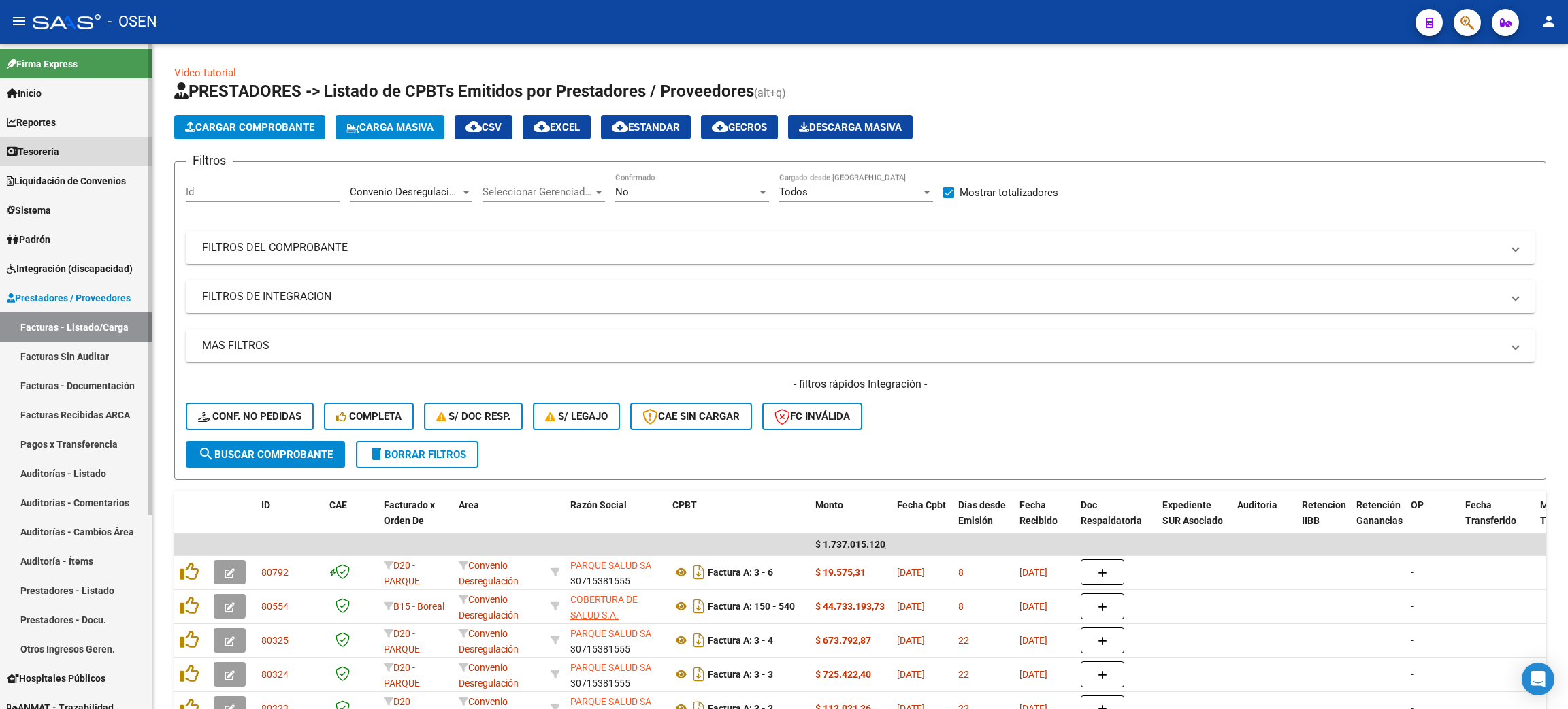
click at [30, 158] on link "Tesorería" at bounding box center [76, 151] width 152 height 29
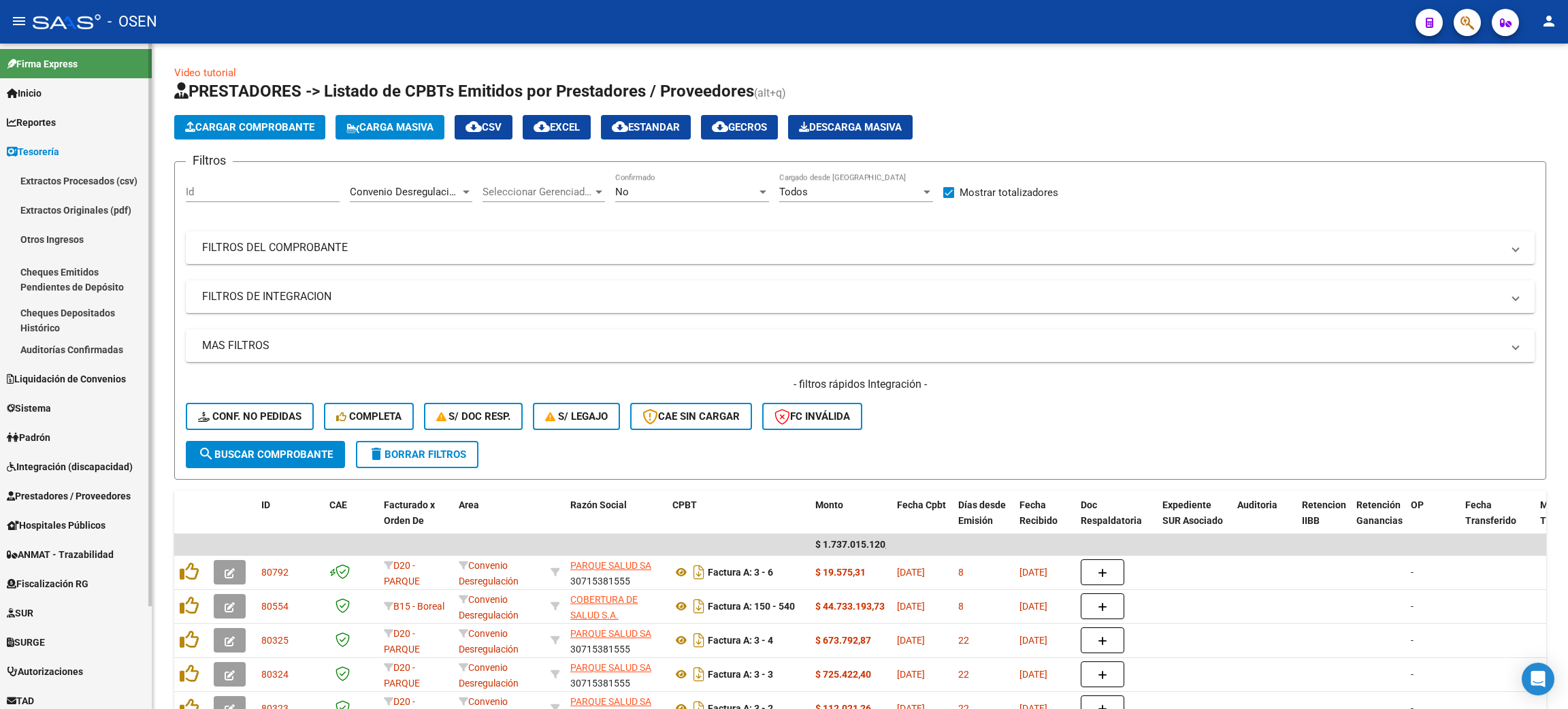
click at [85, 341] on link "Auditorías Confirmadas" at bounding box center [76, 349] width 152 height 29
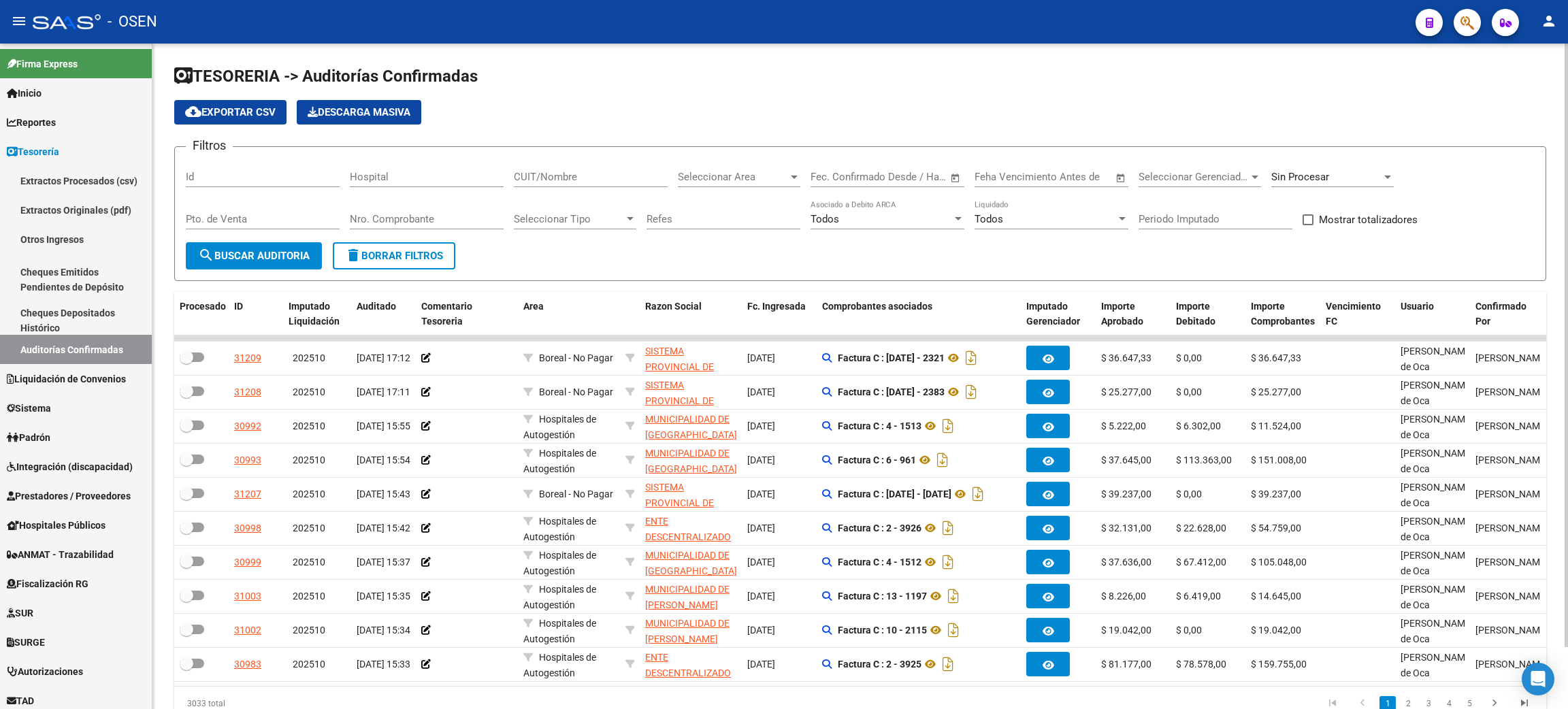
click at [714, 179] on span "Seleccionar Area" at bounding box center [733, 176] width 110 height 12
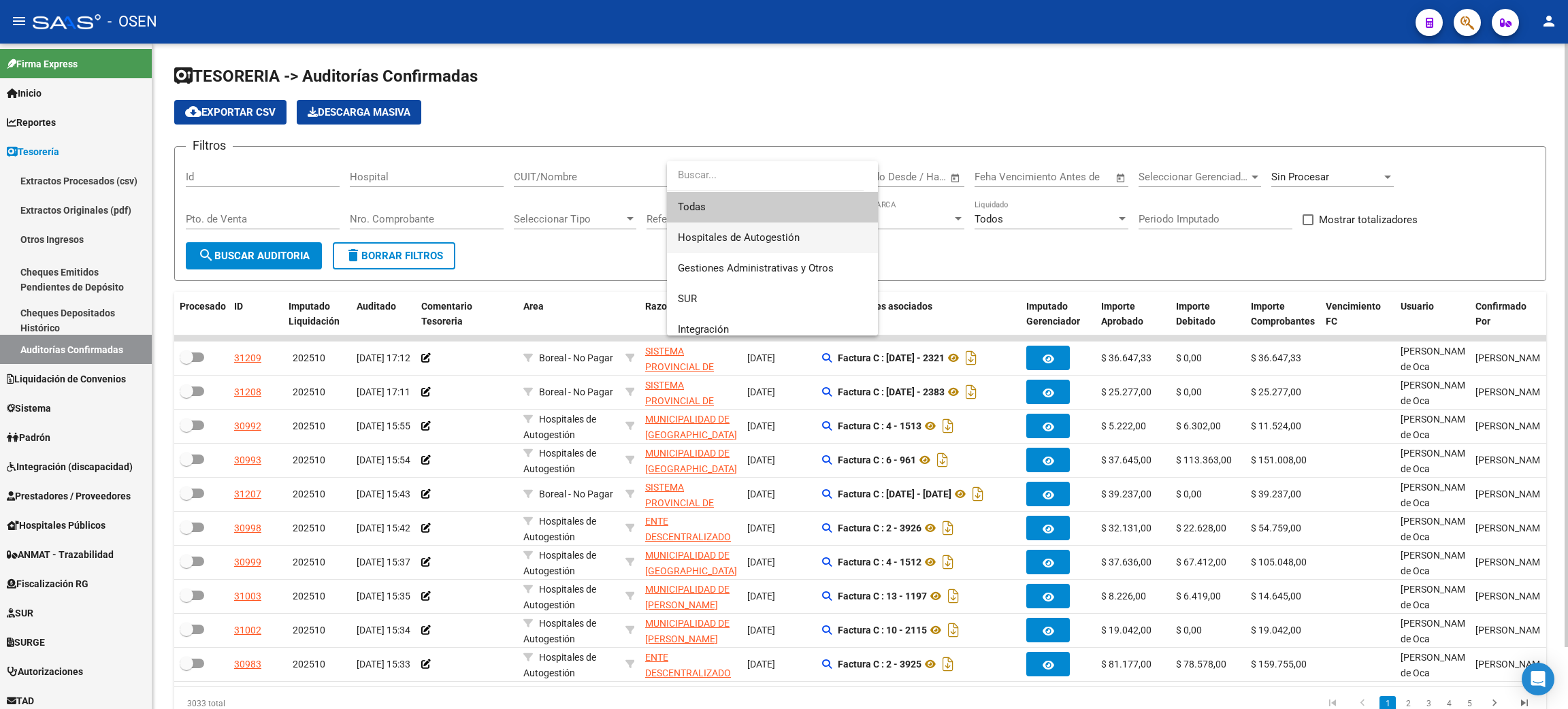
drag, startPoint x: 753, startPoint y: 235, endPoint x: 765, endPoint y: 236, distance: 12.0
click at [754, 236] on span "Hospitales de Autogestión" at bounding box center [739, 237] width 122 height 12
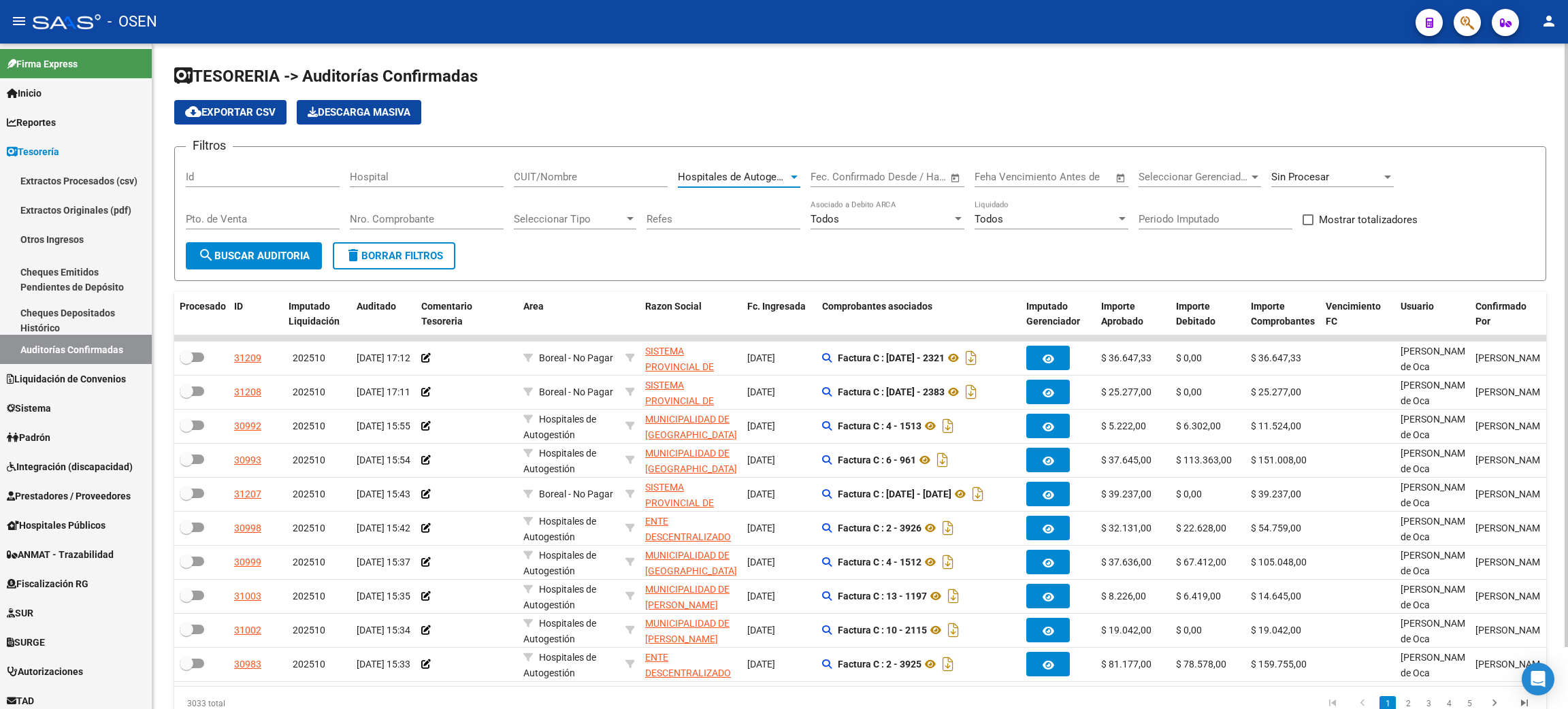
click at [589, 180] on input "CUIT/Nombre" at bounding box center [591, 176] width 154 height 12
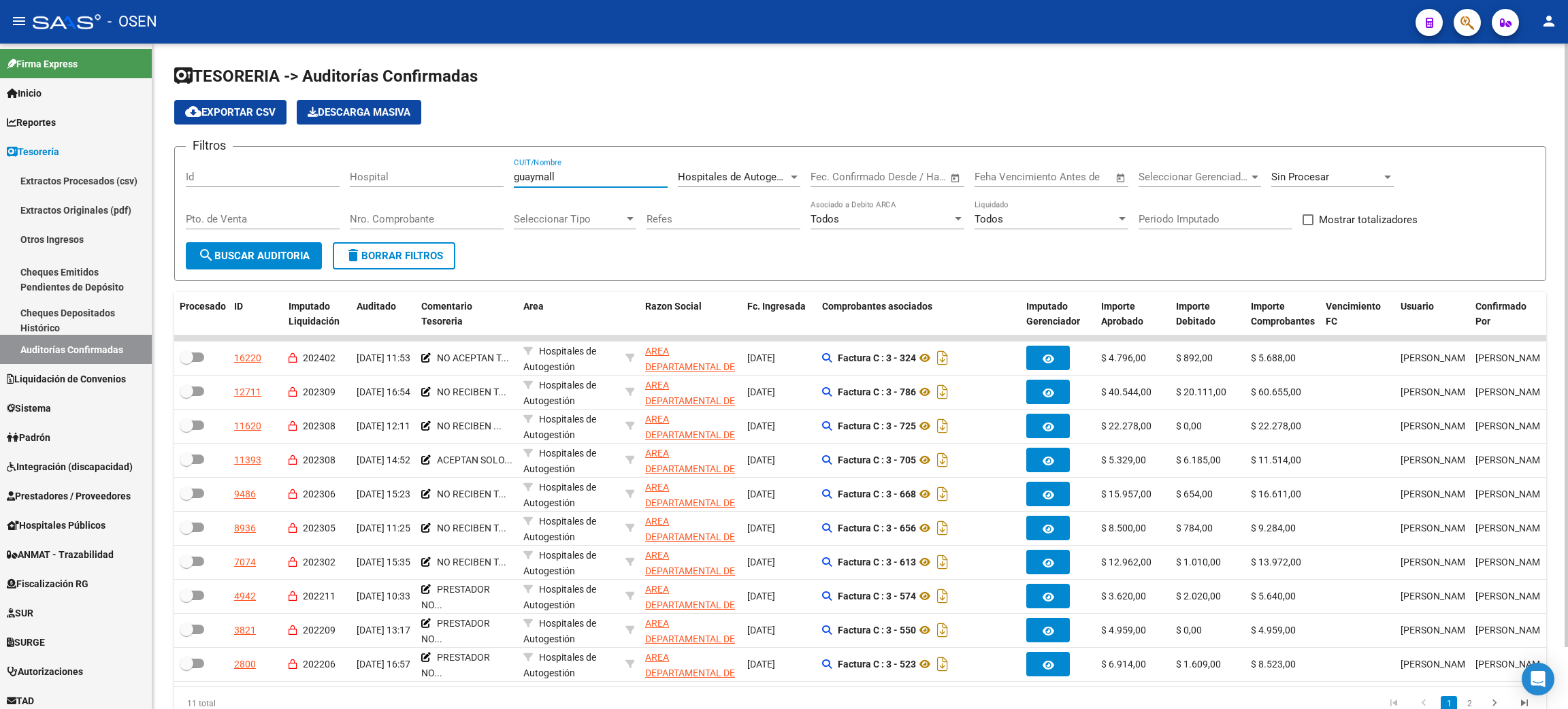
type input "guaymall"
click at [223, 109] on span "cloud_download Exportar CSV" at bounding box center [230, 112] width 90 height 12
click at [443, 249] on button "delete Borrar Filtros" at bounding box center [394, 256] width 122 height 27
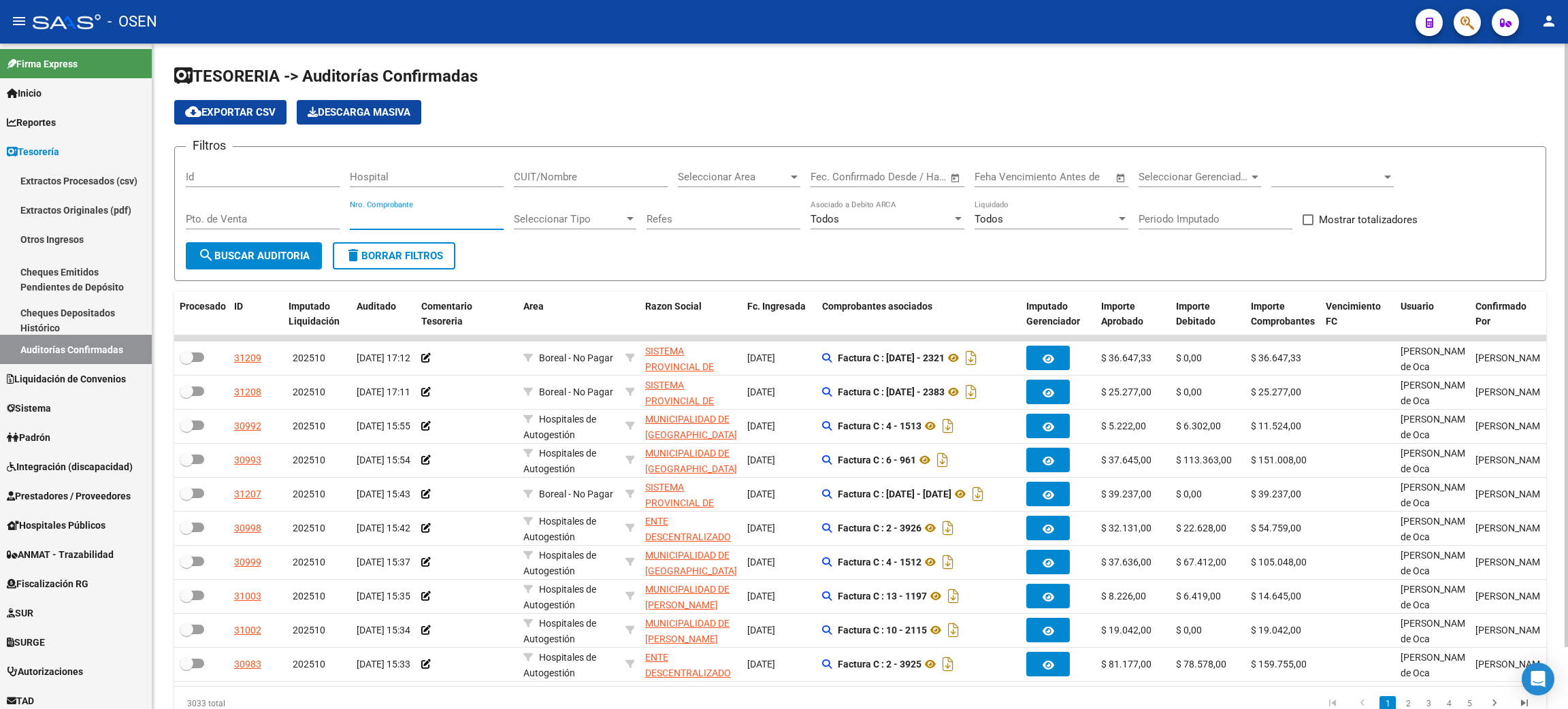
click at [397, 217] on input "Nro. Comprobante" at bounding box center [426, 219] width 154 height 12
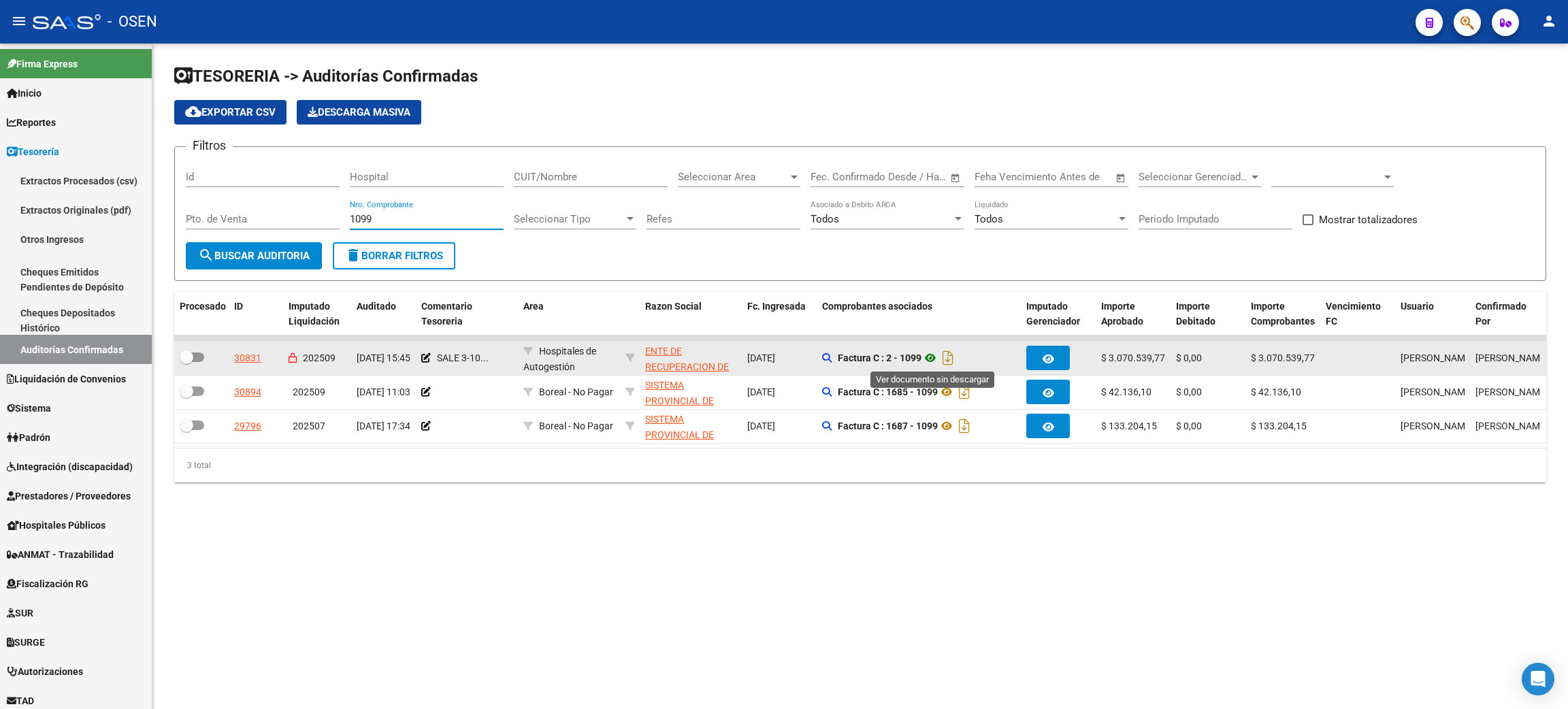
click at [933, 360] on icon at bounding box center [930, 357] width 18 height 16
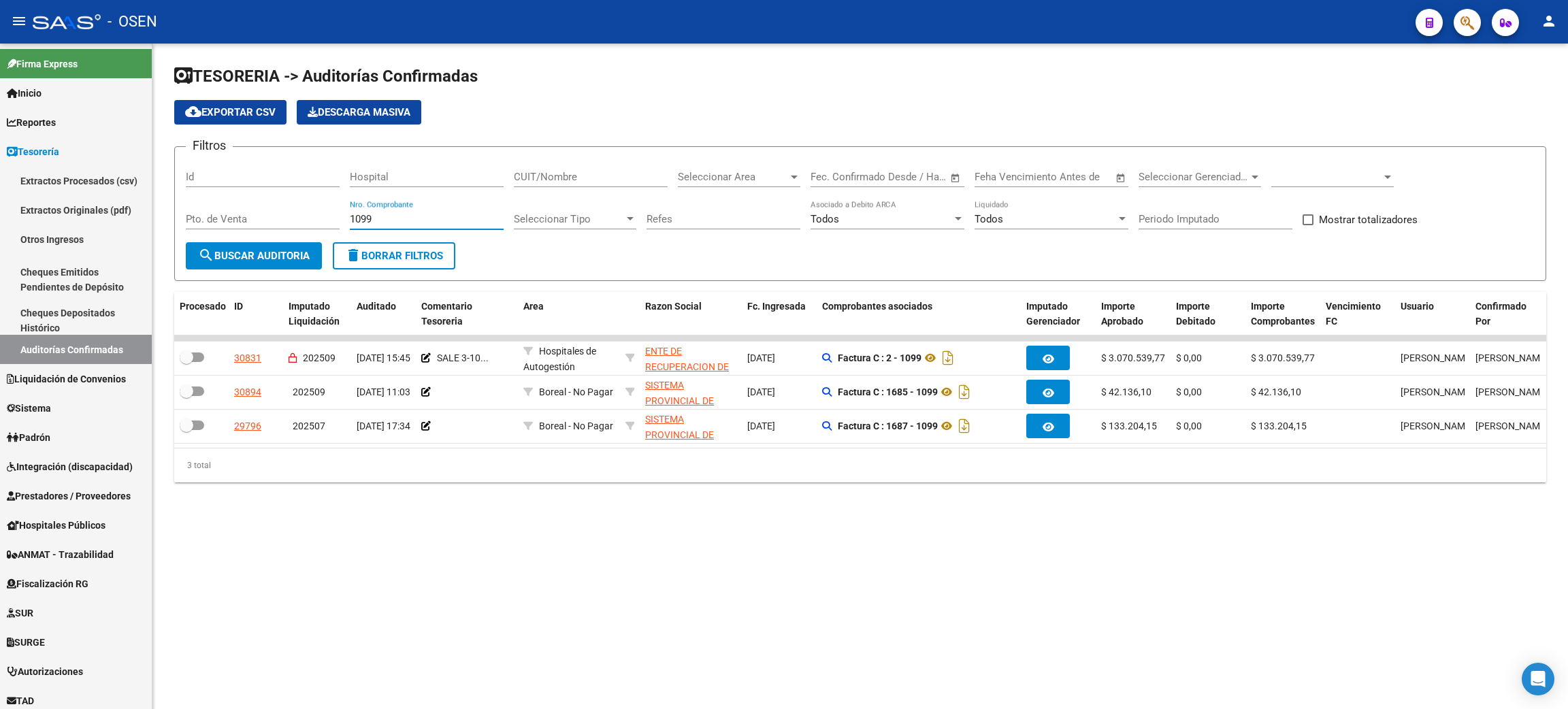
drag, startPoint x: 375, startPoint y: 216, endPoint x: 311, endPoint y: 210, distance: 64.3
click at [311, 210] on div "Filtros Id Hospital CUIT/Nombre Seleccionar Area Seleccionar Area Fecha inicio …" at bounding box center [860, 200] width 1349 height 85
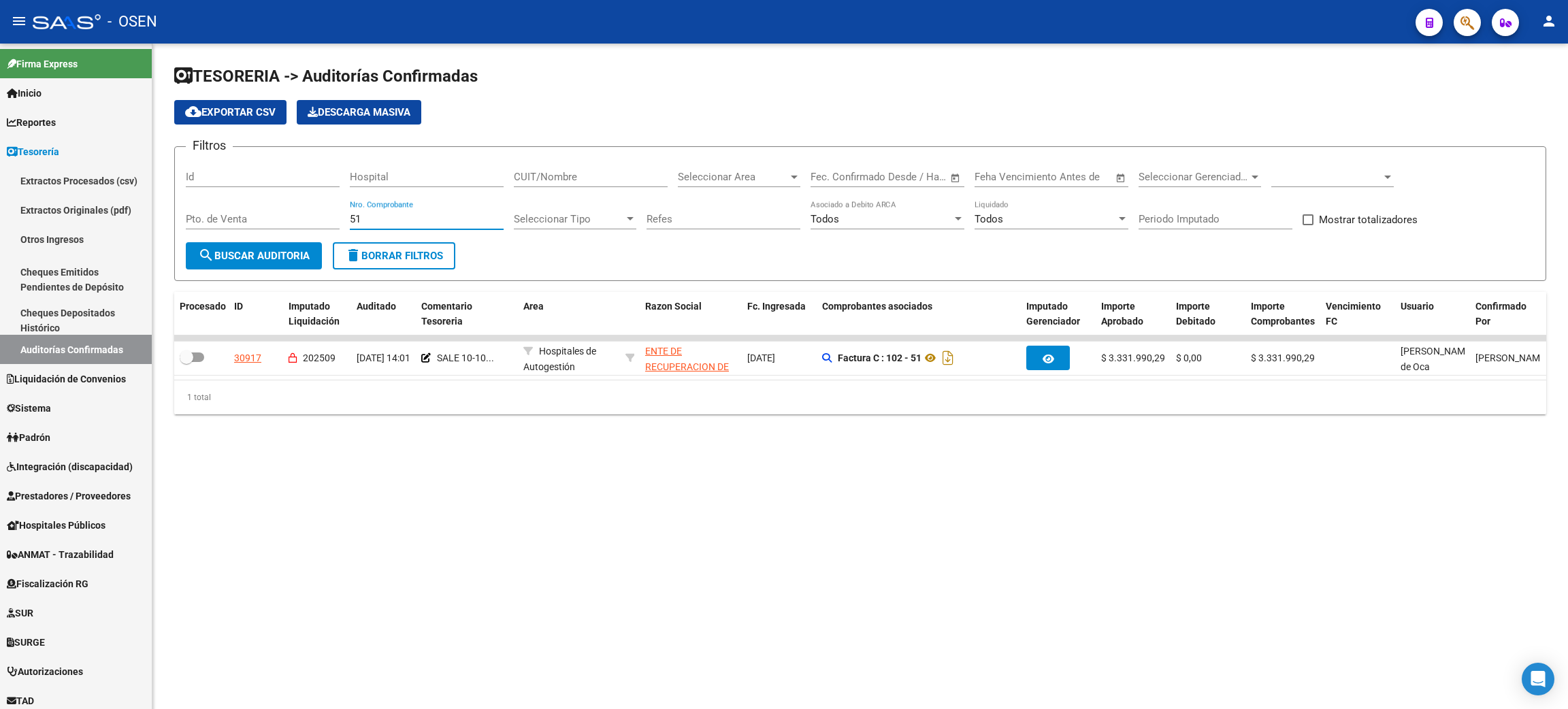
type input "51"
